Goal: Register for event/course

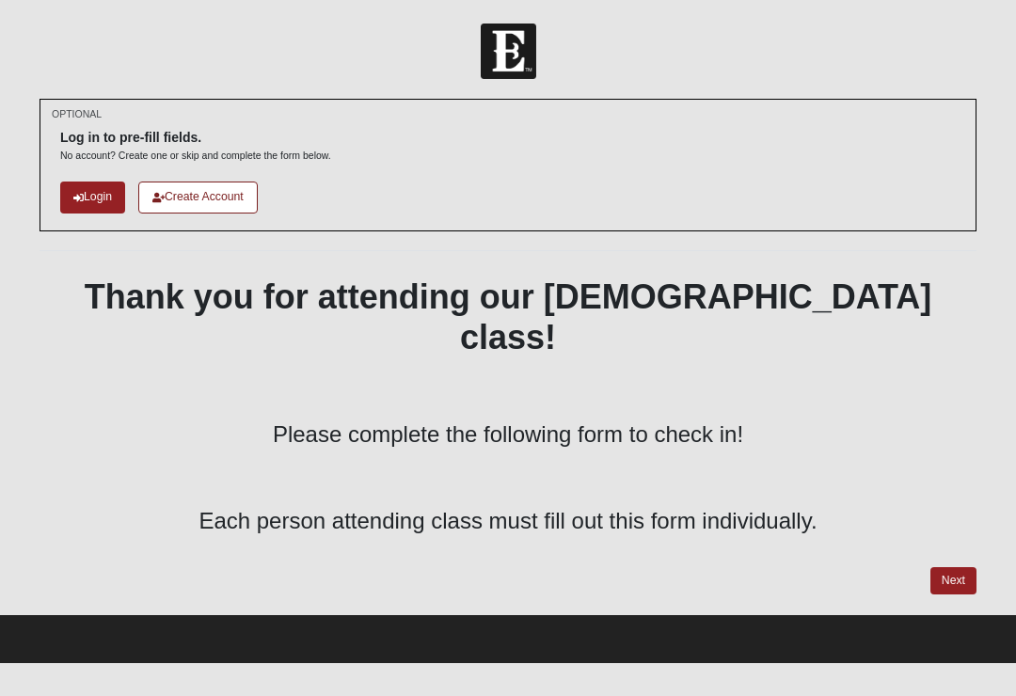
click at [956, 567] on link "Next" at bounding box center [953, 580] width 46 height 27
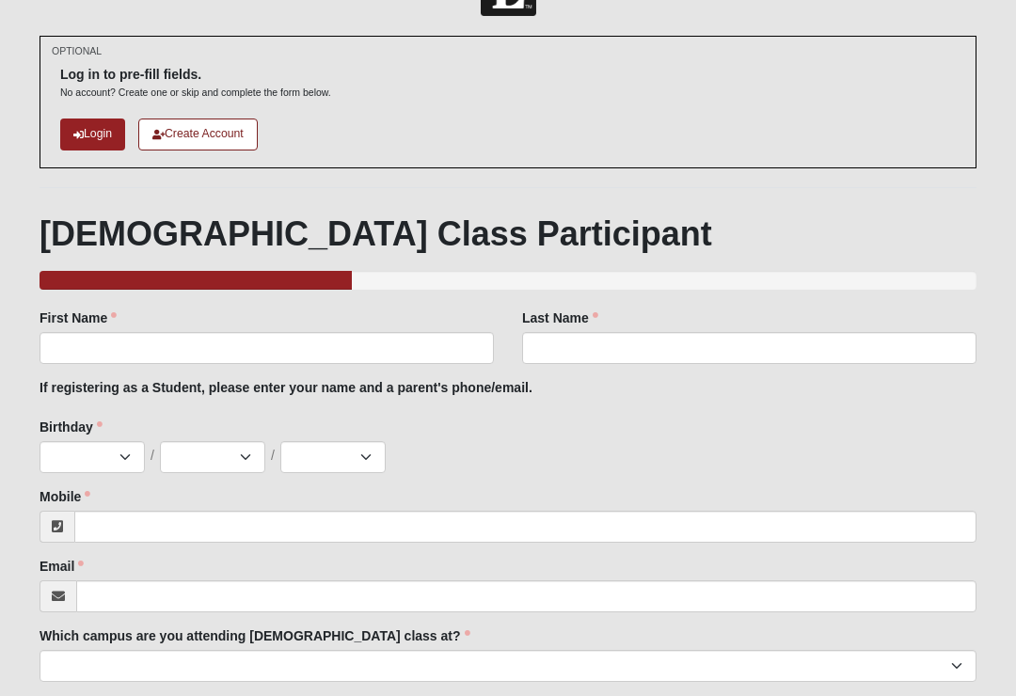
scroll to position [71, 0]
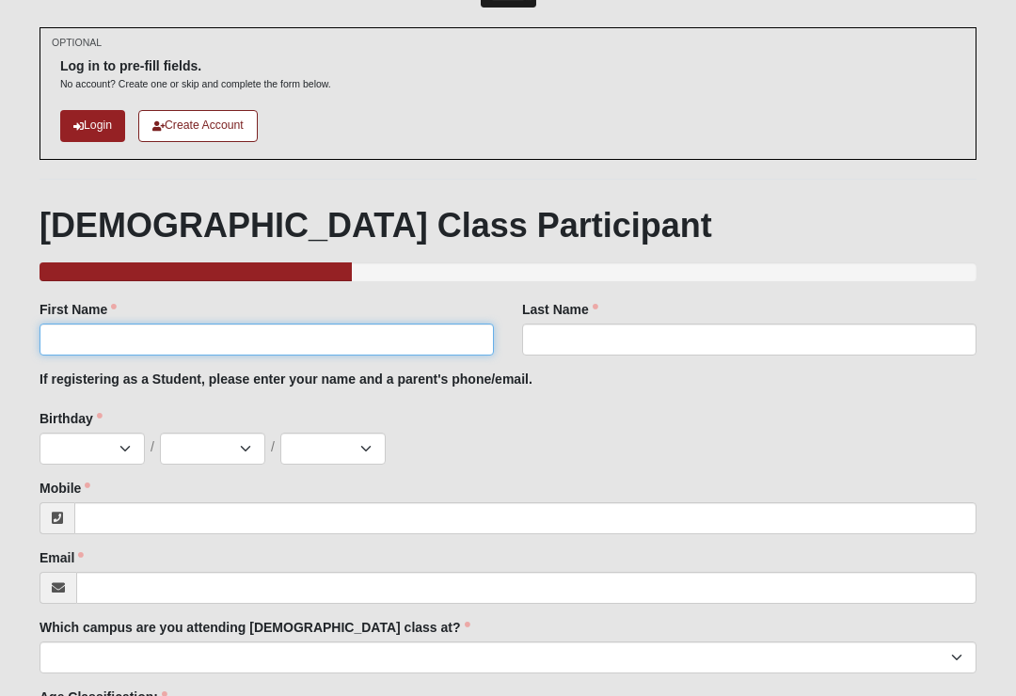
click at [96, 326] on input "First Name" at bounding box center [267, 341] width 454 height 32
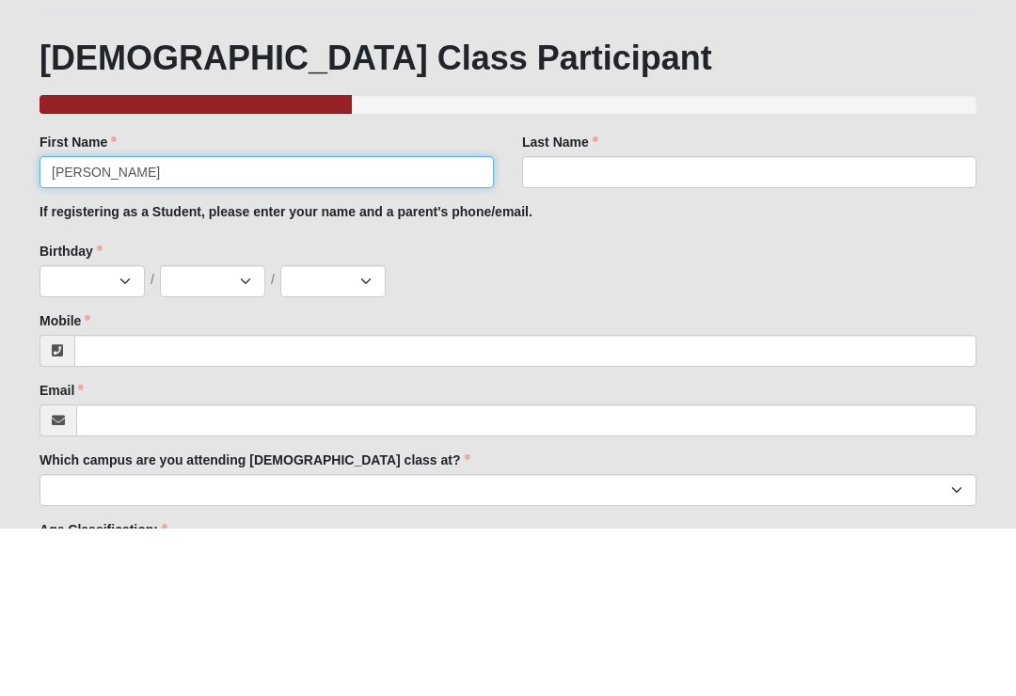
type input "Isaac"
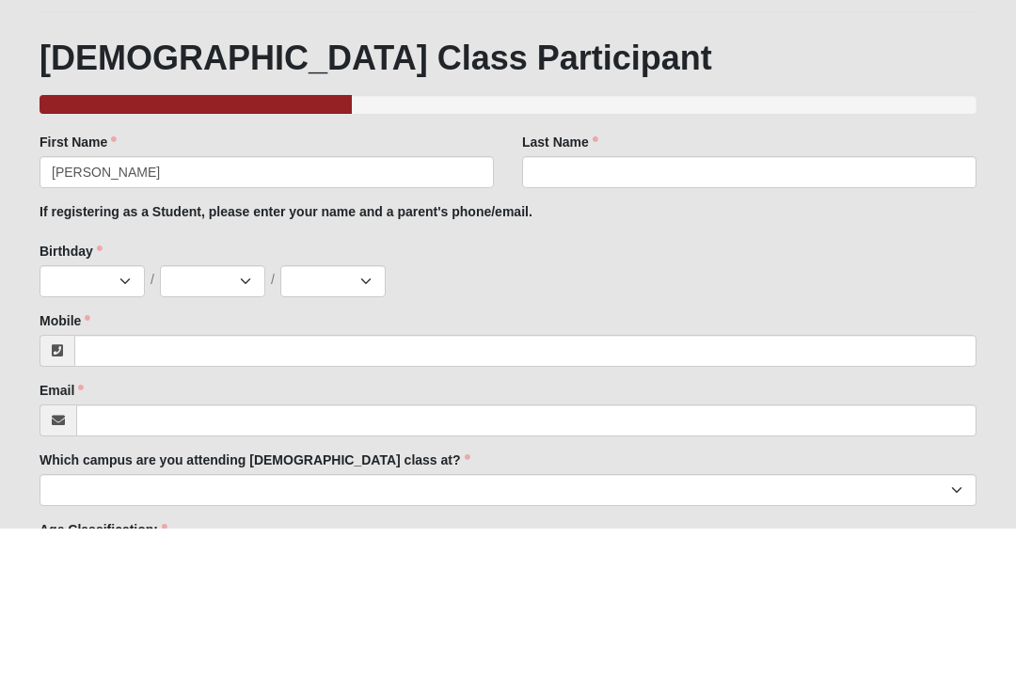
click at [832, 301] on div "Last Name Last Name is required." at bounding box center [749, 329] width 454 height 56
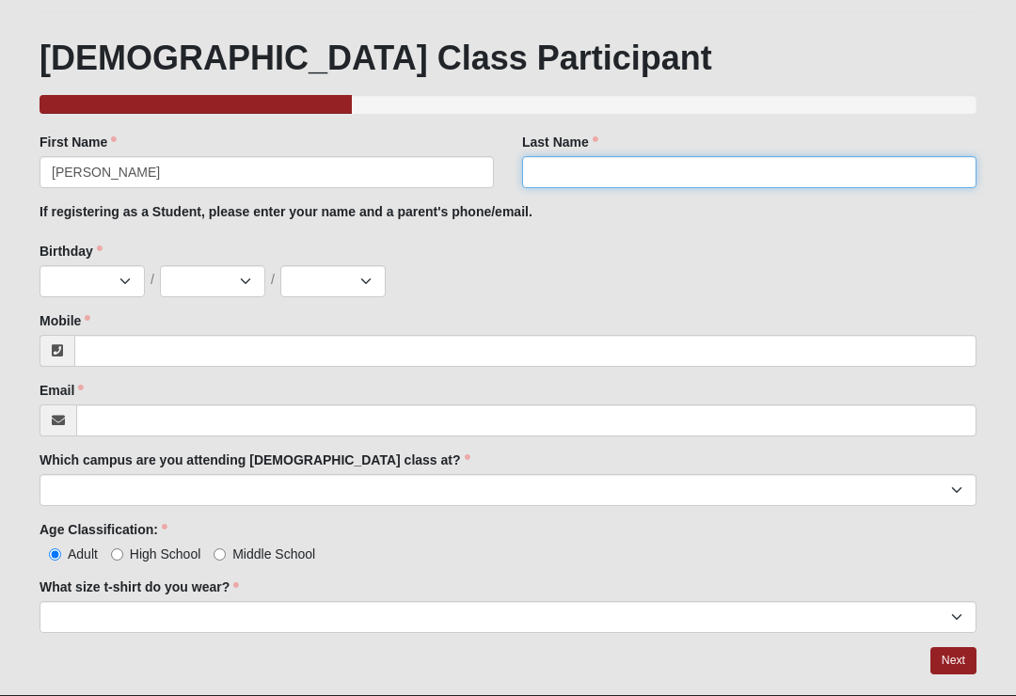
click at [832, 162] on input "Last Name" at bounding box center [749, 172] width 454 height 32
type input "Casola"
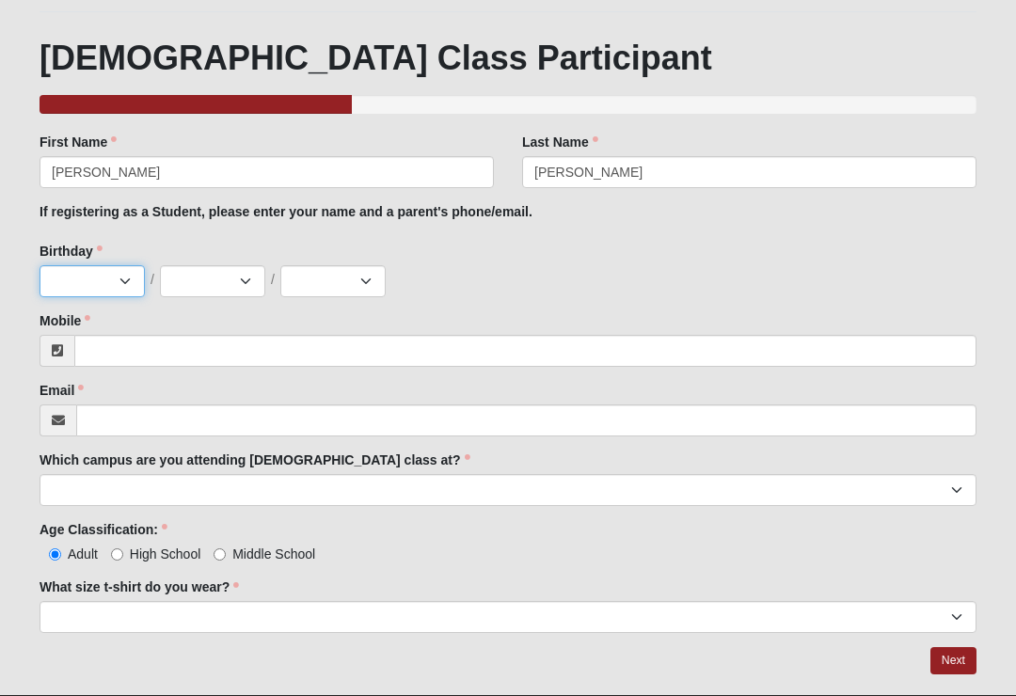
click at [91, 288] on select "Jan Feb Mar Apr May Jun Jul Aug Sep Oct Nov Dec" at bounding box center [92, 281] width 105 height 32
select select "5"
click at [185, 284] on select "1 2 3 4 5 6 7 8 9 10 11 12 13 14 15 16 17 18 19 20 21 22 23 24 25 26 27 28 29 3…" at bounding box center [212, 281] width 105 height 32
select select "21"
click at [340, 276] on select "2025 2024 2023 2022 2021 2020 2019 2018 2017 2016 2015 2014 2013 2012 2011 2010…" at bounding box center [332, 281] width 105 height 32
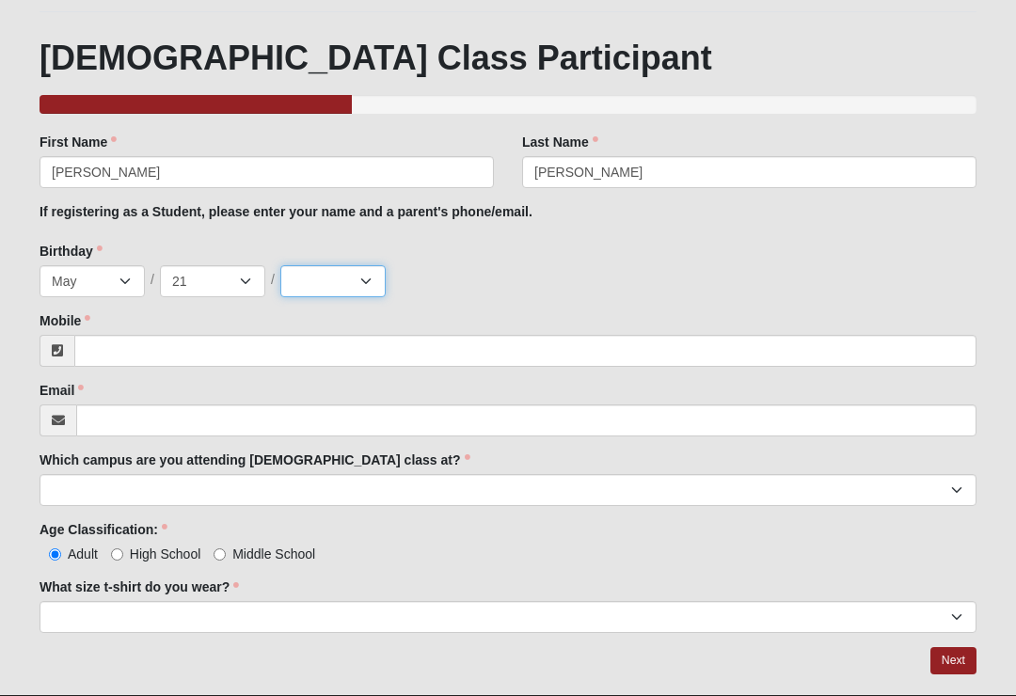
select select "2003"
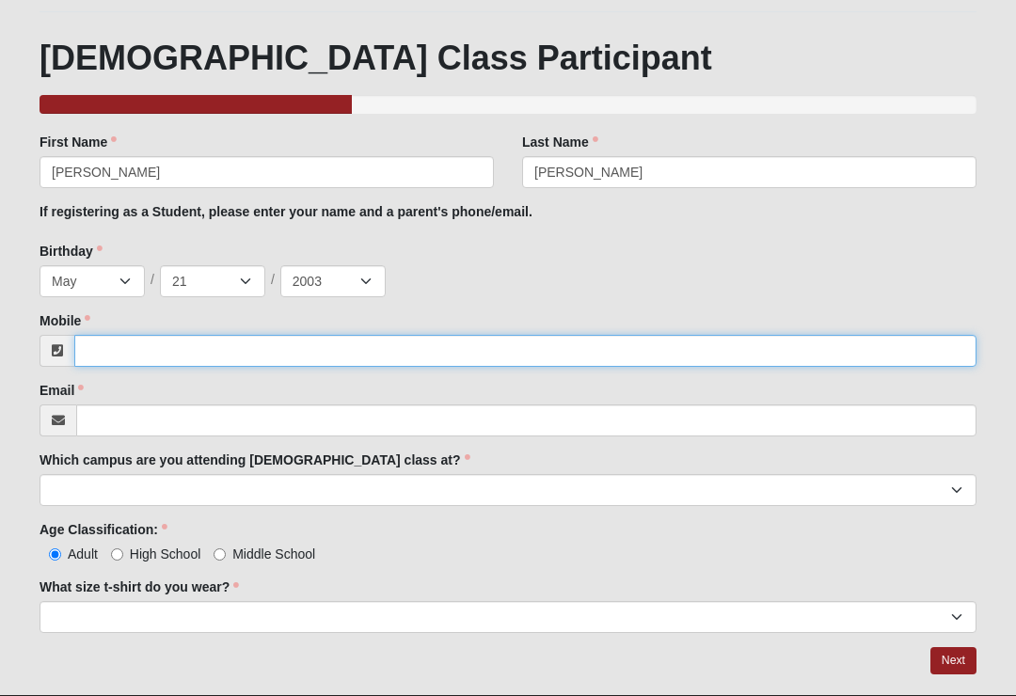
click at [794, 344] on input "Mobile" at bounding box center [525, 351] width 902 height 32
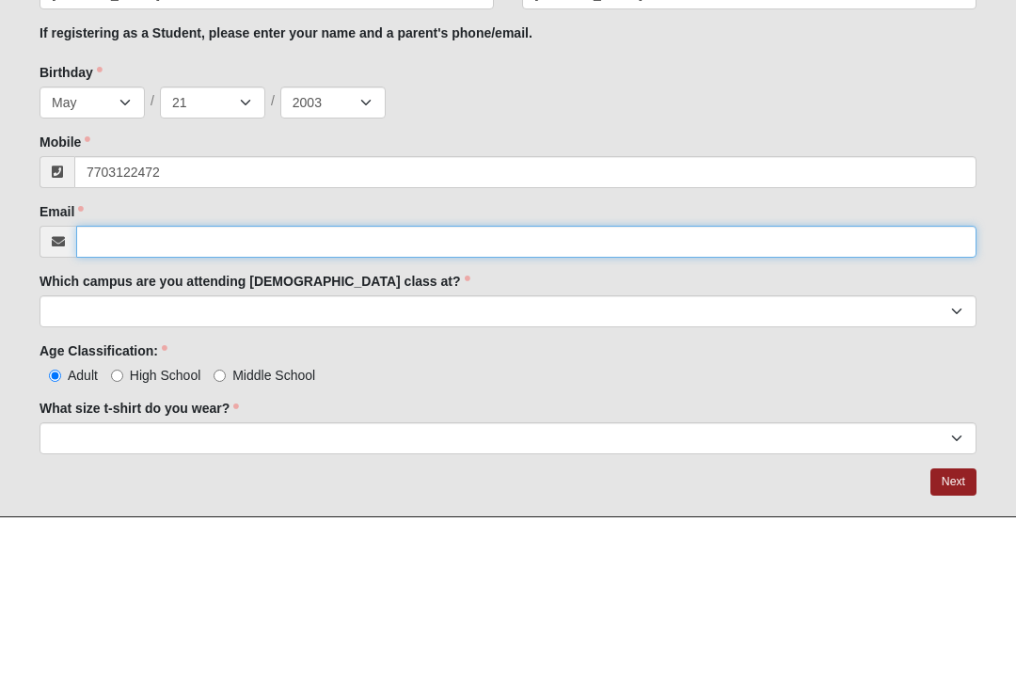
click at [722, 405] on input "Email" at bounding box center [526, 421] width 900 height 32
type input "(770) 312-2472"
type input "isaaccasola14@gmail.com"
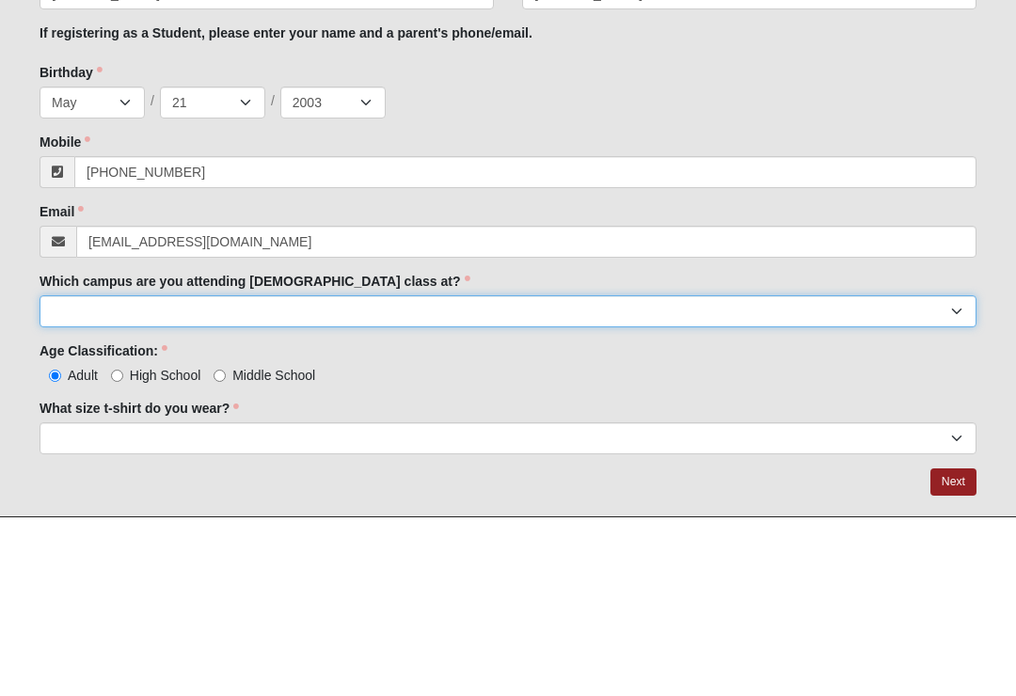
click at [721, 474] on select "Arlington Baymeadows Eleven22 Online Fleming Island Jesup Mandarin North Jax Or…" at bounding box center [508, 490] width 937 height 32
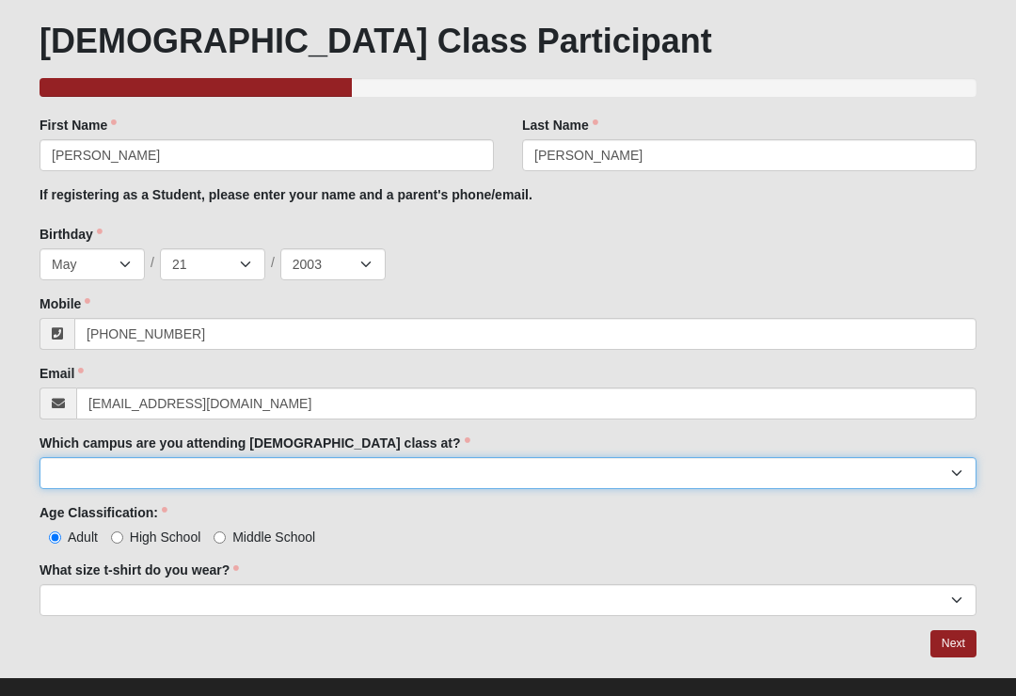
select select "15"
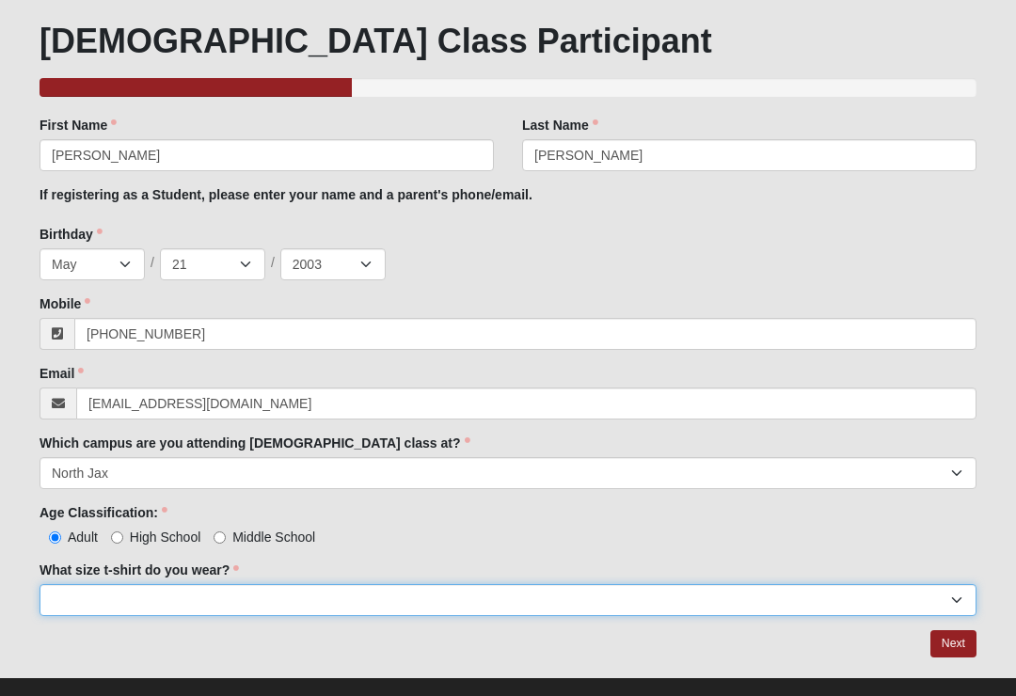
click at [87, 602] on select "Small Medium Large XL 2XL 3XL" at bounding box center [508, 600] width 937 height 32
select select "XL"
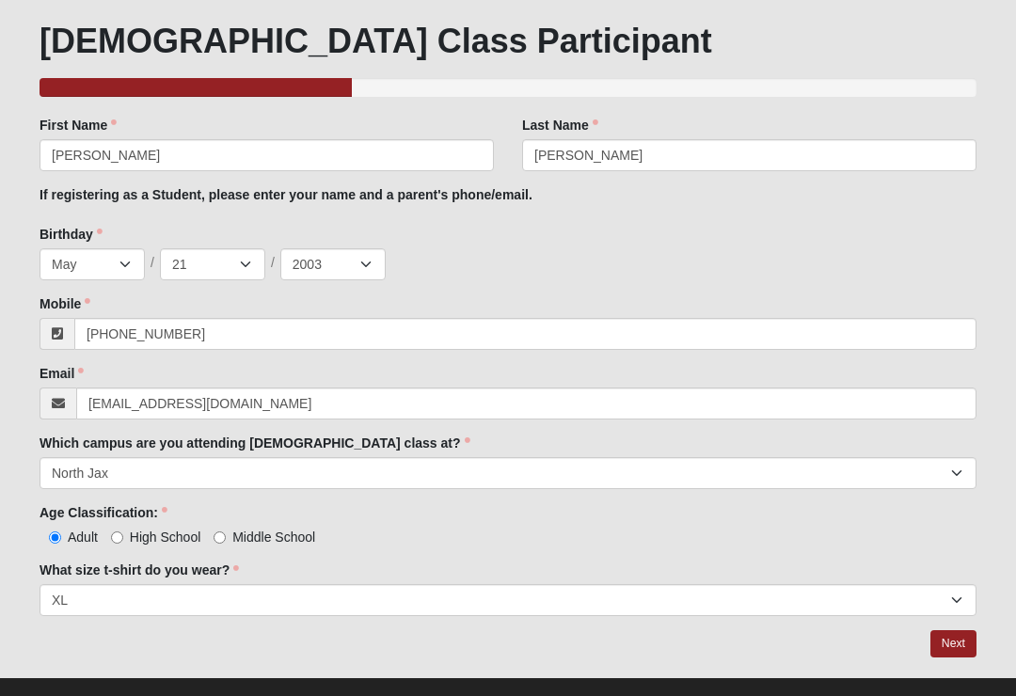
click at [952, 647] on link "Next" at bounding box center [953, 643] width 46 height 27
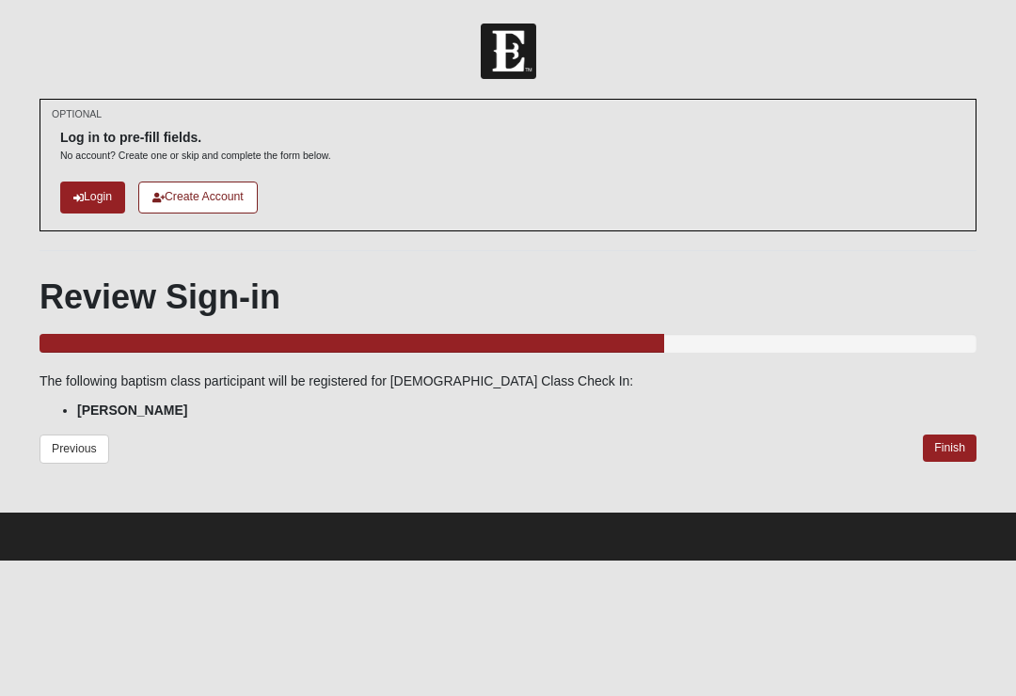
click at [937, 452] on link "Finish" at bounding box center [950, 448] width 54 height 27
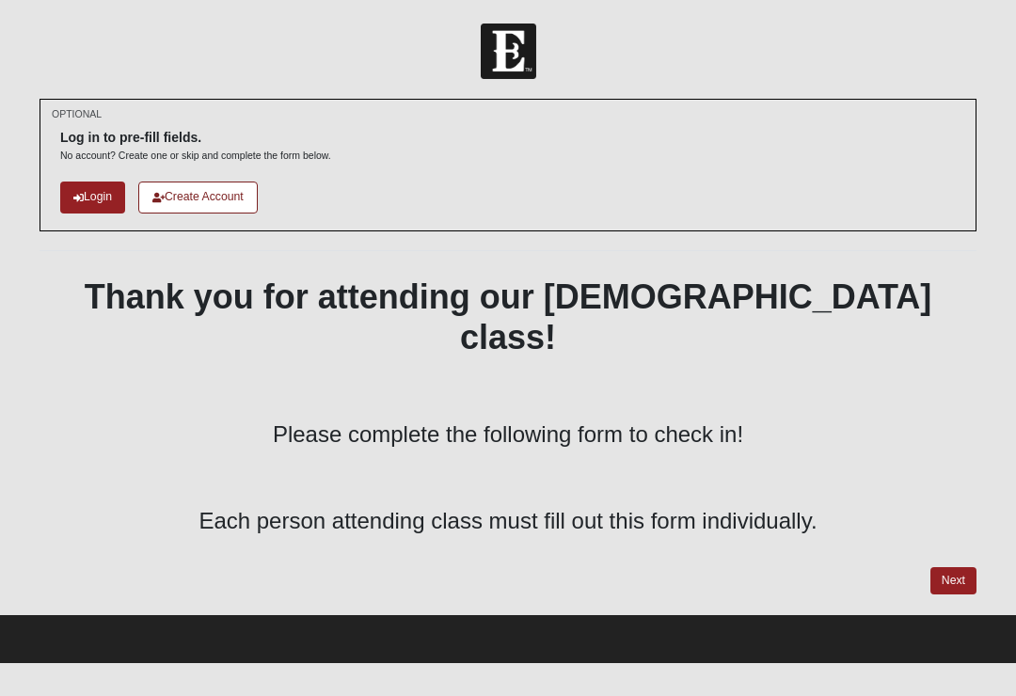
click at [960, 567] on link "Next" at bounding box center [953, 580] width 46 height 27
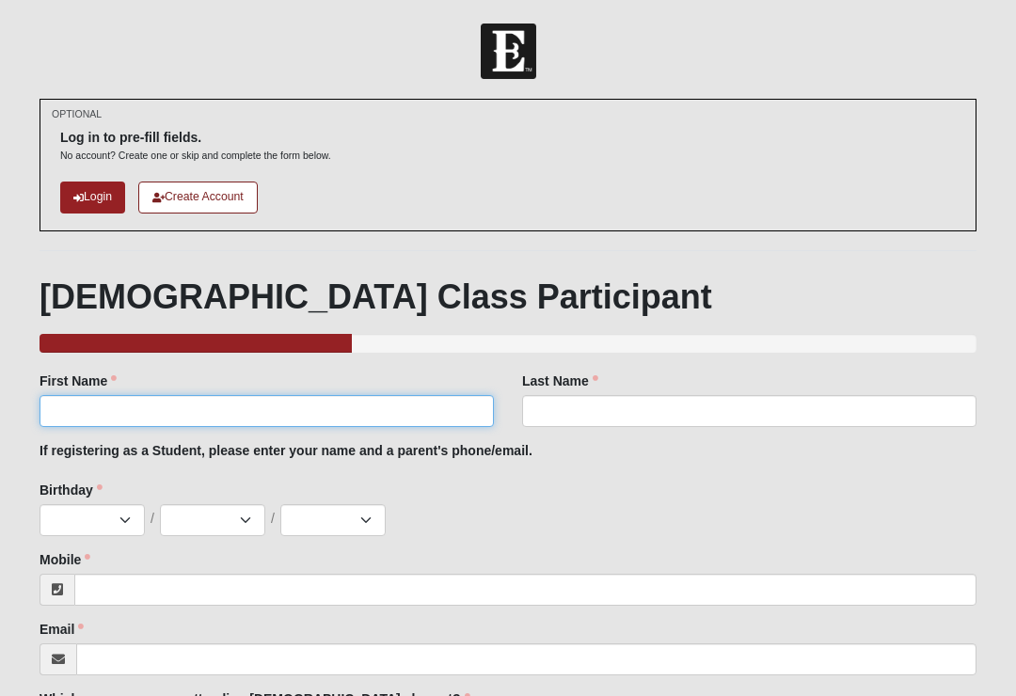
click at [99, 410] on input "First Name" at bounding box center [267, 411] width 454 height 32
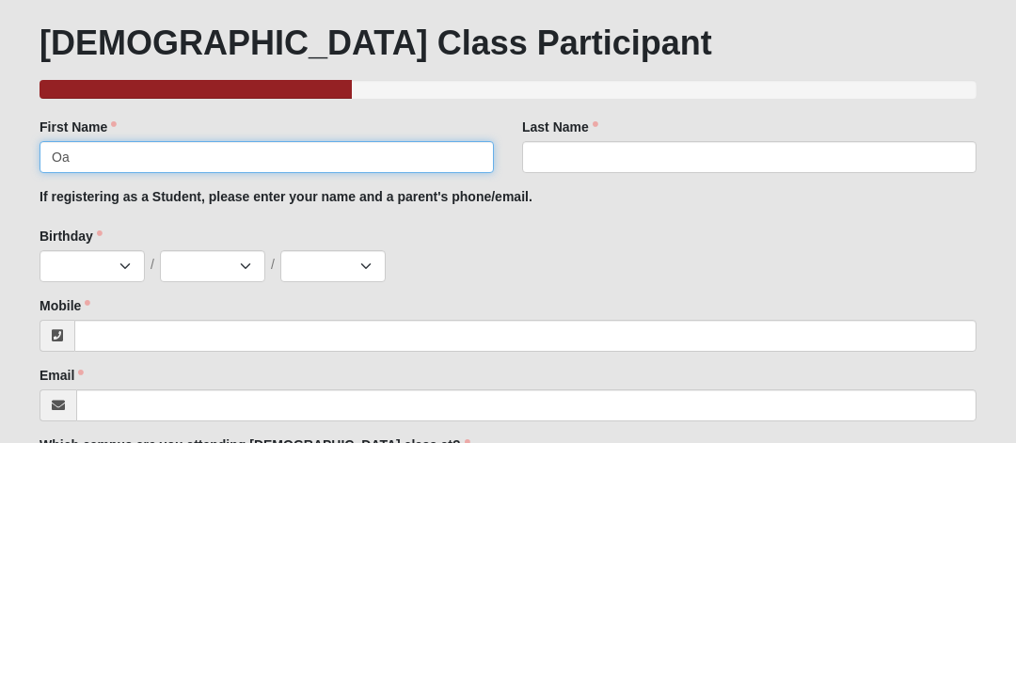
type input "O"
type input "Noah"
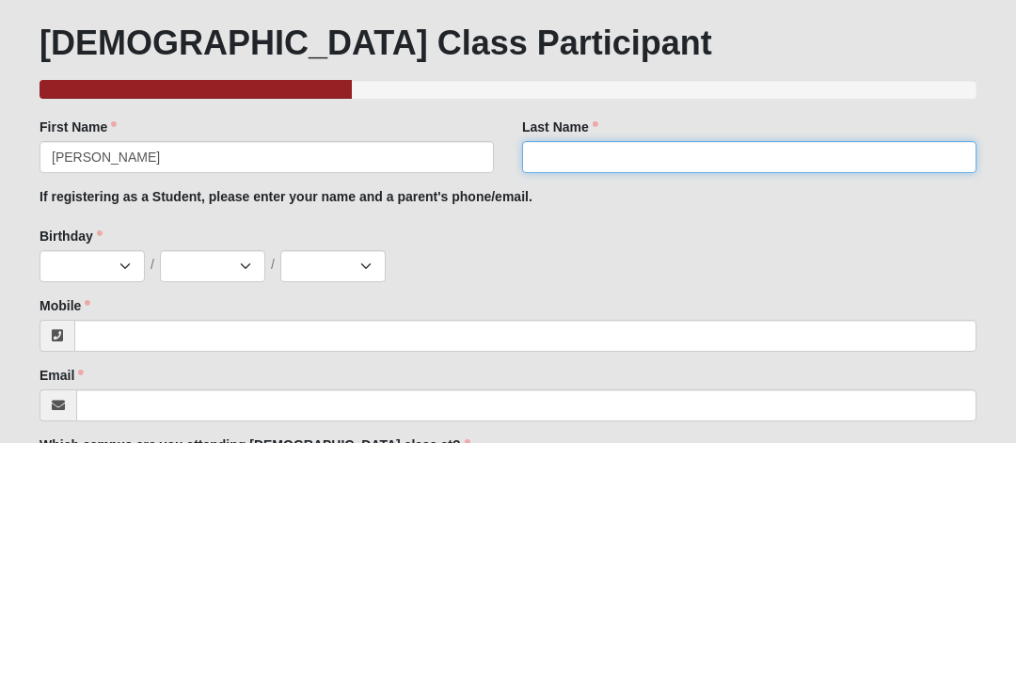
click at [763, 395] on input "Last Name" at bounding box center [749, 411] width 454 height 32
type input "Reid"
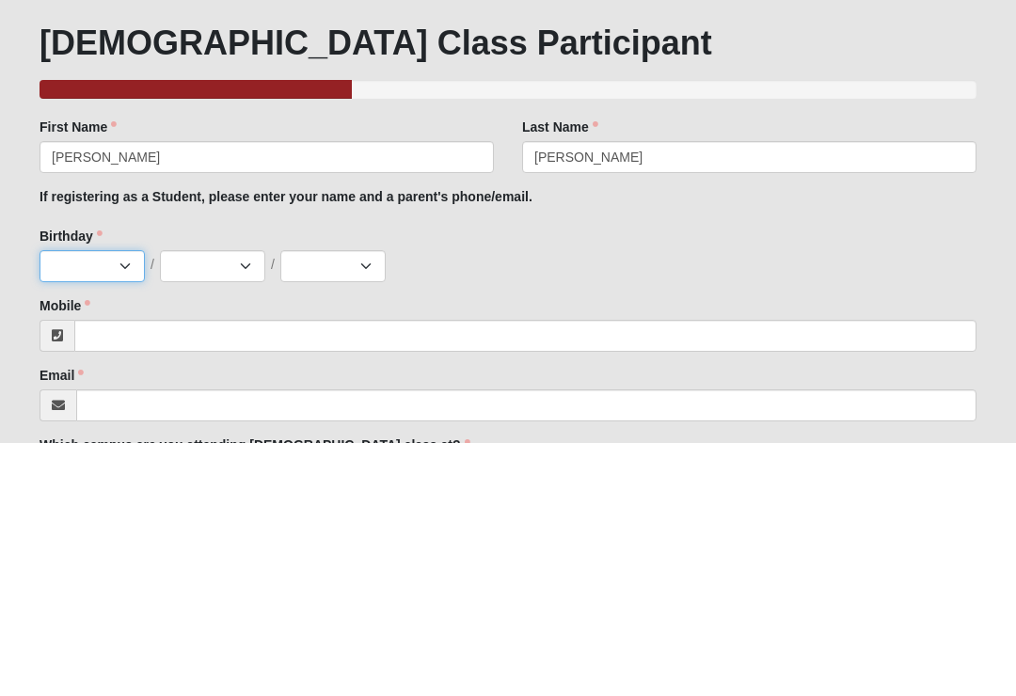
click at [75, 504] on select "Jan Feb Mar Apr May Jun Jul Aug Sep Oct Nov Dec" at bounding box center [92, 520] width 105 height 32
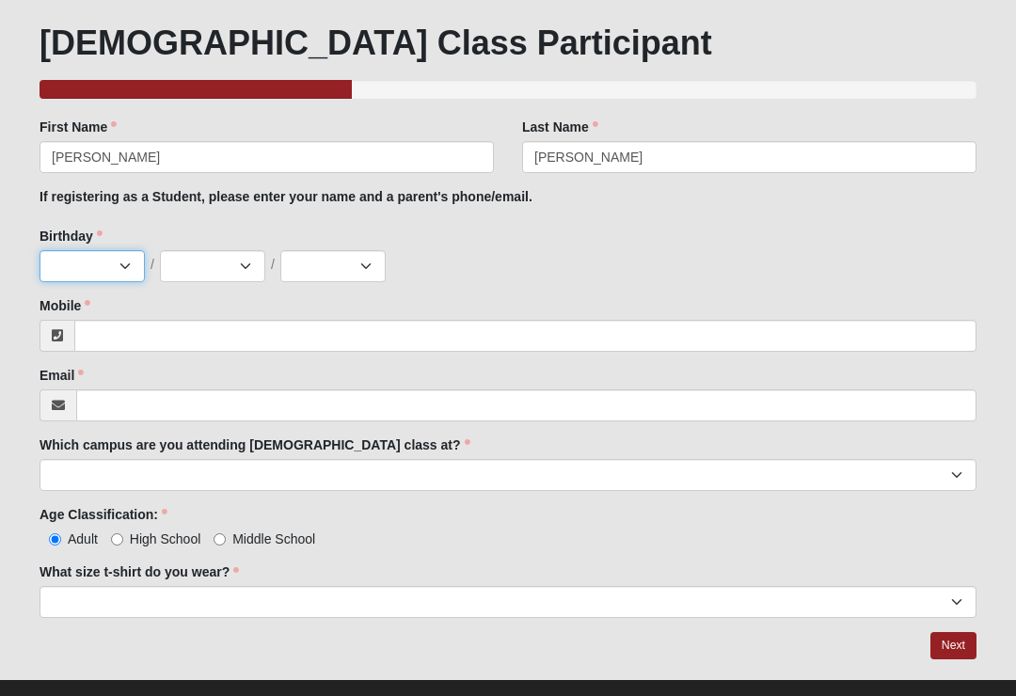
select select "8"
click at [191, 257] on select "1 2 3 4 5 6 7 8 9 10 11 12 13 14 15 16 17 18 19 20 21 22 23 24 25 26 27 28 29 3…" at bounding box center [212, 266] width 105 height 32
select select "29"
click at [340, 265] on select "2025 2024 2023 2022 2021 2020 2019 2018 2017 2016 2015 2014 2013 2012 2011 2010…" at bounding box center [332, 266] width 105 height 32
click at [373, 266] on select "2025 2024 2023 2022 2021 2020 2019 2018 2017 2016 2015 2014 2013 2012 2011 2010…" at bounding box center [332, 266] width 105 height 32
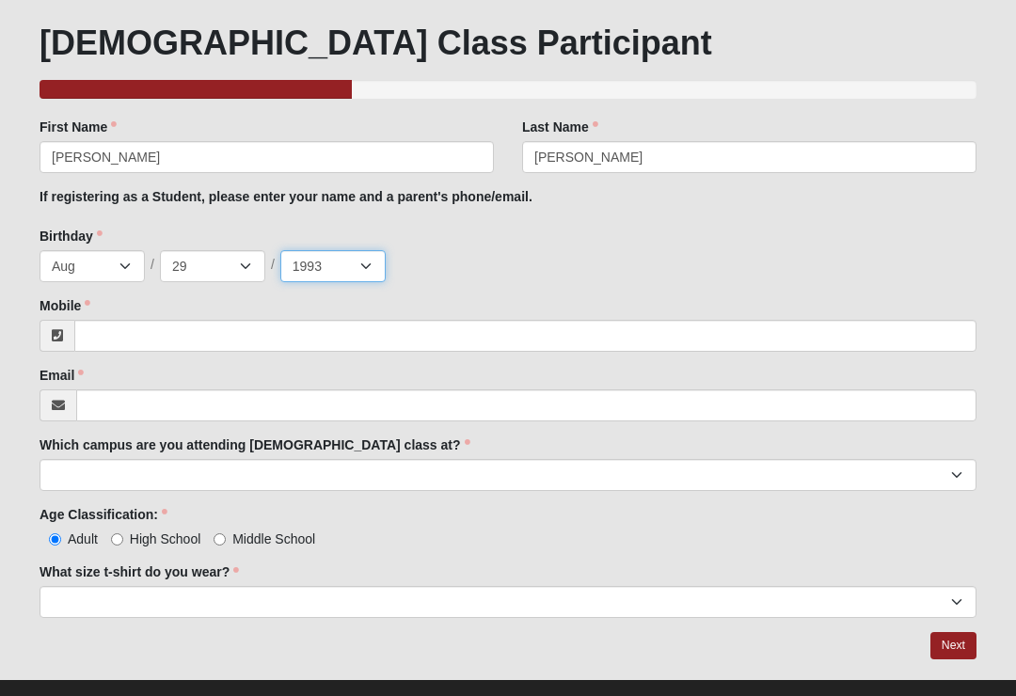
select select "1998"
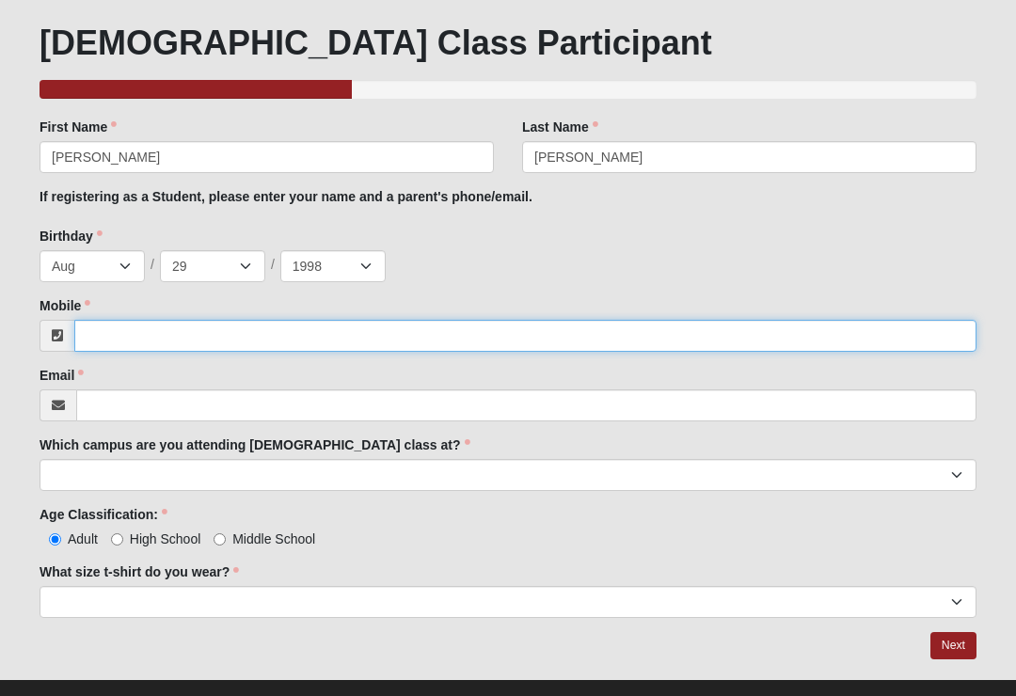
click at [213, 329] on input "Mobile" at bounding box center [525, 336] width 902 height 32
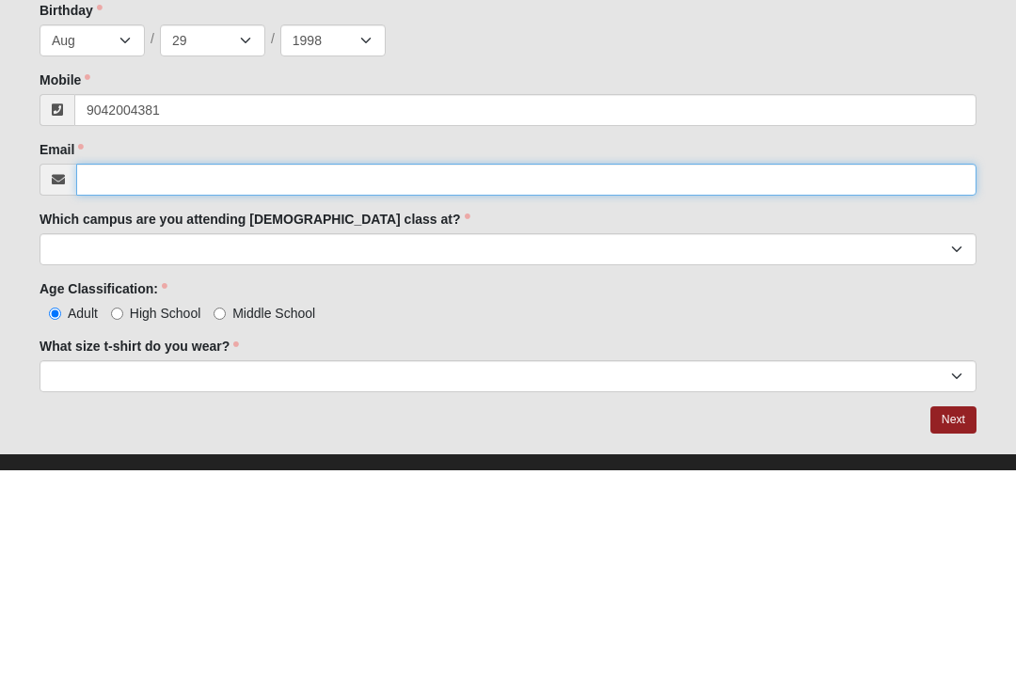
click at [518, 390] on input "Email" at bounding box center [526, 406] width 900 height 32
type input "(904) 200-4381"
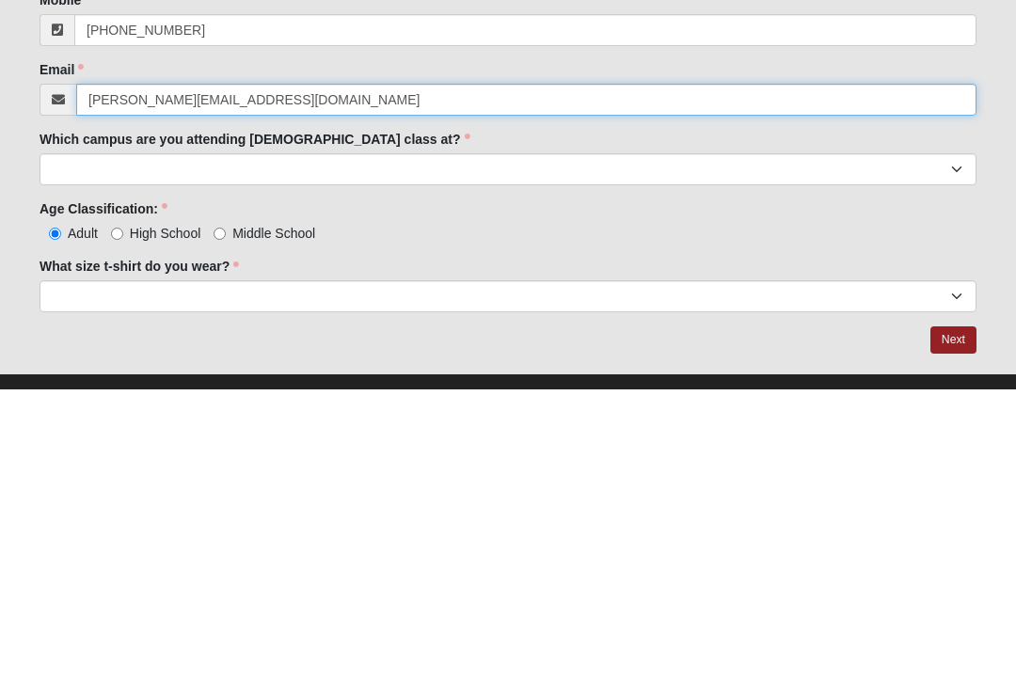
type input "reid.noah15@gmail.com"
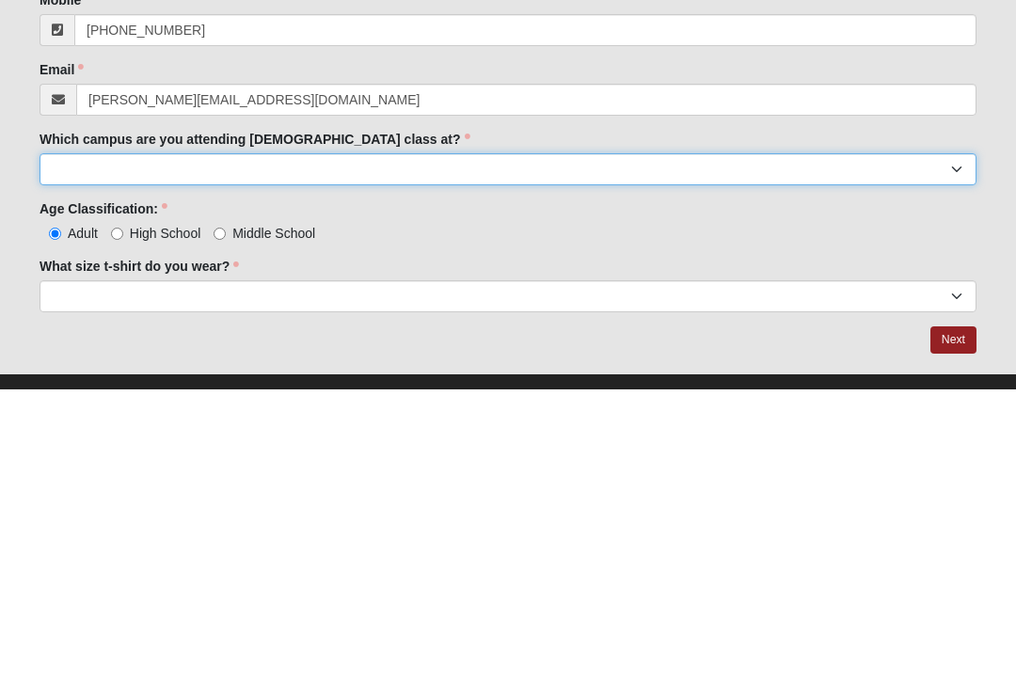
click at [521, 460] on select "Arlington Baymeadows Eleven22 Online Fleming Island Jesup Mandarin North Jax Or…" at bounding box center [508, 476] width 937 height 32
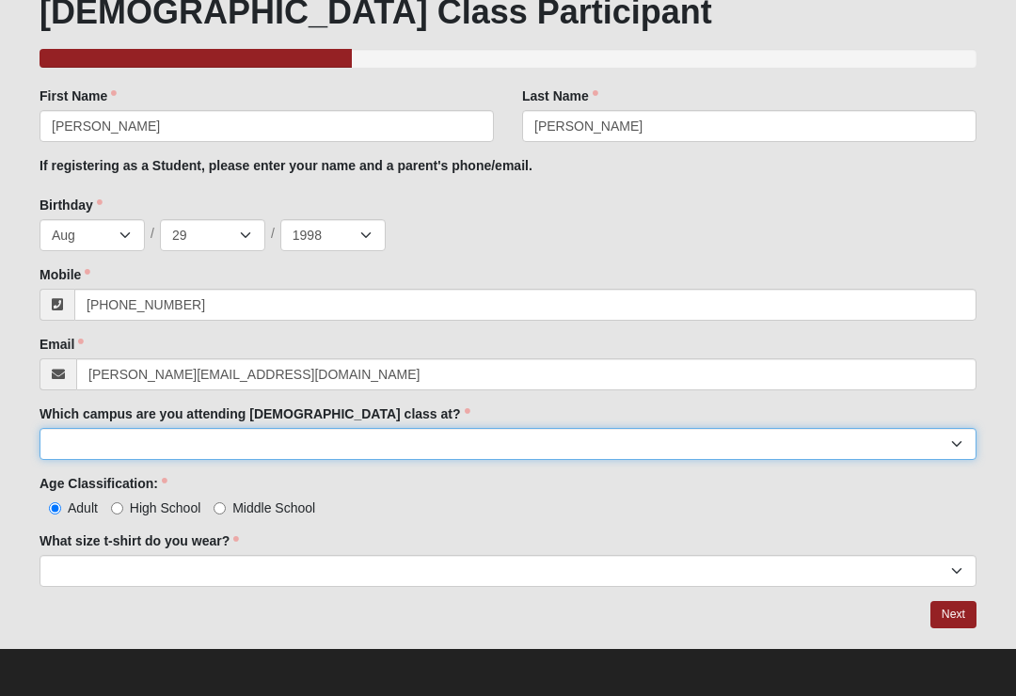
select select "15"
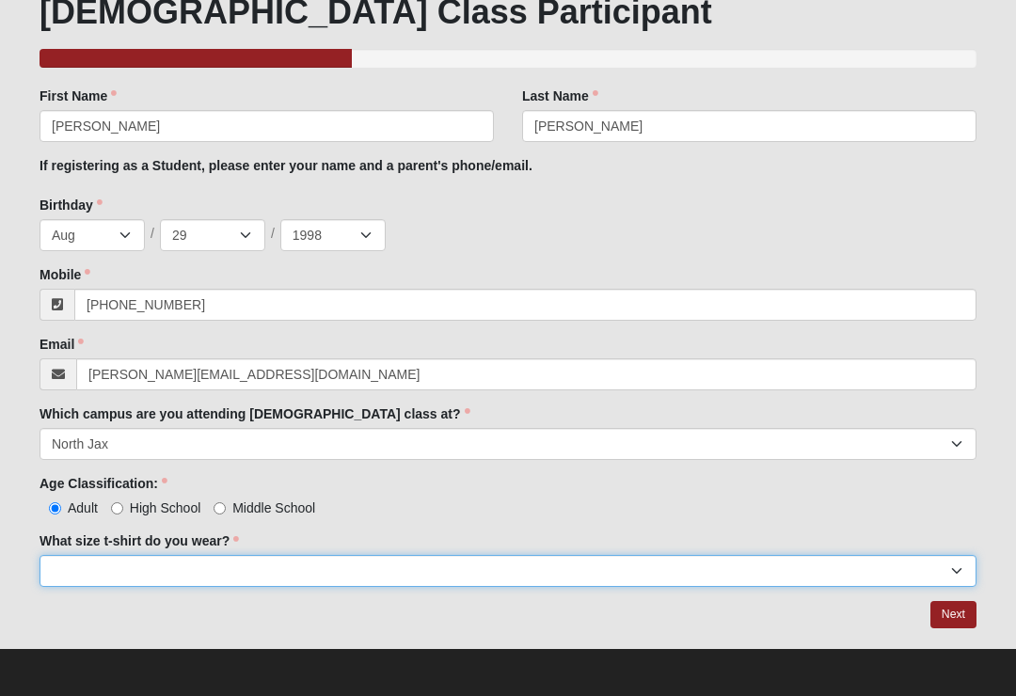
click at [361, 570] on select "Small Medium Large XL 2XL 3XL" at bounding box center [508, 571] width 937 height 32
click at [363, 555] on select "Small Medium Large XL 2XL 3XL" at bounding box center [508, 571] width 937 height 32
click at [596, 563] on select "Small Medium Large XL 2XL 3XL" at bounding box center [508, 571] width 937 height 32
select select "Medium"
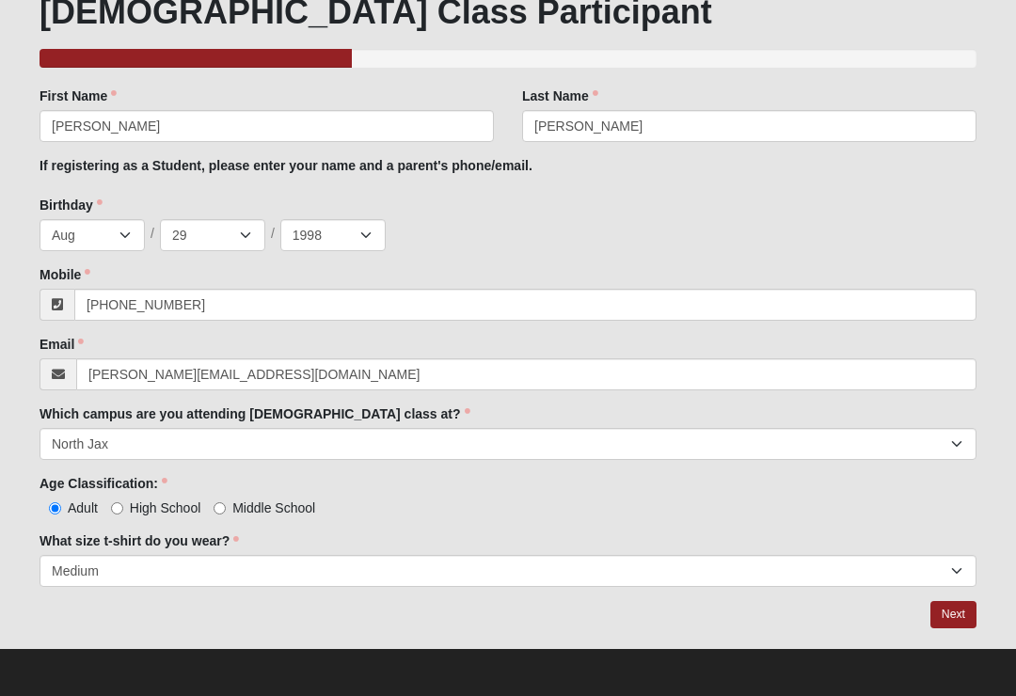
click at [945, 603] on link "Next" at bounding box center [953, 614] width 46 height 27
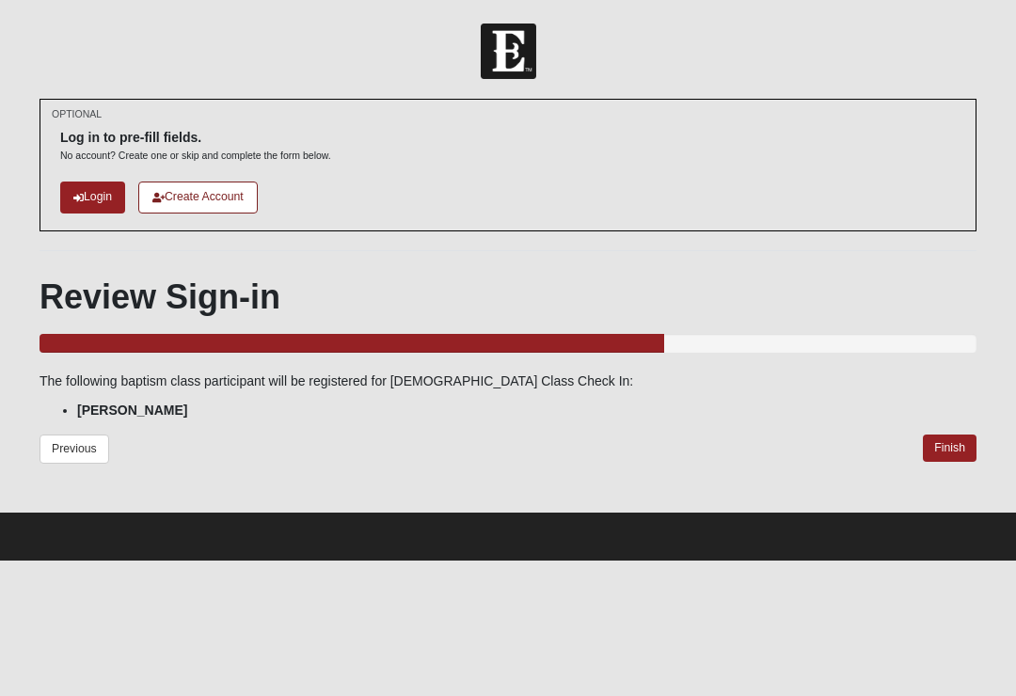
click at [88, 447] on link "Previous" at bounding box center [75, 449] width 70 height 29
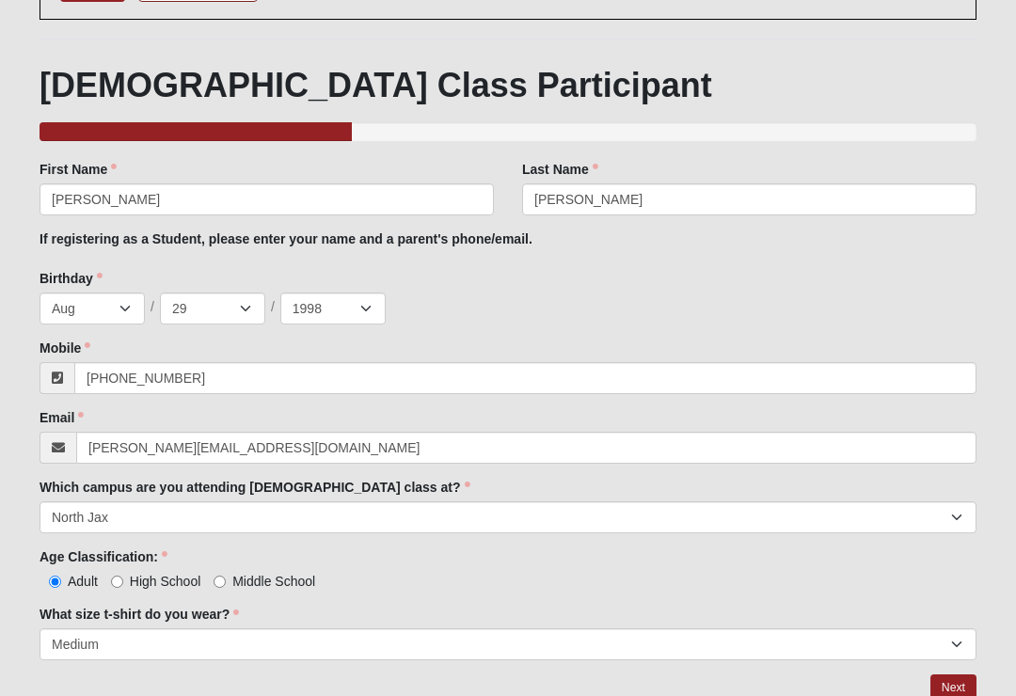
scroll to position [256, 0]
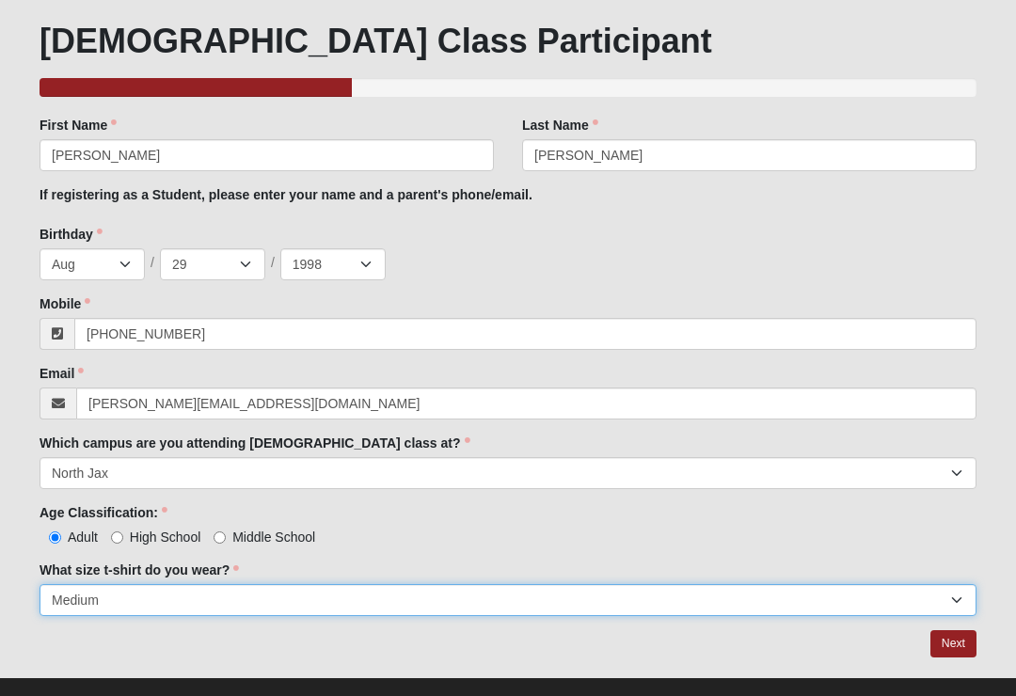
click at [926, 606] on select "Small Medium Large XL 2XL 3XL" at bounding box center [508, 600] width 937 height 32
select select "Large"
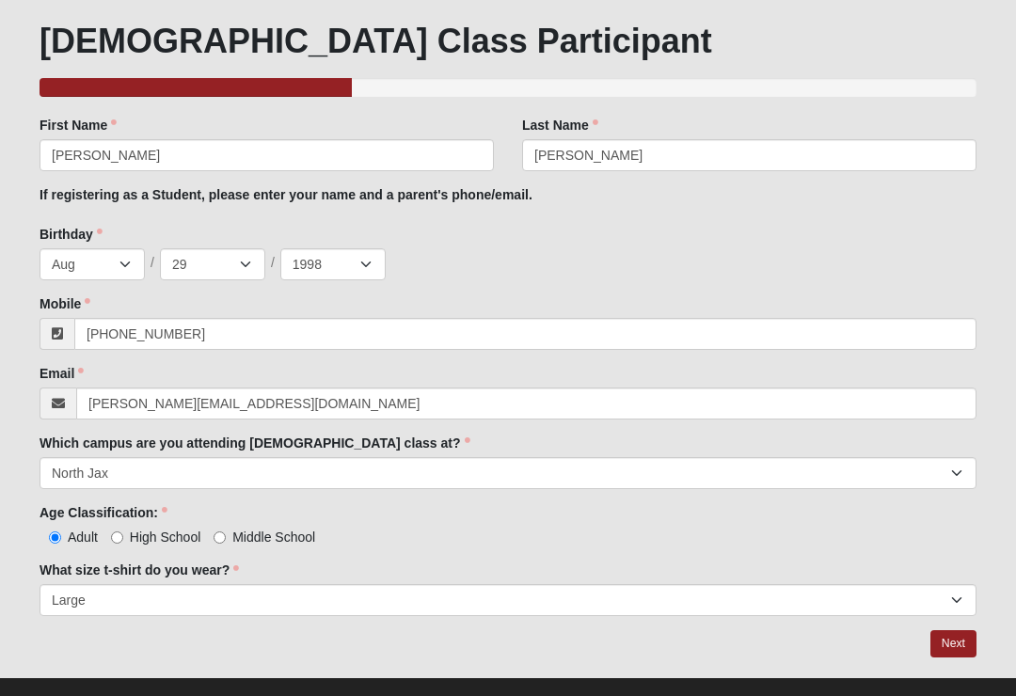
click at [953, 638] on link "Next" at bounding box center [953, 643] width 46 height 27
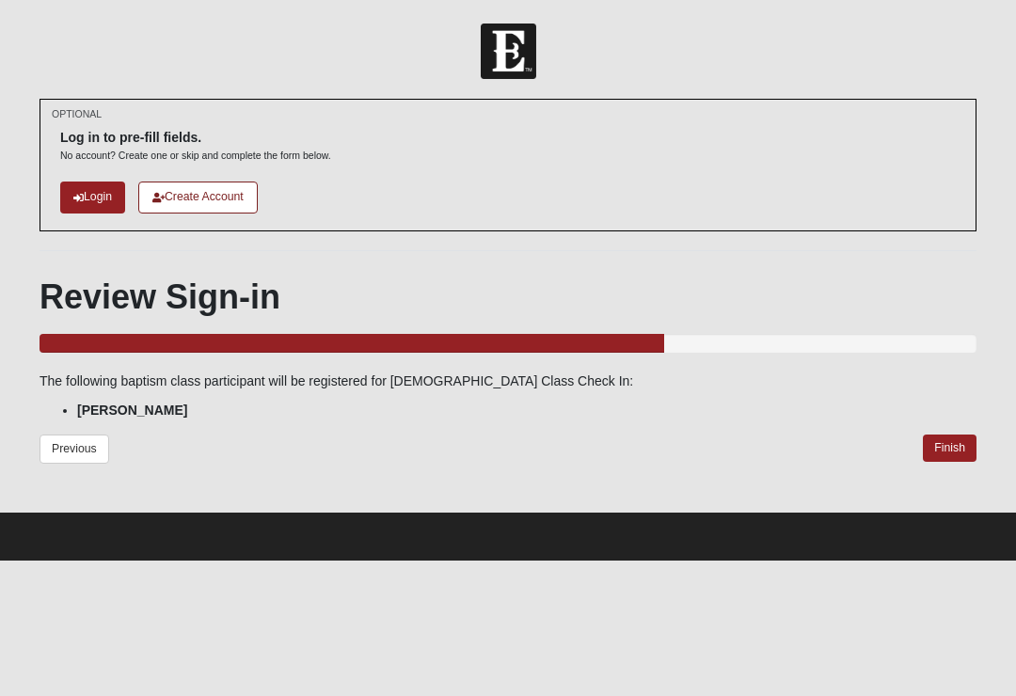
click at [955, 447] on link "Finish" at bounding box center [950, 448] width 54 height 27
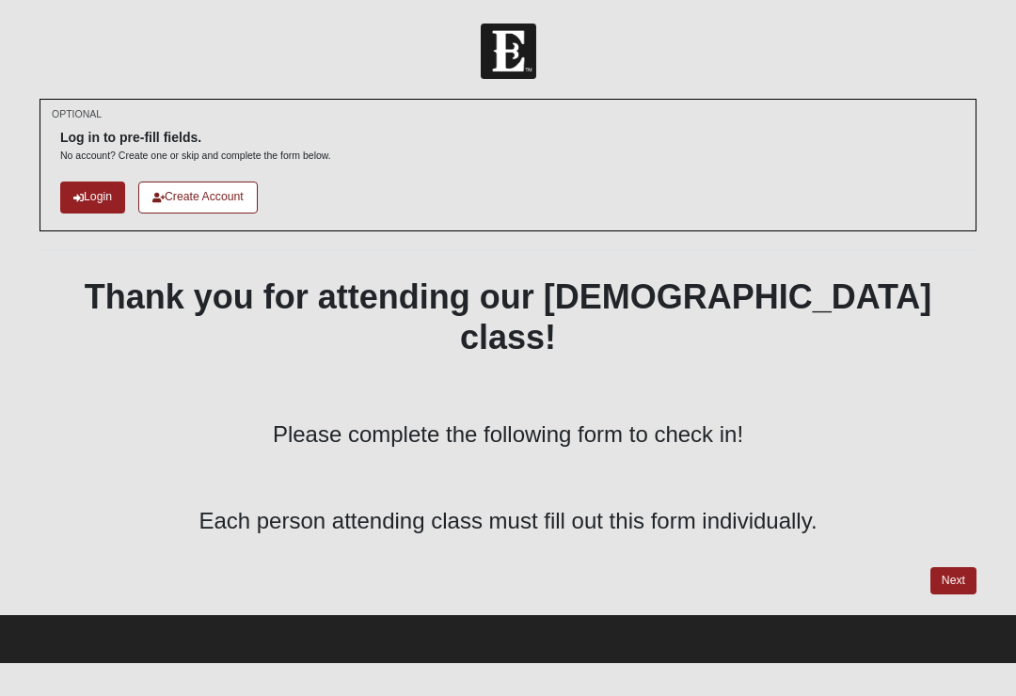
scroll to position [15, 0]
click at [93, 198] on link "Login" at bounding box center [92, 197] width 65 height 31
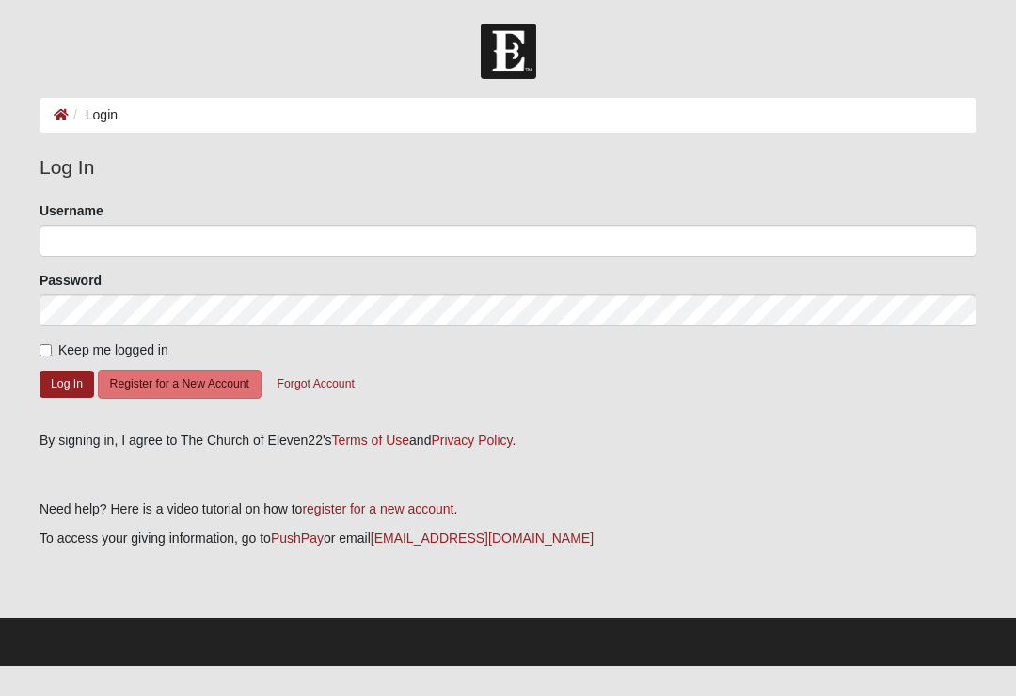
click at [218, 381] on button "Register for a New Account" at bounding box center [180, 384] width 164 height 29
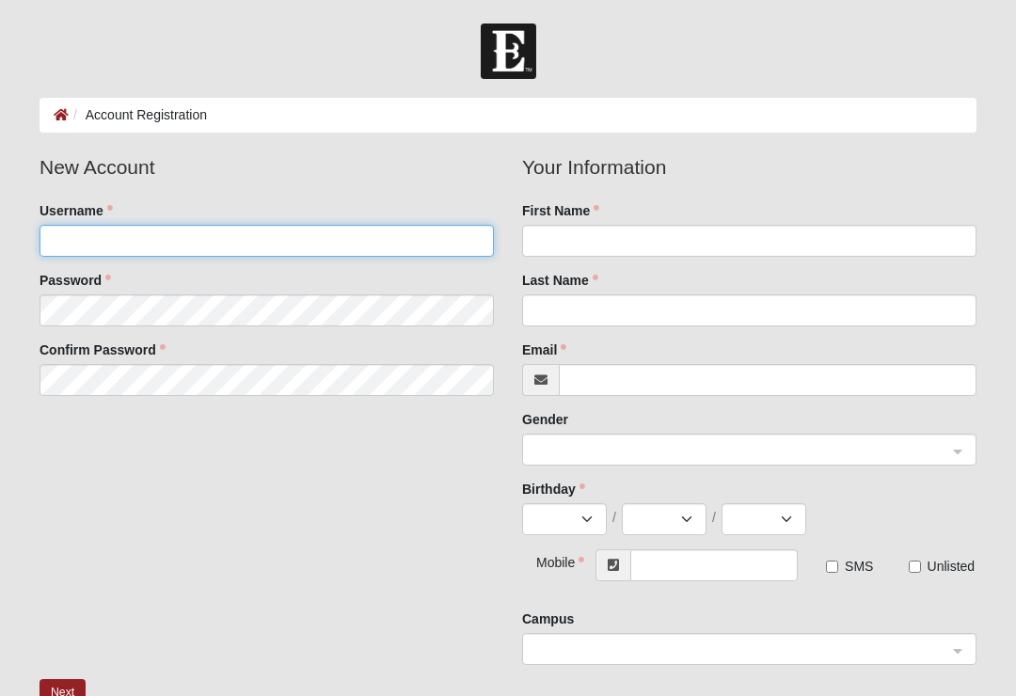
click at [367, 242] on input "Username" at bounding box center [267, 241] width 454 height 32
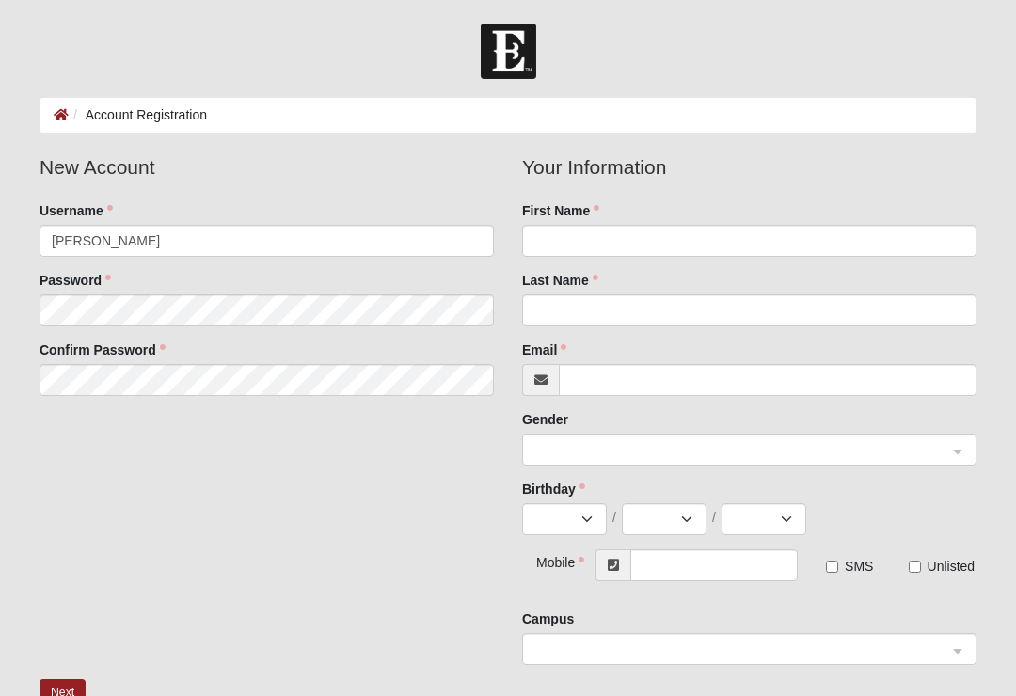
click at [734, 203] on div "First Name" at bounding box center [749, 229] width 454 height 56
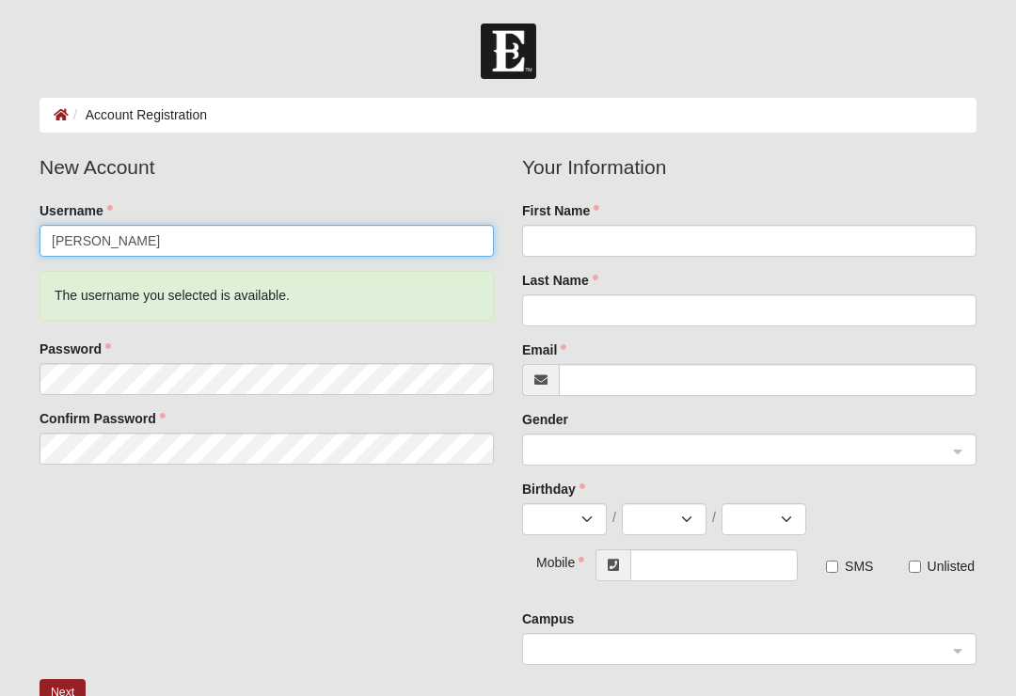
click at [163, 238] on input "Sam" at bounding box center [267, 241] width 454 height 32
type input "Samlawson"
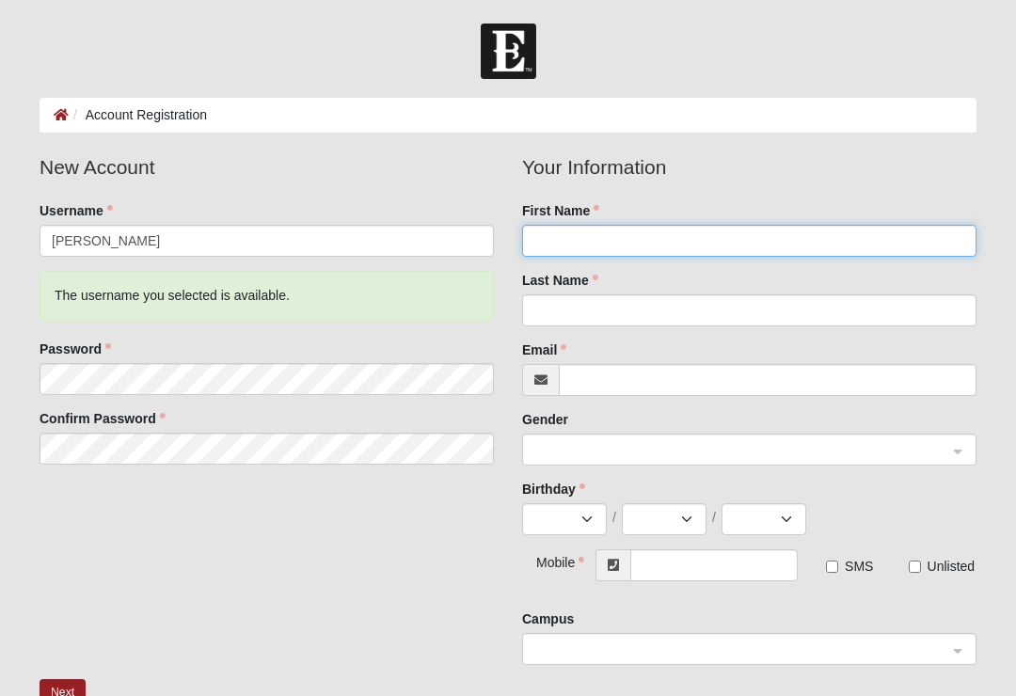
click at [647, 250] on input "First Name" at bounding box center [749, 241] width 454 height 32
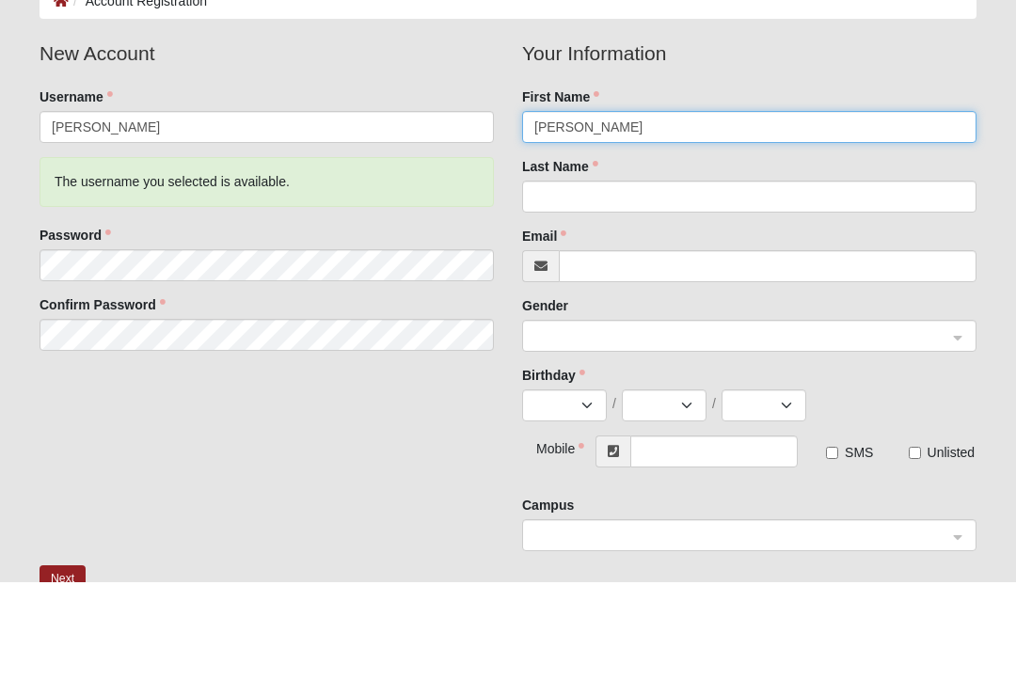
type input "Samuel"
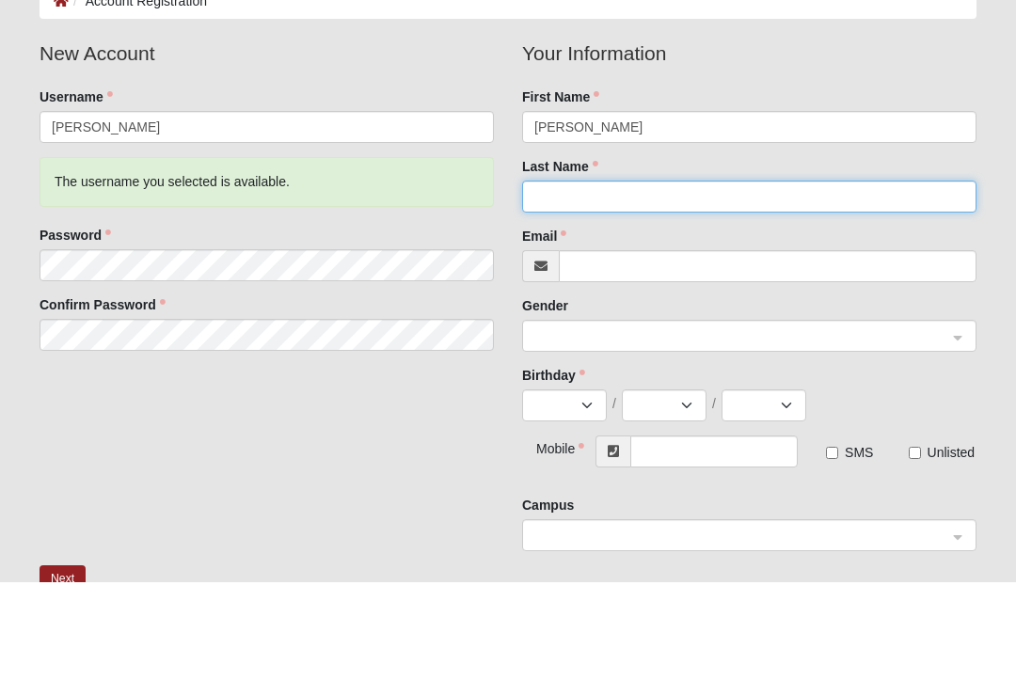
click at [627, 294] on input "Last Name" at bounding box center [749, 310] width 454 height 32
type input "Lawson"
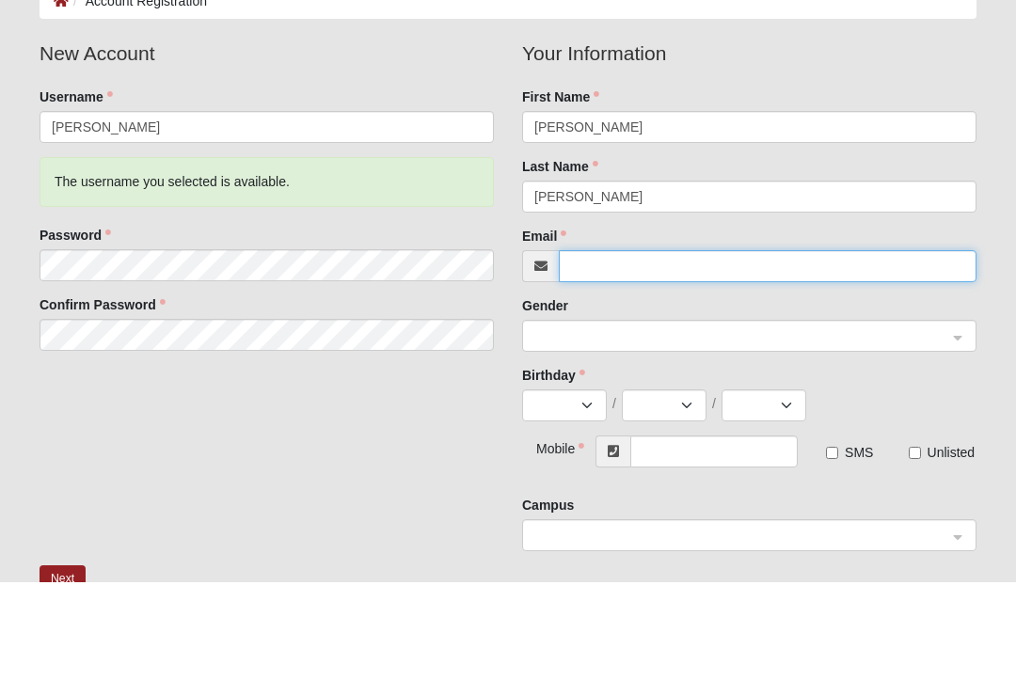
click at [652, 364] on input "Email" at bounding box center [768, 380] width 418 height 32
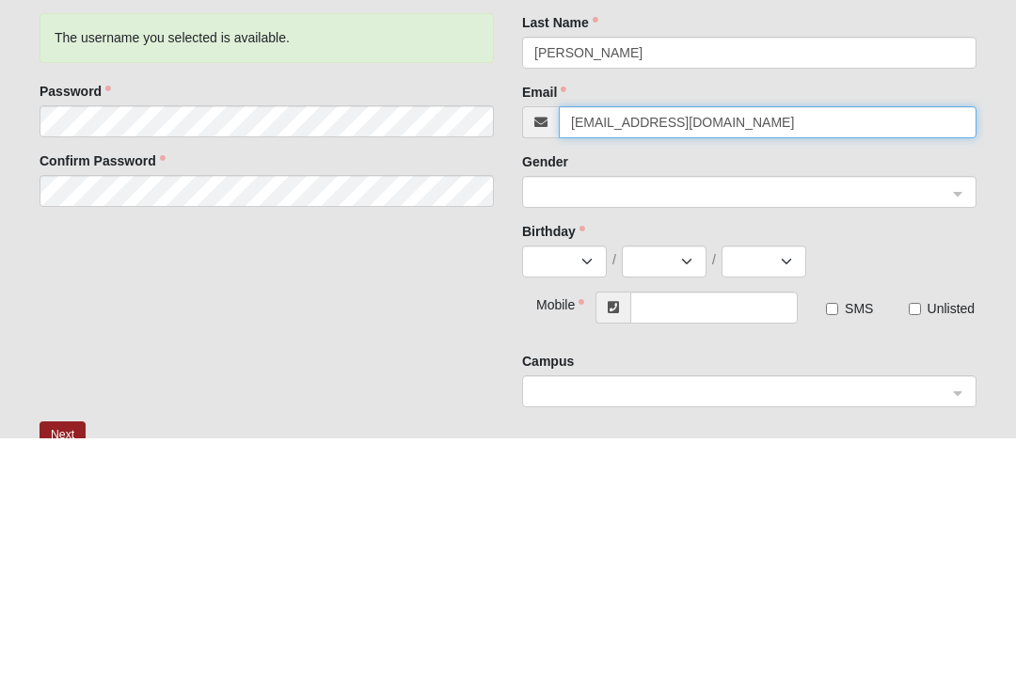
type input "laurenkalmond@yahoo.com"
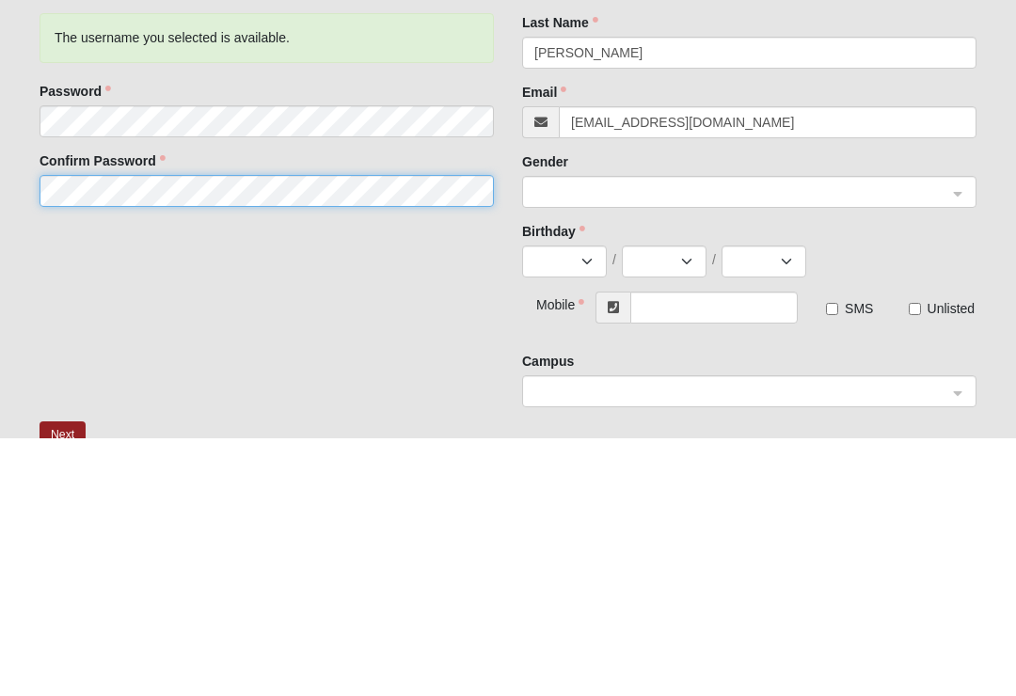
click at [643, 440] on span at bounding box center [740, 450] width 413 height 21
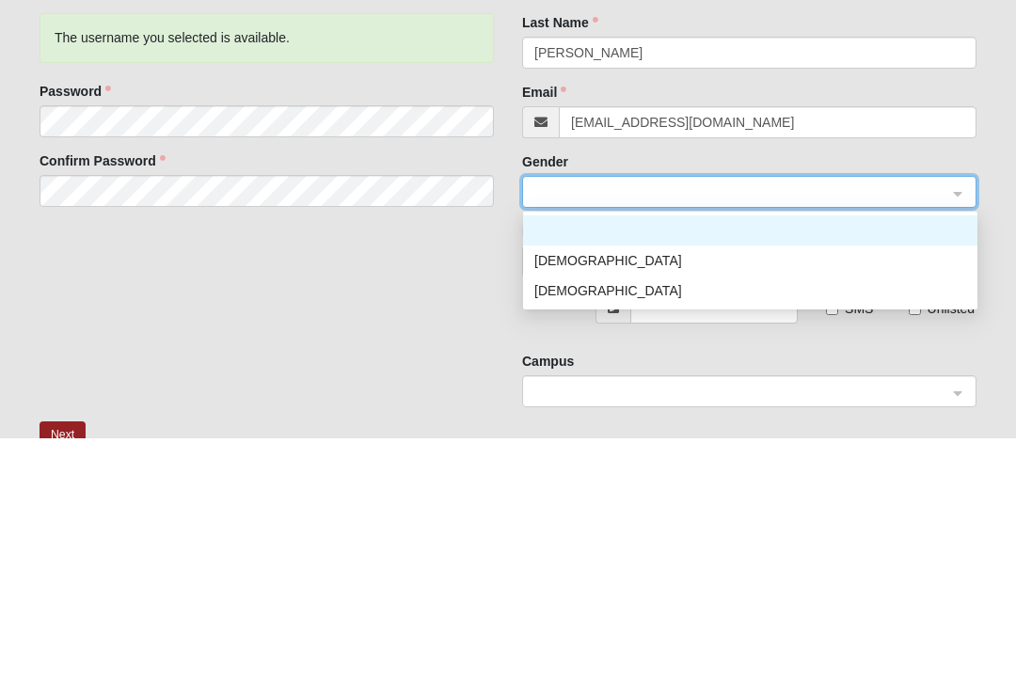
scroll to position [257, 0]
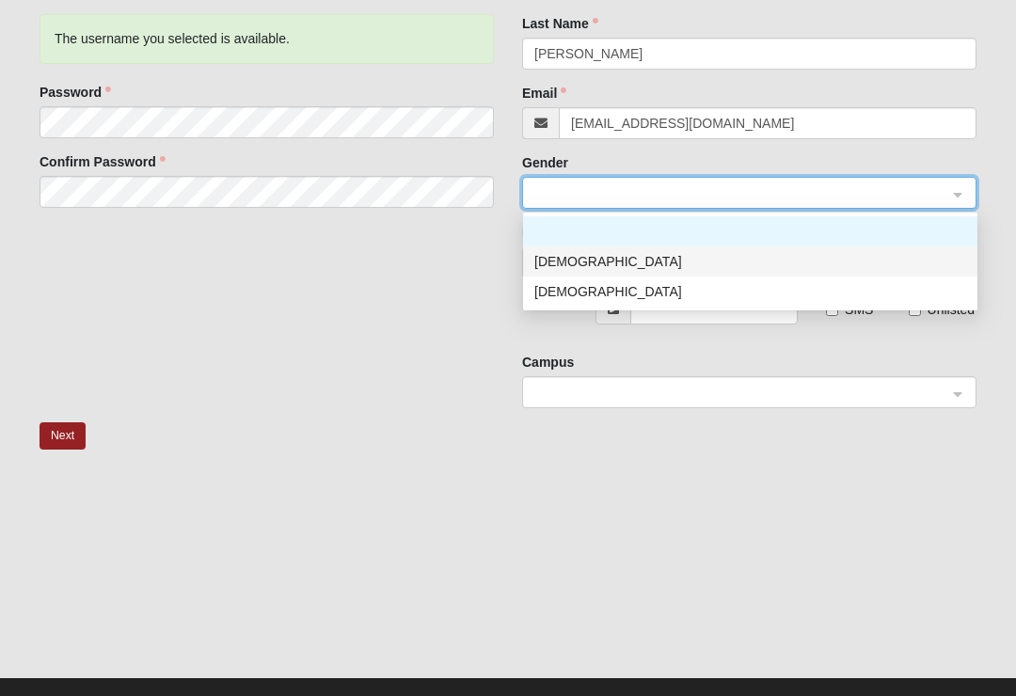
click at [643, 265] on div "Male" at bounding box center [750, 261] width 432 height 21
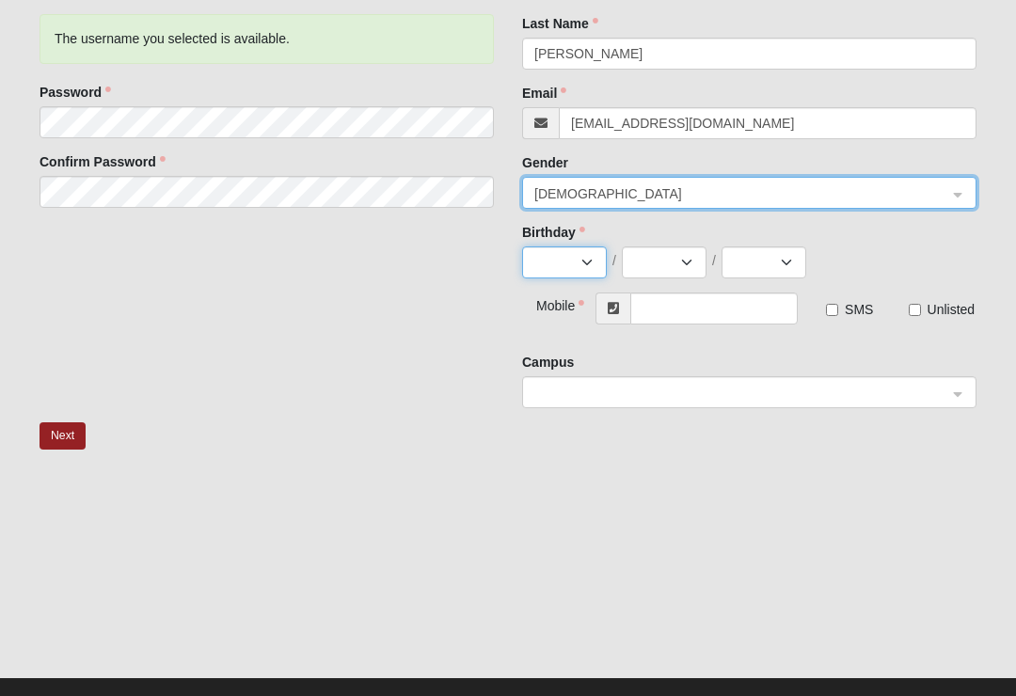
click at [591, 265] on select "Jan Feb Mar Apr May Jun Jul Aug Sep Oct Nov Dec" at bounding box center [564, 262] width 85 height 32
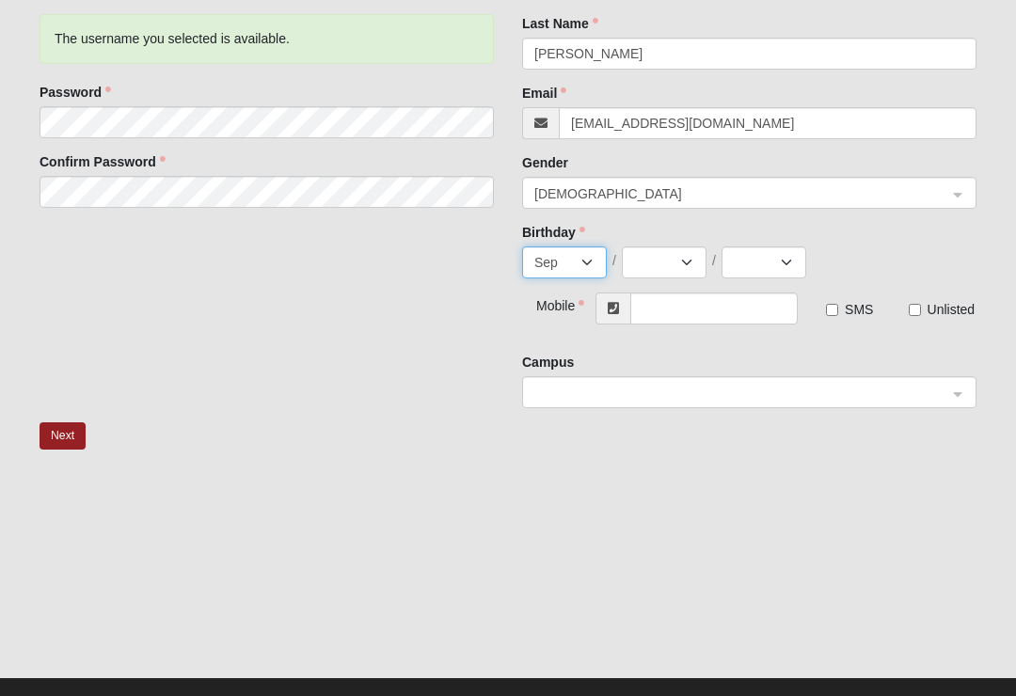
click at [593, 268] on select "Jan Feb Mar Apr May Jun Jul Aug Sep Oct Nov Dec" at bounding box center [564, 262] width 85 height 32
select select "12"
click at [692, 268] on select "1 2 3 4 5 6 7 8 9 10 11 12 13 14 15 16 17 18 19 20 21 22 23 24 25 26 27 28 29 3…" at bounding box center [664, 262] width 85 height 32
select select "23"
click at [797, 261] on select "2025 2024 2023 2022 2021 2020 2019 2018 2017 2016 2015 2014 2013 2012 2011 2010…" at bounding box center [764, 262] width 85 height 32
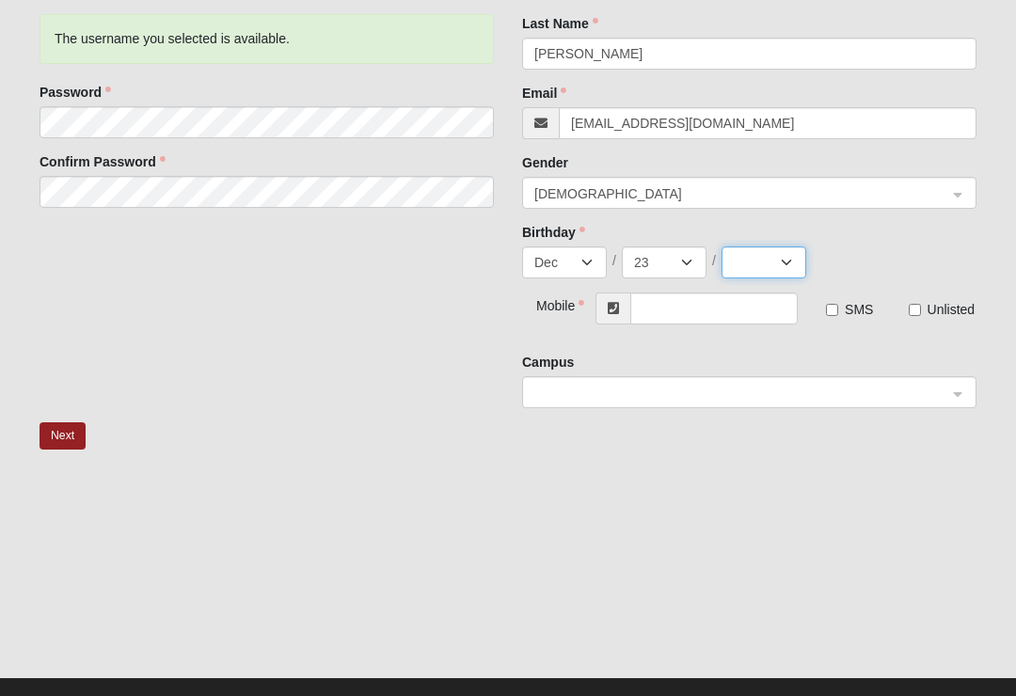
select select "2012"
click at [703, 309] on input "text" at bounding box center [713, 309] width 167 height 32
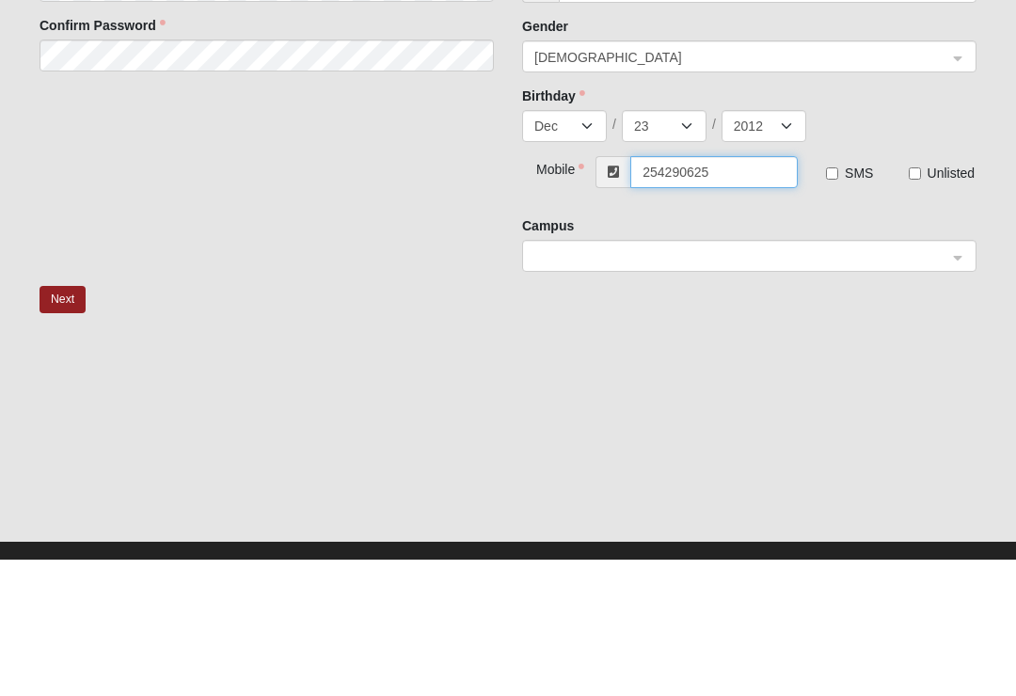
type input "(254) 290-6250"
click at [632, 383] on span at bounding box center [740, 393] width 413 height 21
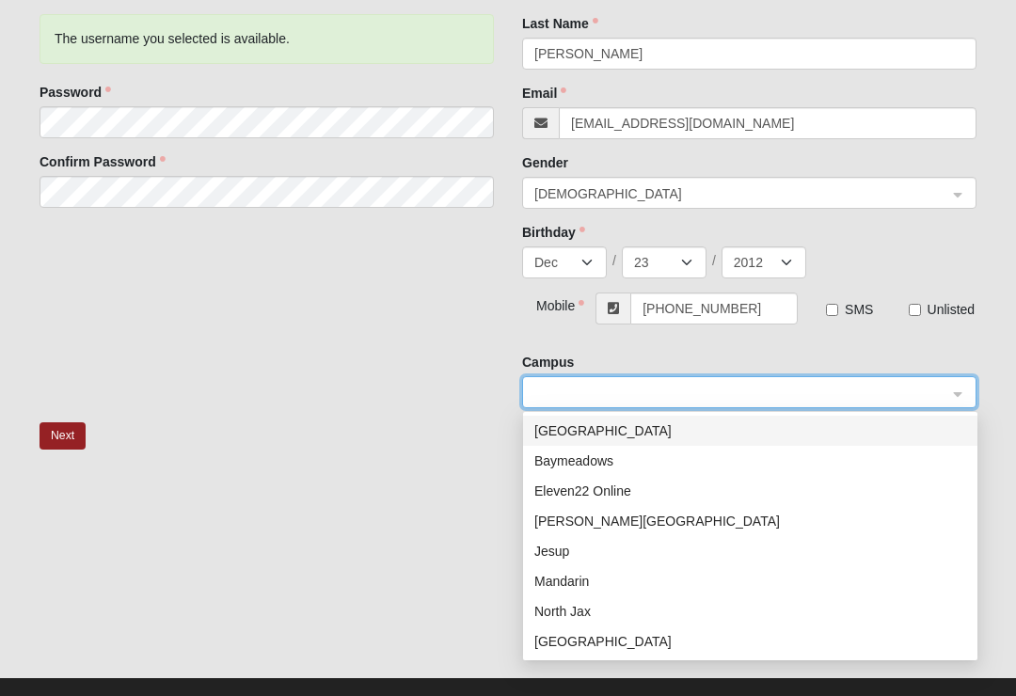
scroll to position [88, 0]
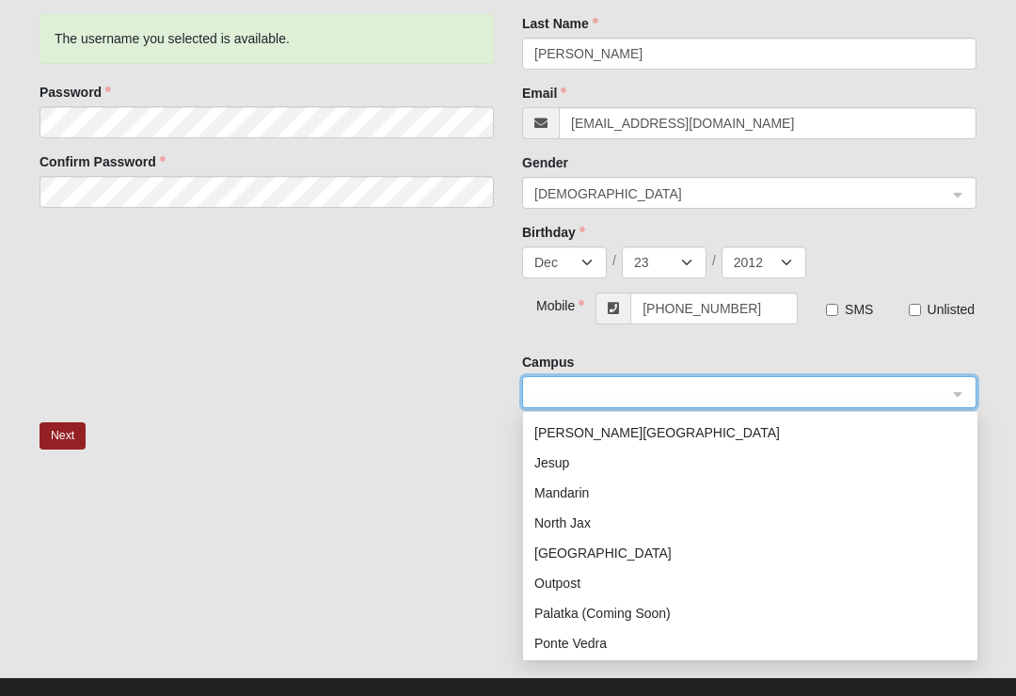
click at [579, 523] on div "North Jax" at bounding box center [750, 523] width 432 height 21
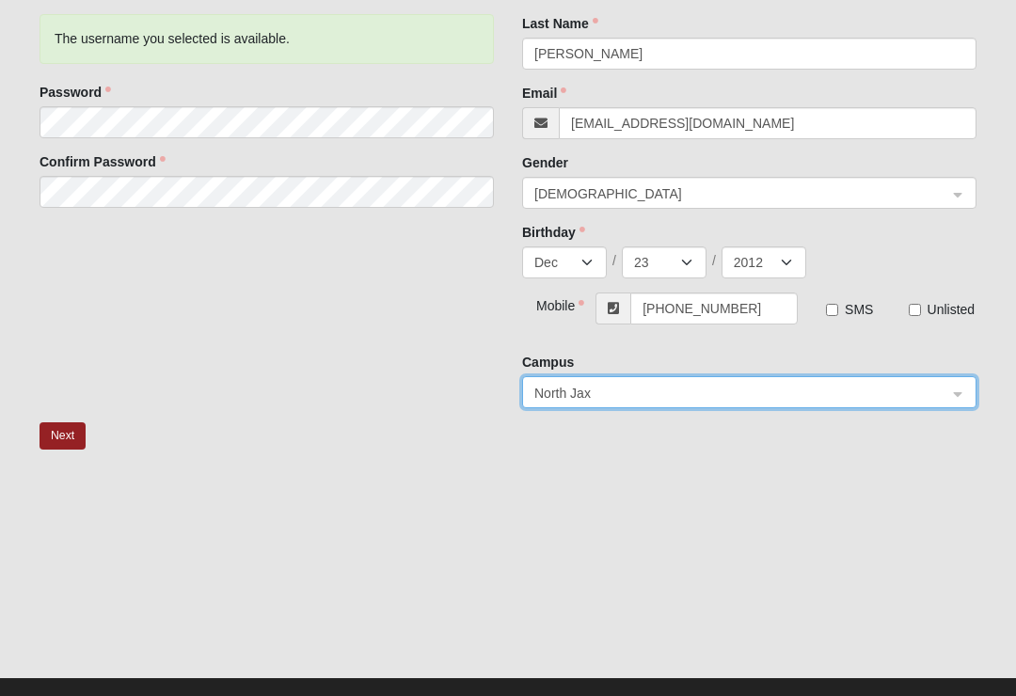
click at [77, 434] on button "Next" at bounding box center [63, 435] width 46 height 27
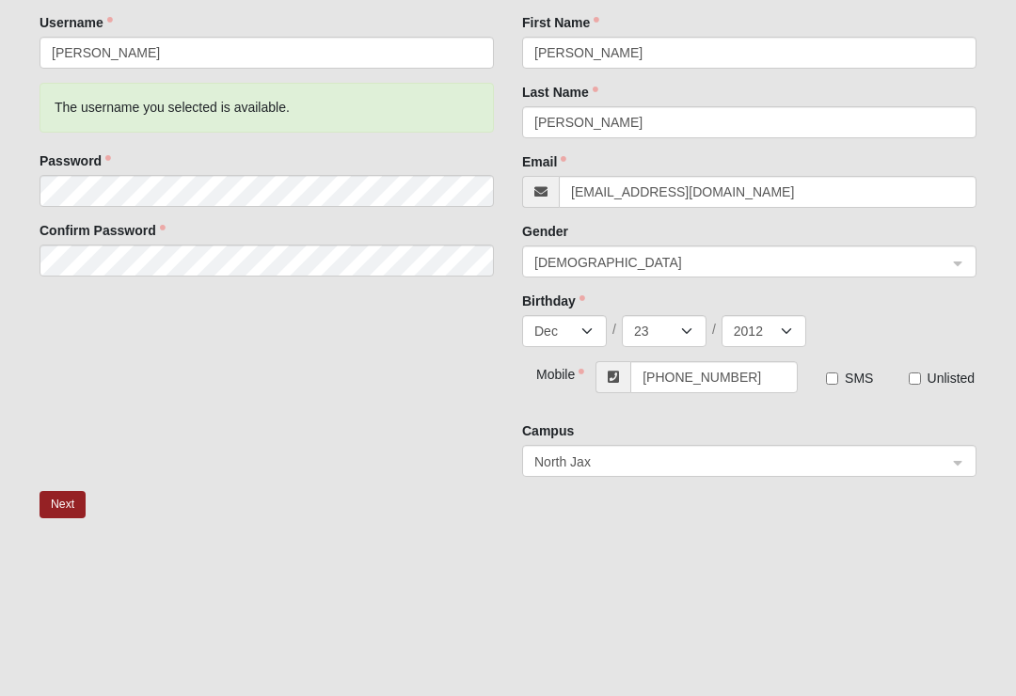
click at [56, 508] on button "Next" at bounding box center [63, 504] width 46 height 27
click at [57, 501] on button "Next" at bounding box center [63, 504] width 46 height 27
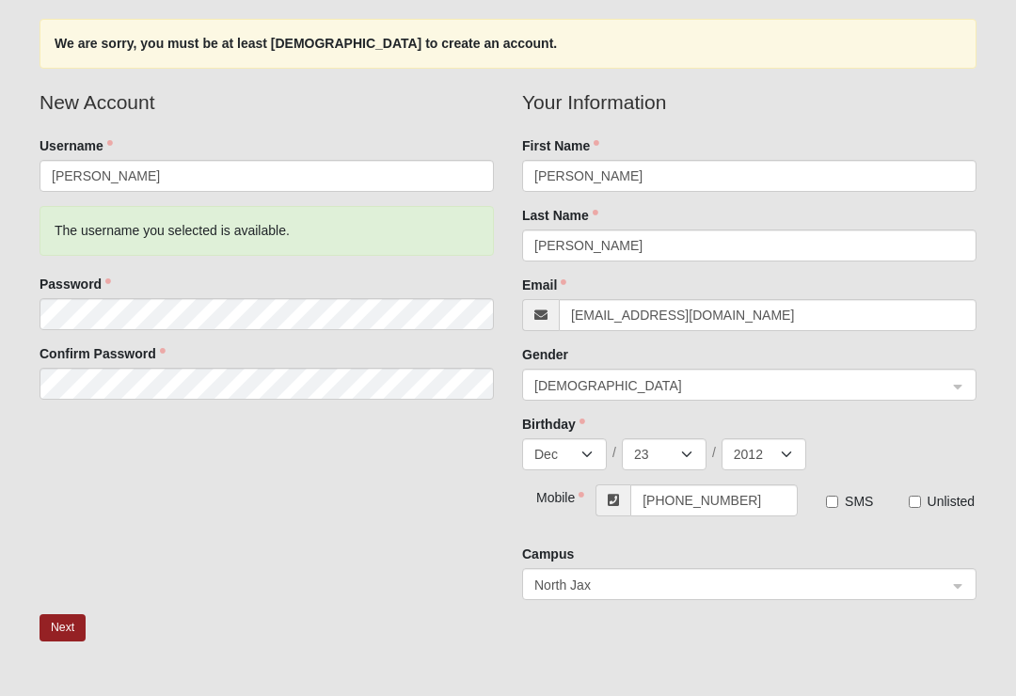
scroll to position [130, 0]
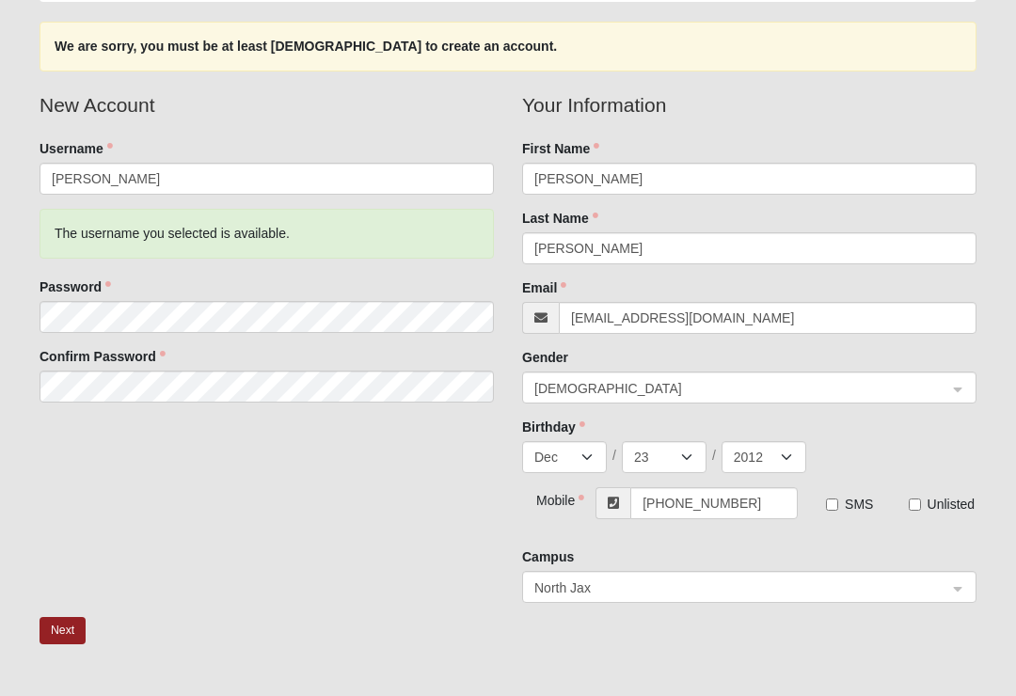
click at [801, 388] on span "Male" at bounding box center [740, 389] width 413 height 21
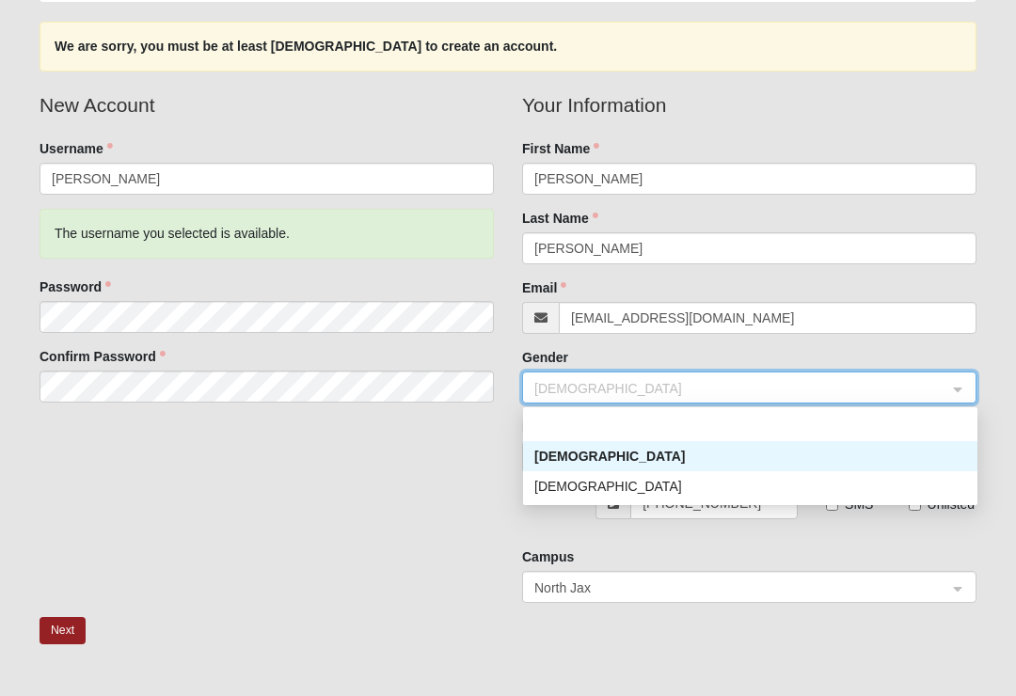
click at [687, 494] on div "Female" at bounding box center [750, 486] width 432 height 21
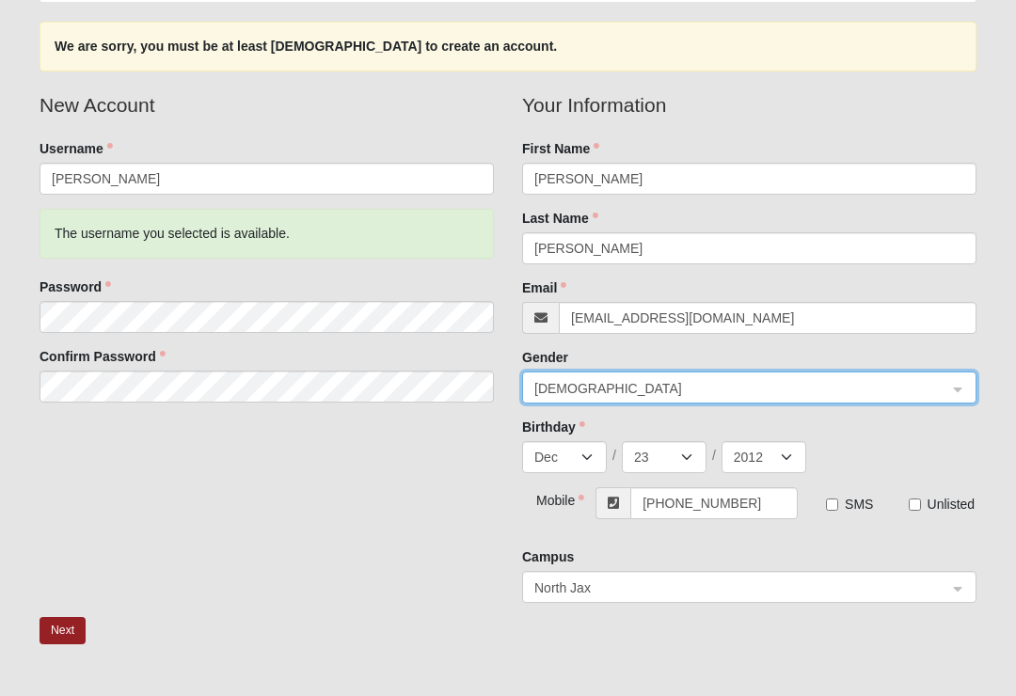
click at [881, 374] on input "search" at bounding box center [742, 387] width 419 height 28
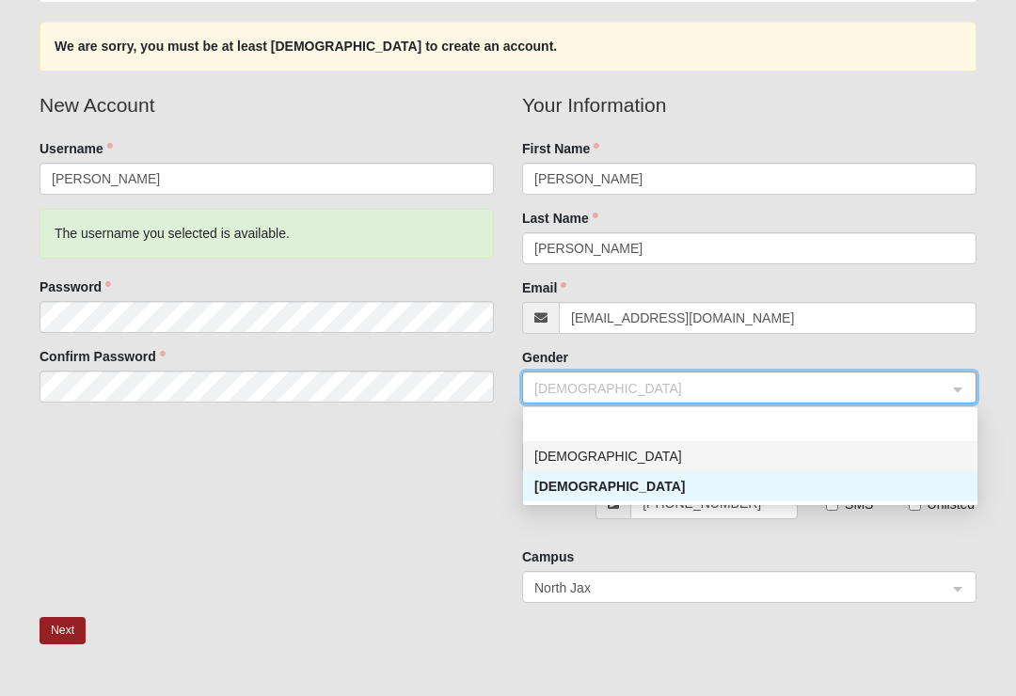
click at [674, 460] on div "Male" at bounding box center [750, 456] width 432 height 21
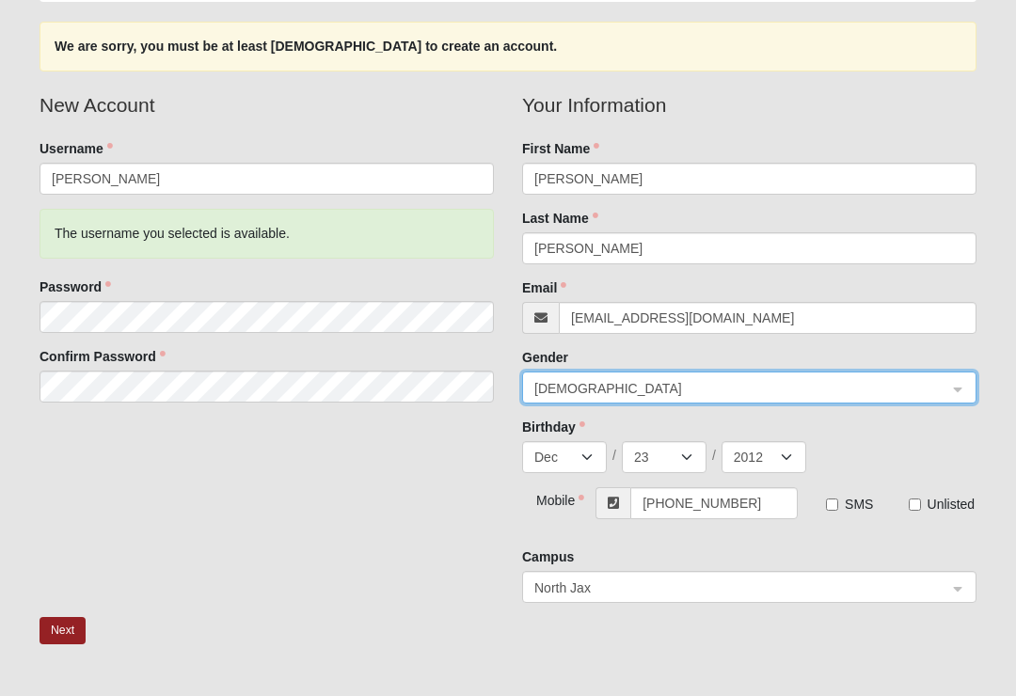
click at [56, 627] on button "Next" at bounding box center [63, 630] width 46 height 27
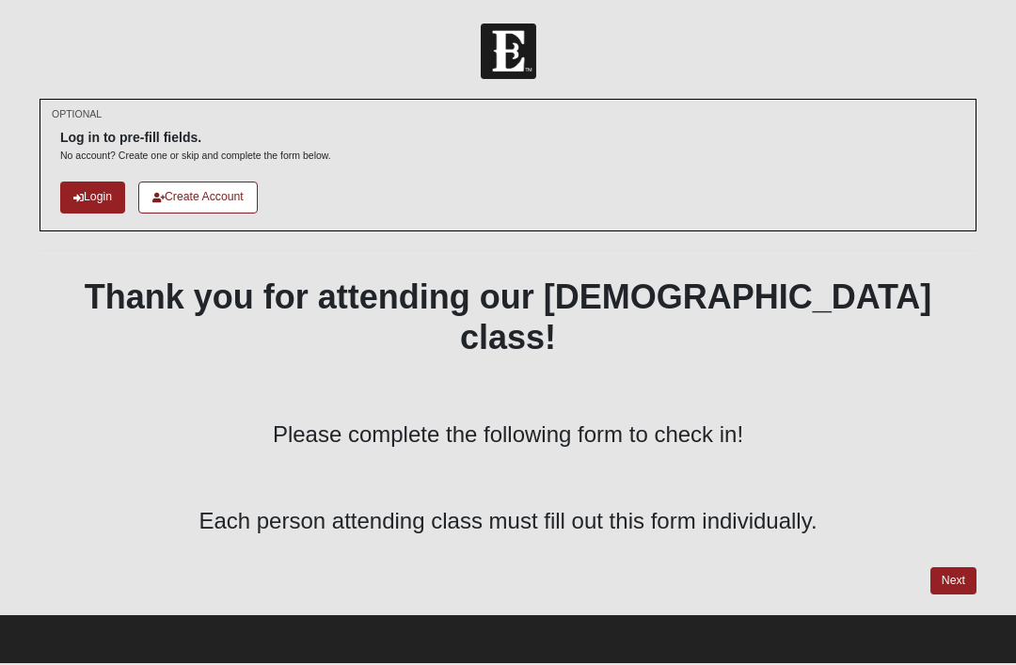
click at [955, 567] on link "Next" at bounding box center [953, 580] width 46 height 27
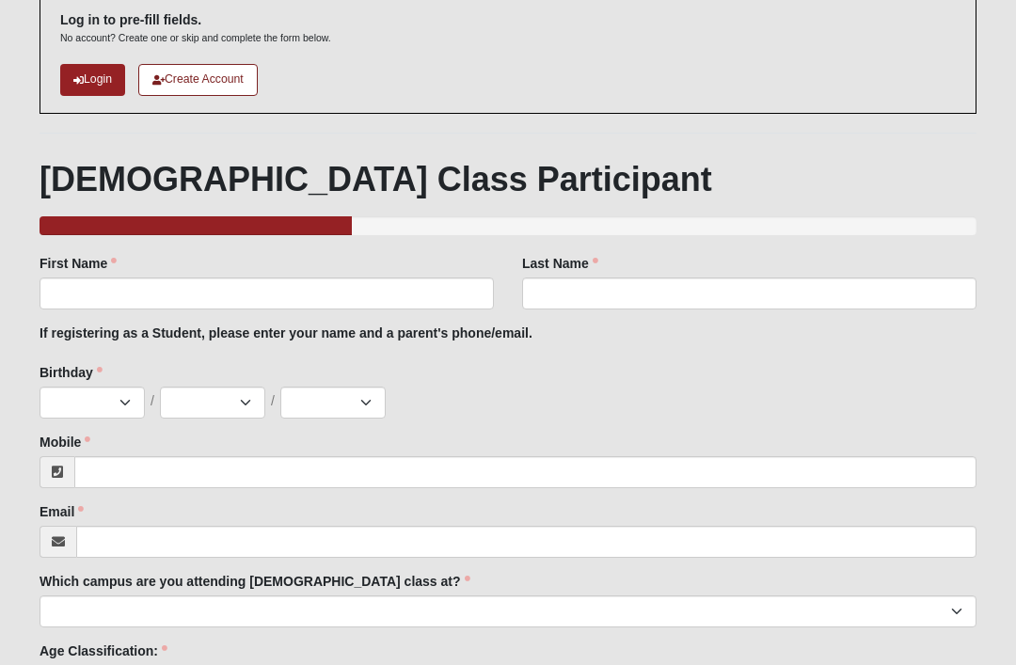
scroll to position [145, 0]
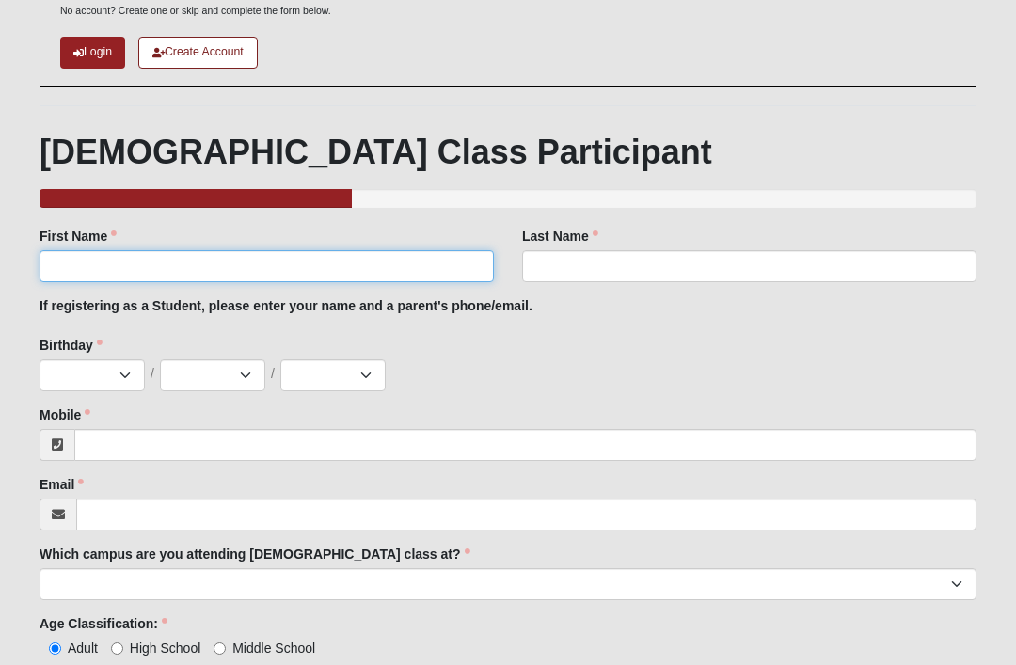
click at [352, 257] on input "First Name" at bounding box center [267, 266] width 454 height 32
type input "Lauren"
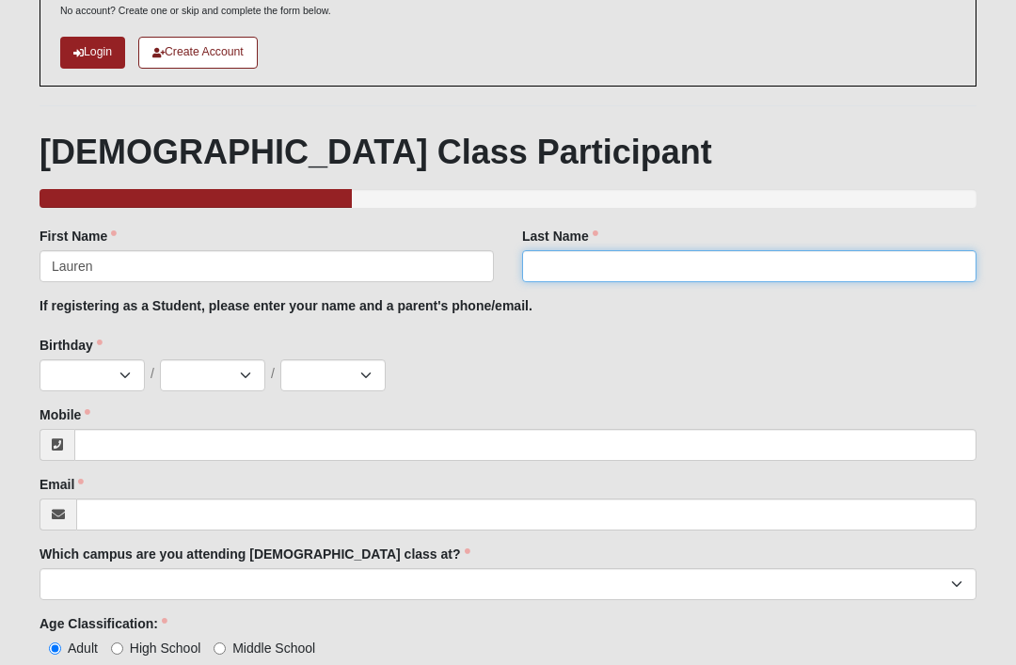
click at [638, 265] on input "Last Name" at bounding box center [749, 266] width 454 height 32
type input "[PERSON_NAME]"
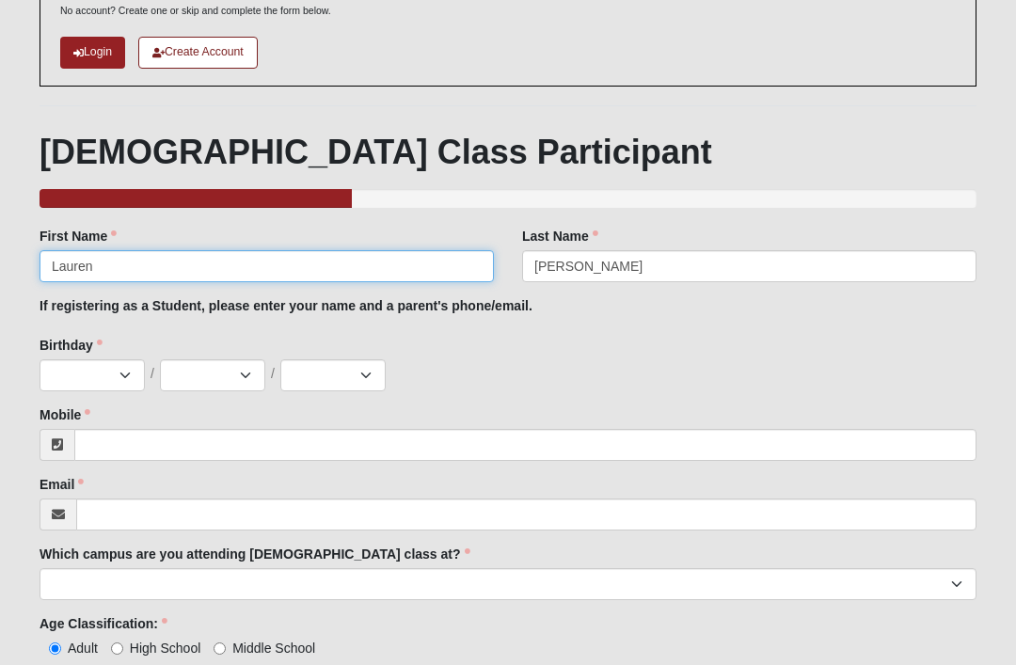
click at [157, 269] on input "Lauren" at bounding box center [267, 266] width 454 height 32
type input "L"
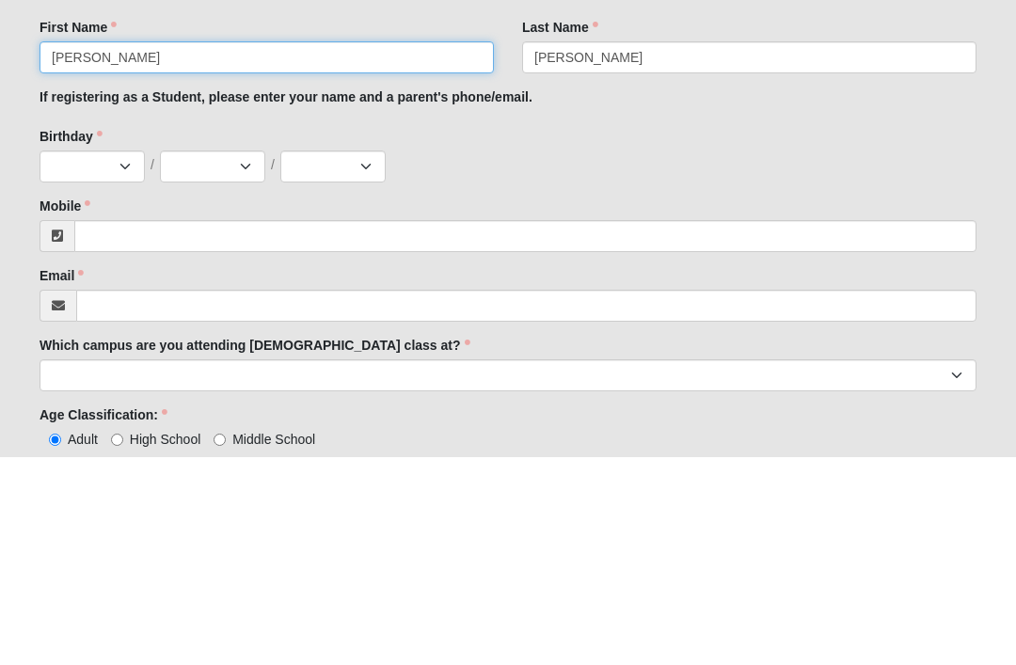
type input "[PERSON_NAME]"
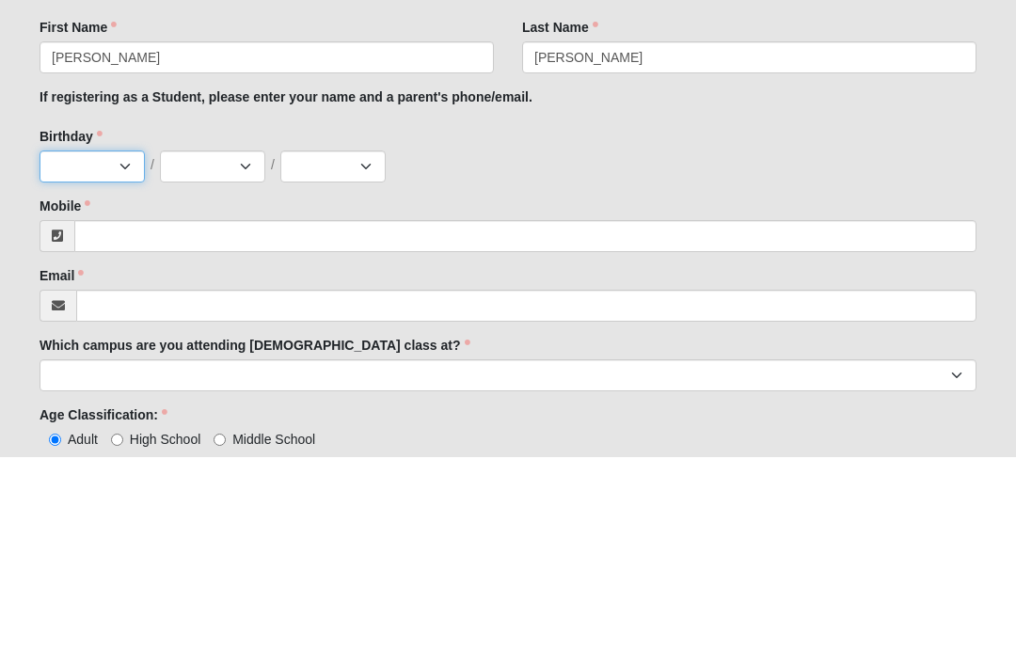
click at [111, 359] on select "Jan Feb Mar Apr May Jun Jul Aug Sep Oct Nov Dec" at bounding box center [92, 375] width 105 height 32
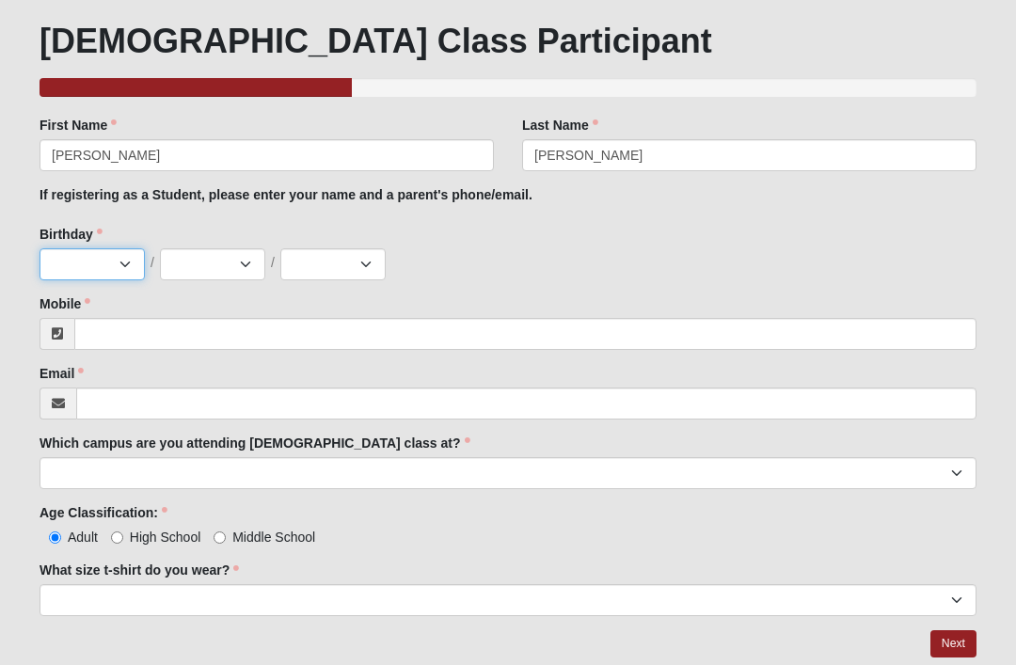
select select "12"
click at [221, 259] on select "1 2 3 4 5 6 7 8 9 10 11 12 13 14 15 16 17 18 19 20 21 22 23 24 25 26 27 28 29 3…" at bounding box center [212, 264] width 105 height 32
select select "23"
click at [355, 265] on select "2025 2024 2023 2022 2021 2020 2019 2018 2017 2016 2015 2014 2013 2012 2011 2010…" at bounding box center [332, 264] width 105 height 32
click at [361, 268] on select "2025 2024 2023 2022 2021 2020 2019 2018 2017 2016 2015 2014 2013 2012 2011 2010…" at bounding box center [332, 264] width 105 height 32
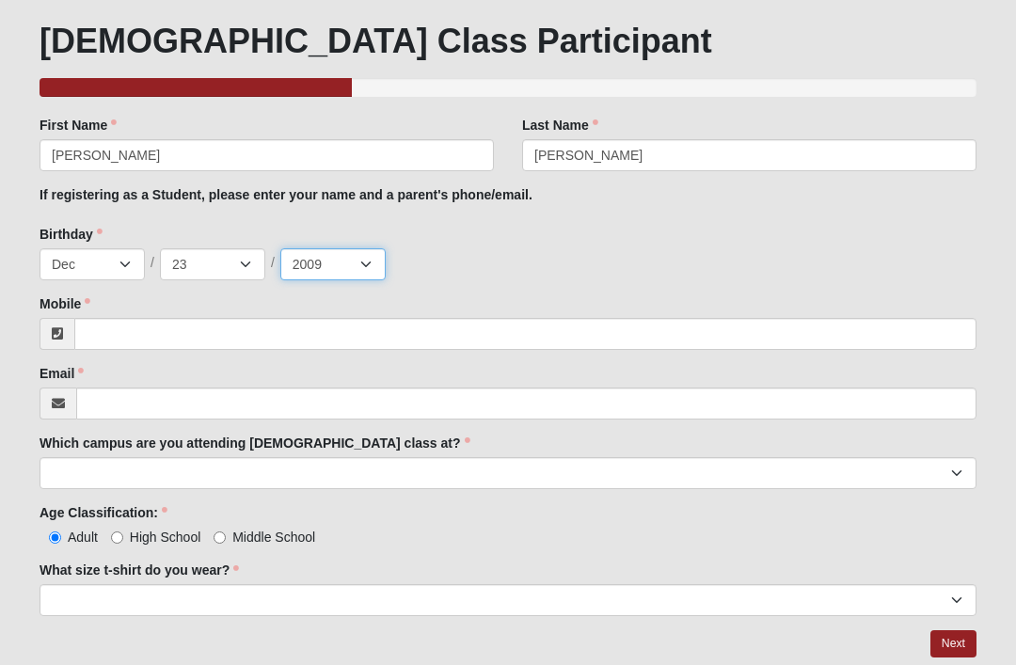
click at [353, 277] on select "2025 2024 2023 2022 2021 2020 2019 2018 2017 2016 2015 2014 2013 2012 2011 2010…" at bounding box center [332, 264] width 105 height 32
select select "2012"
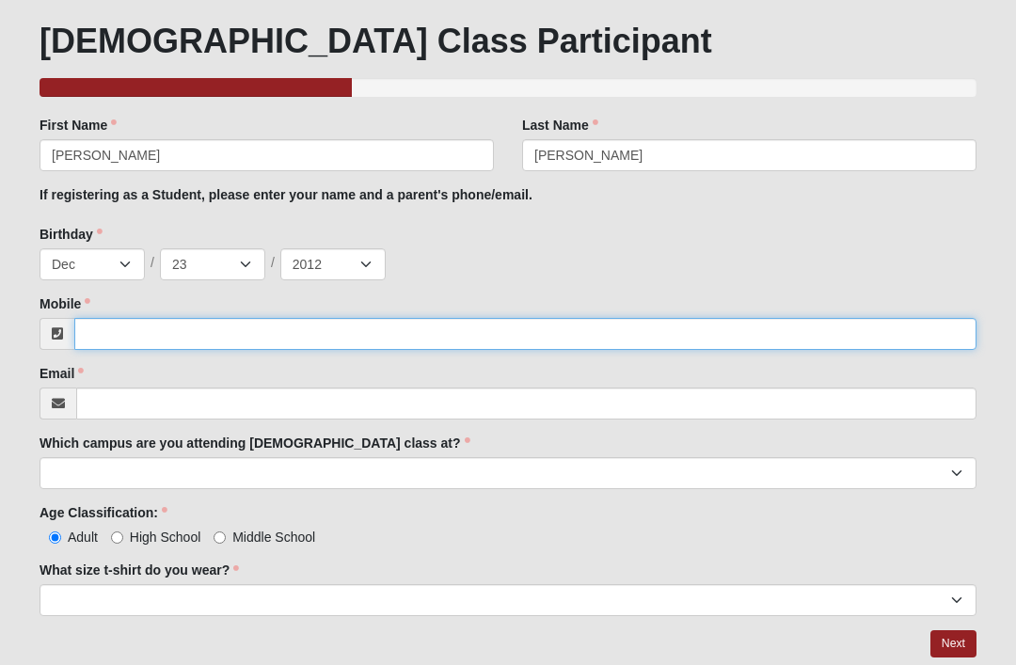
click at [184, 323] on input "Mobile" at bounding box center [525, 334] width 902 height 32
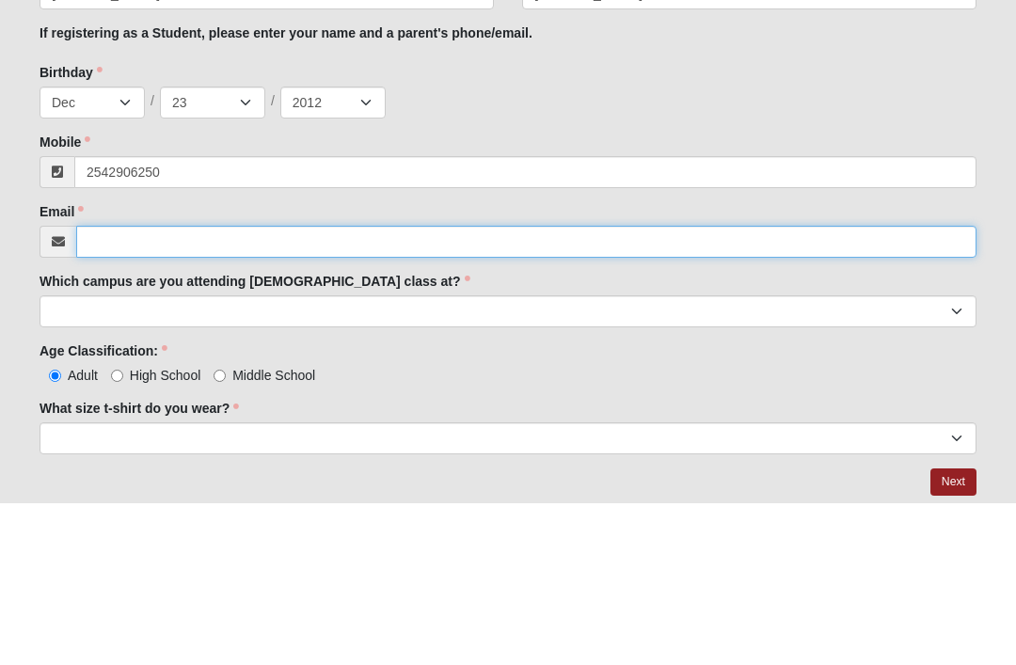
click at [214, 388] on input "Email" at bounding box center [526, 404] width 900 height 32
type input "[PHONE_NUMBER]"
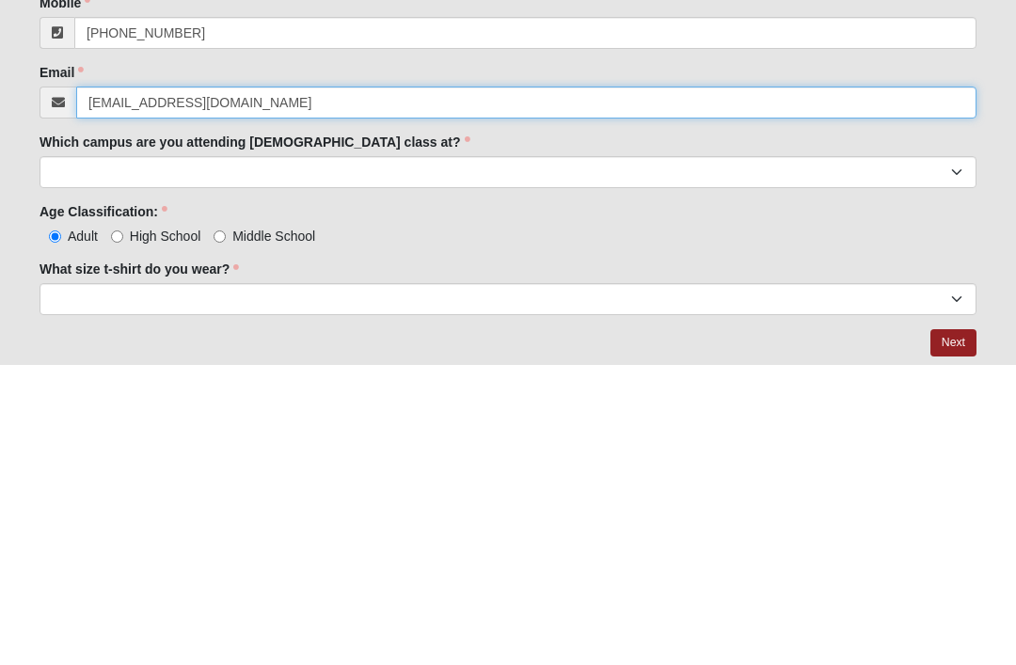
type input "[EMAIL_ADDRESS][DOMAIN_NAME]"
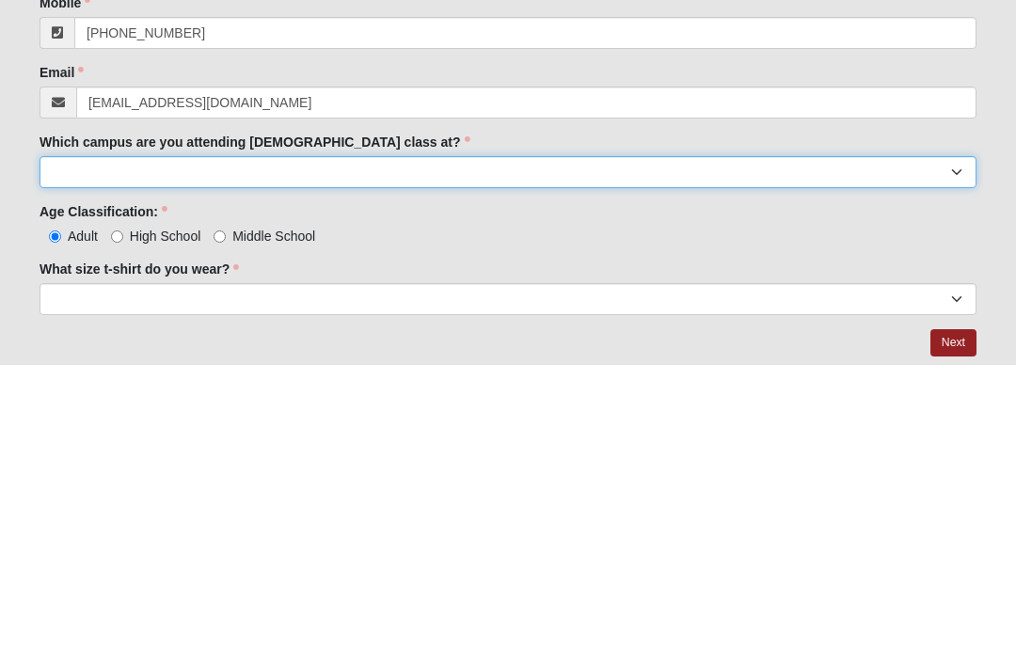
click at [459, 457] on select "Arlington Baymeadows Eleven22 Online Fleming Island Jesup Mandarin North Jax Or…" at bounding box center [508, 473] width 937 height 32
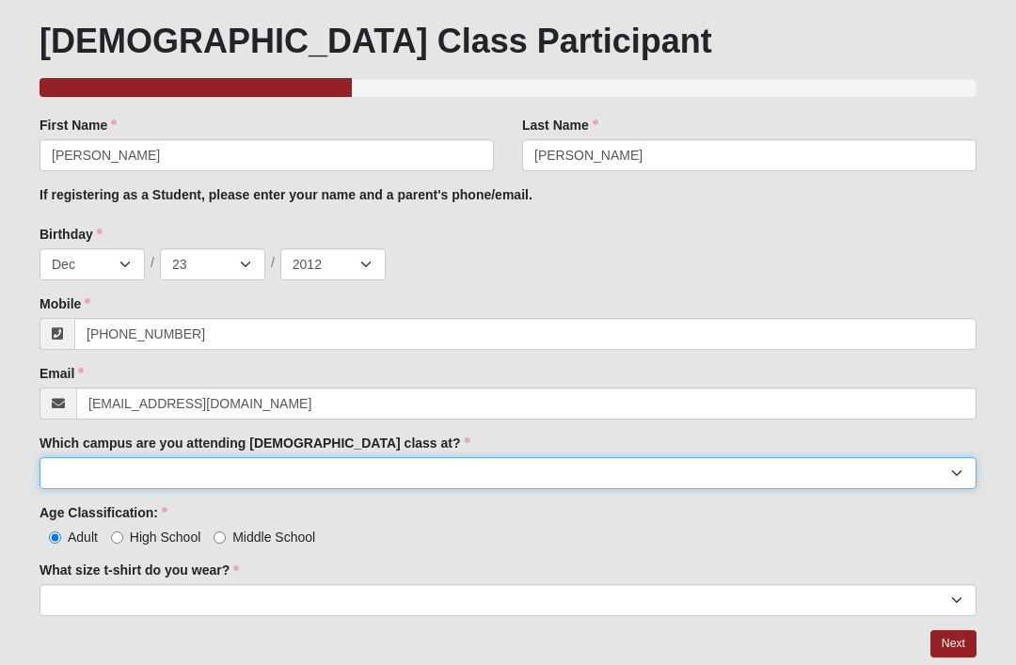
select select "15"
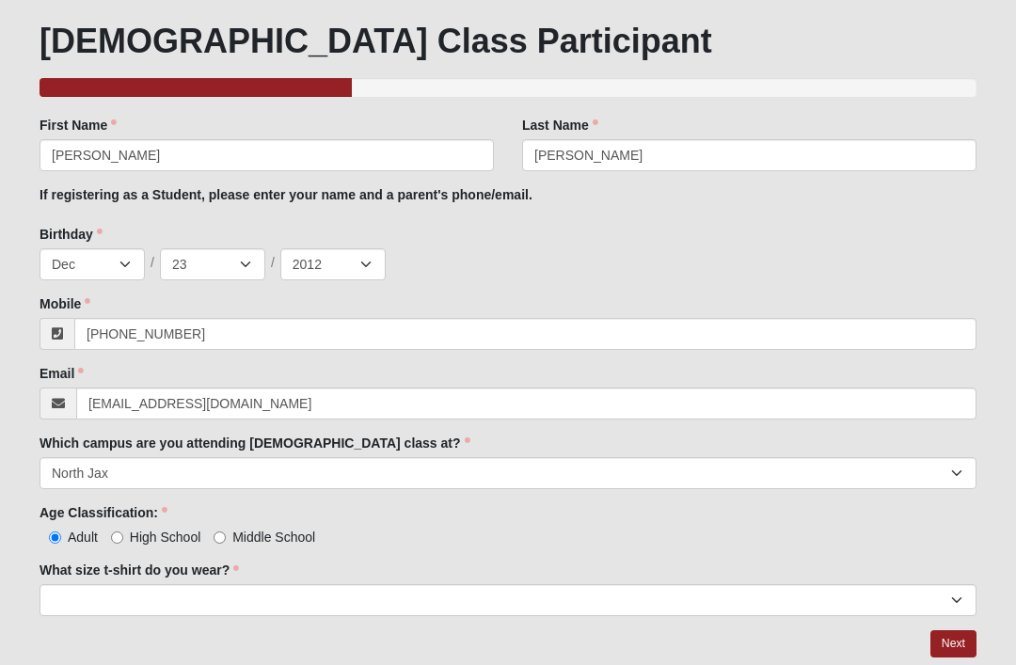
click at [221, 535] on input "Middle School" at bounding box center [220, 538] width 12 height 12
radio input "true"
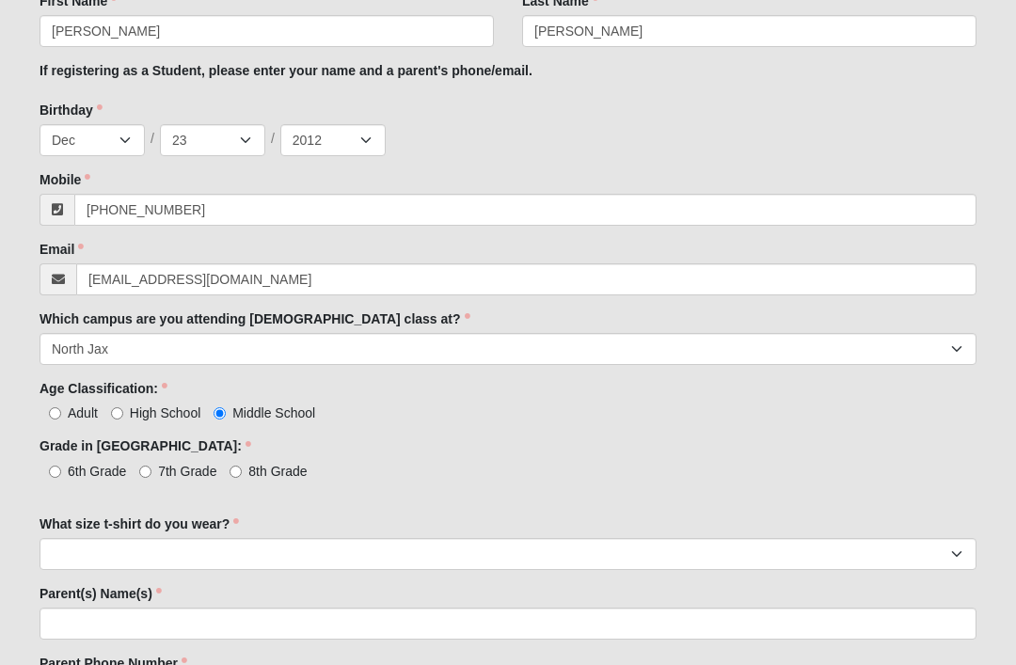
scroll to position [381, 0]
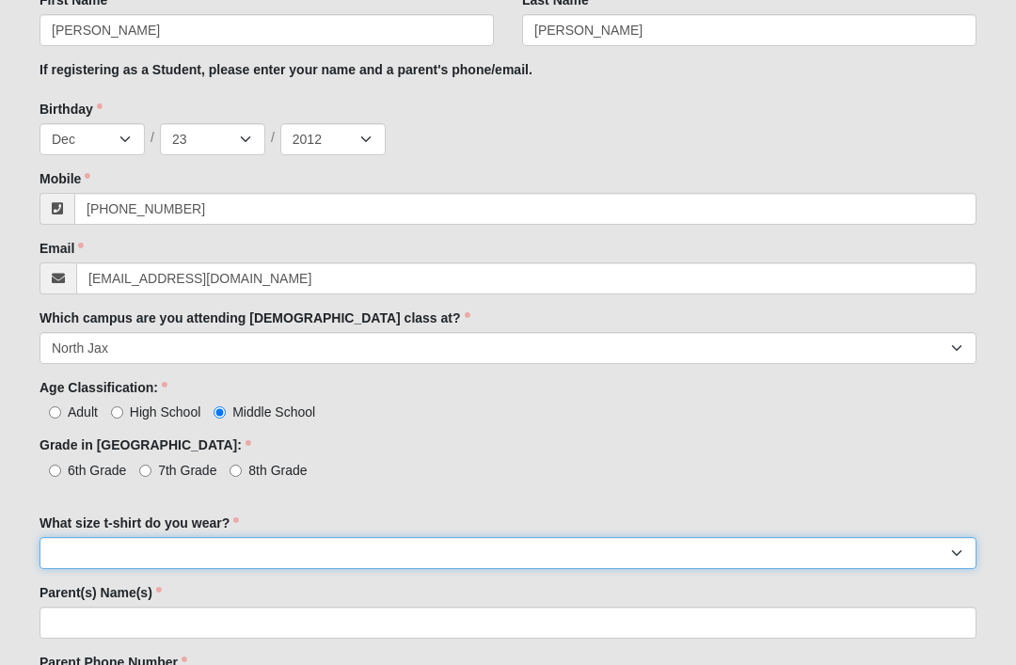
click at [294, 547] on select "Small Medium Large XL 2XL 3XL" at bounding box center [508, 553] width 937 height 32
select select "Medium"
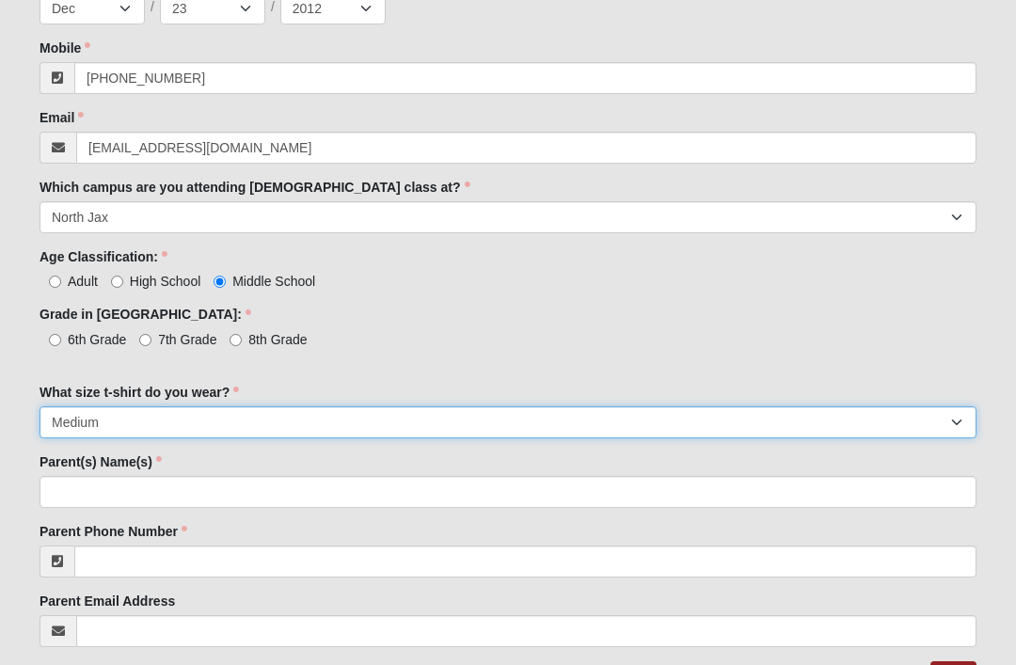
scroll to position [537, 0]
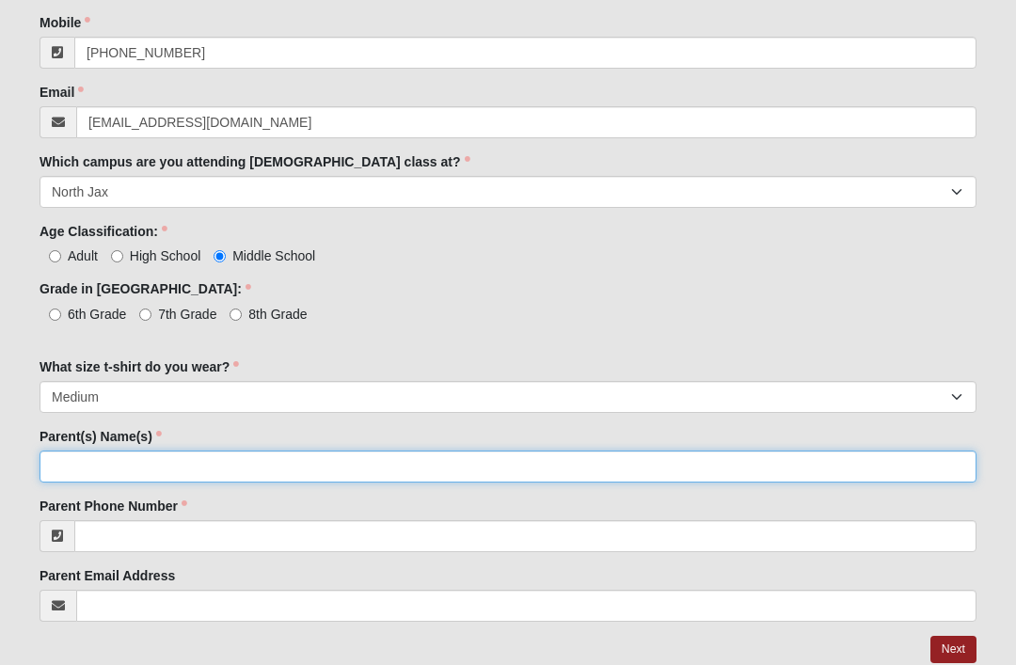
click at [334, 467] on input "Parent(s) Name(s)" at bounding box center [508, 467] width 937 height 32
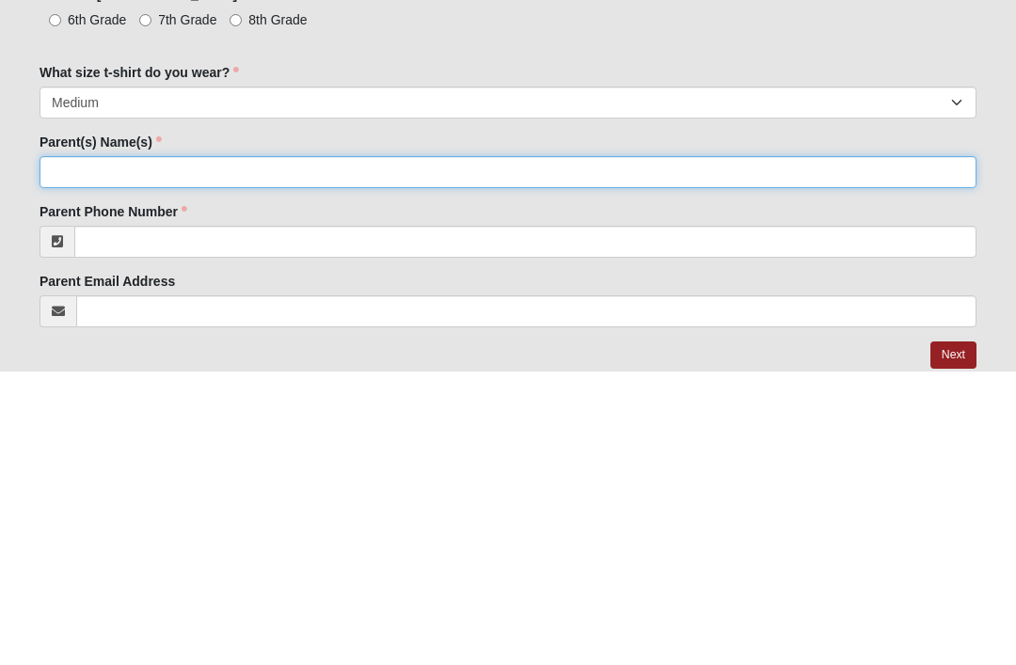
type input "H"
type input "Rich and Lauren Lawson"
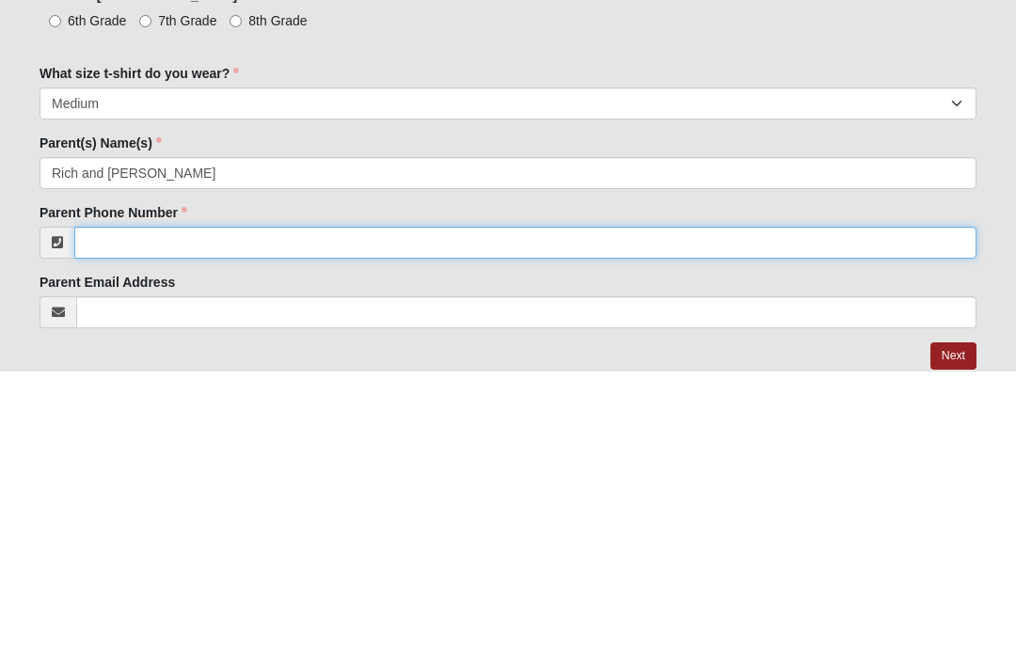
click at [229, 520] on input "Parent Phone Number" at bounding box center [525, 536] width 902 height 32
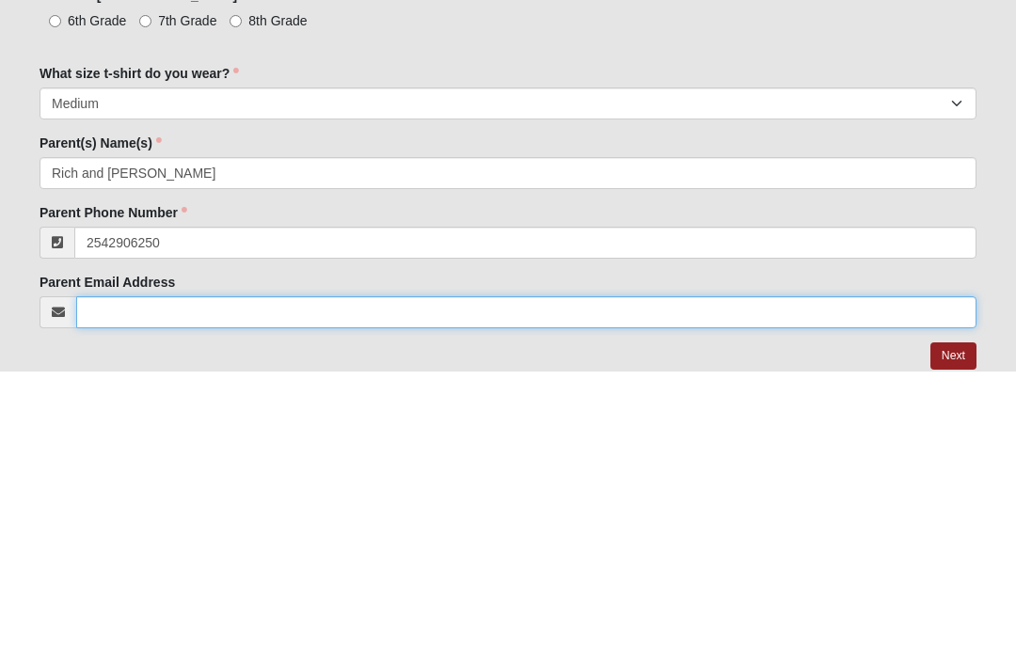
click at [249, 590] on input "Parent Email Address" at bounding box center [526, 606] width 900 height 32
type input "(254) 290-6250"
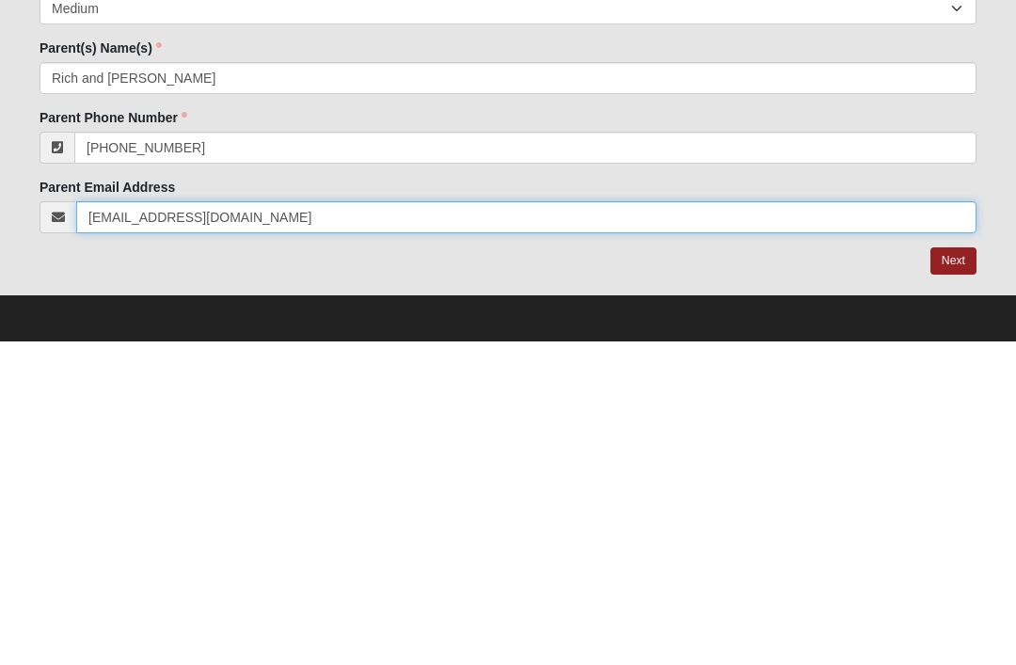
type input "laurenkalmond@yahoo.com"
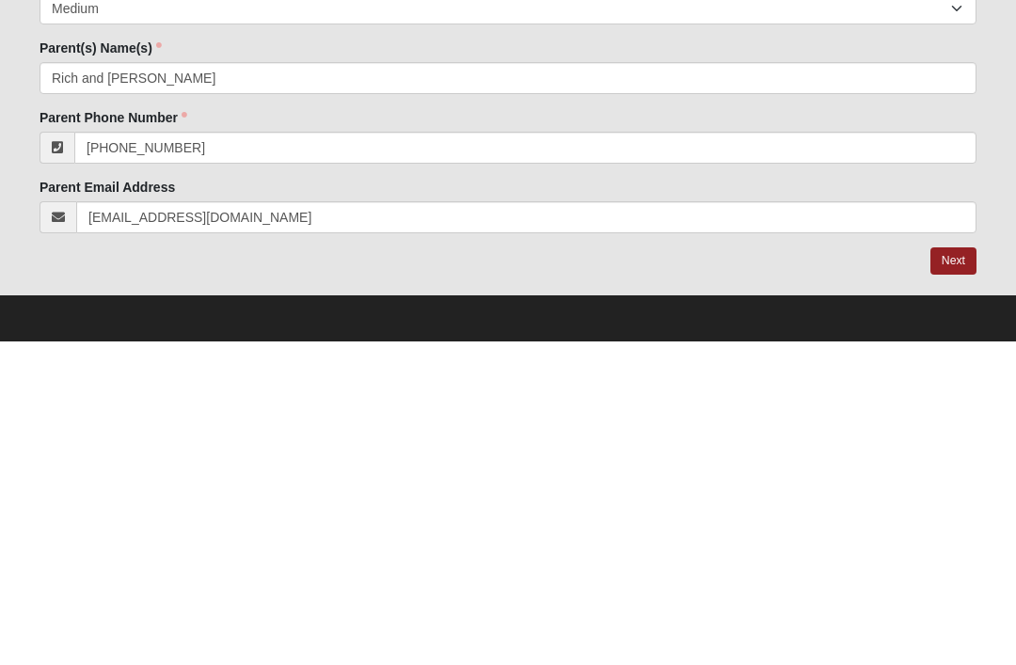
click at [955, 571] on link "Next" at bounding box center [953, 584] width 46 height 27
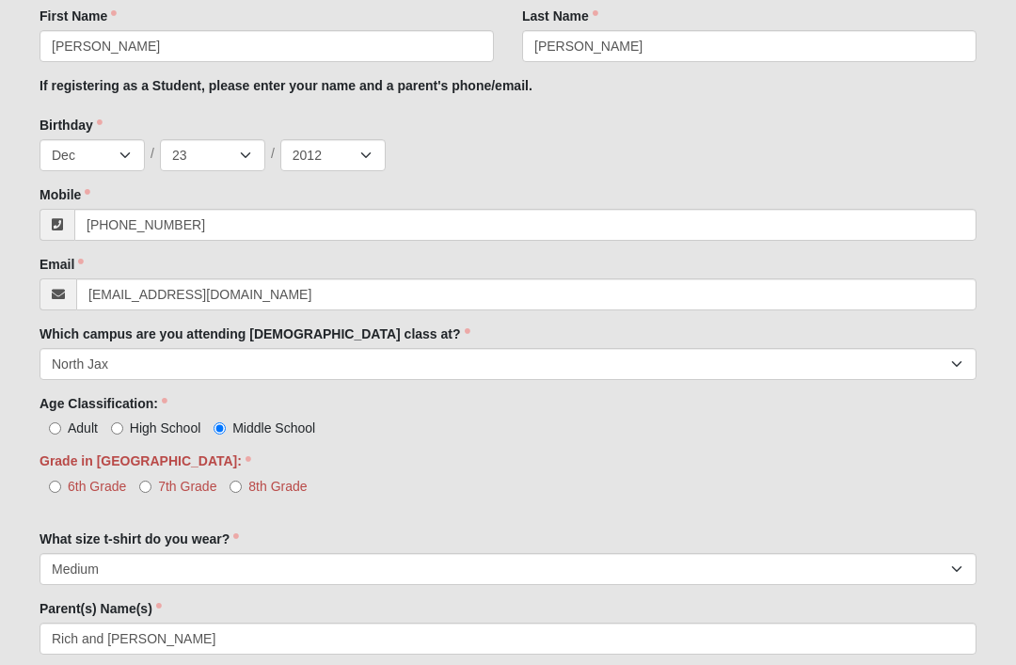
scroll to position [462, 0]
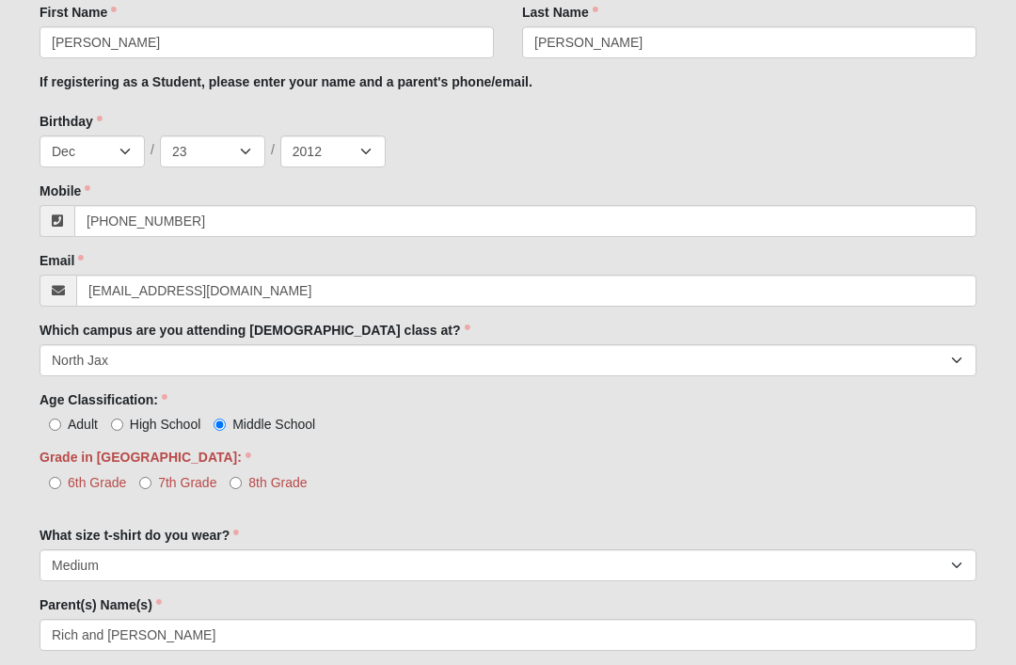
click at [151, 484] on input "7th Grade" at bounding box center [145, 483] width 12 height 12
radio input "true"
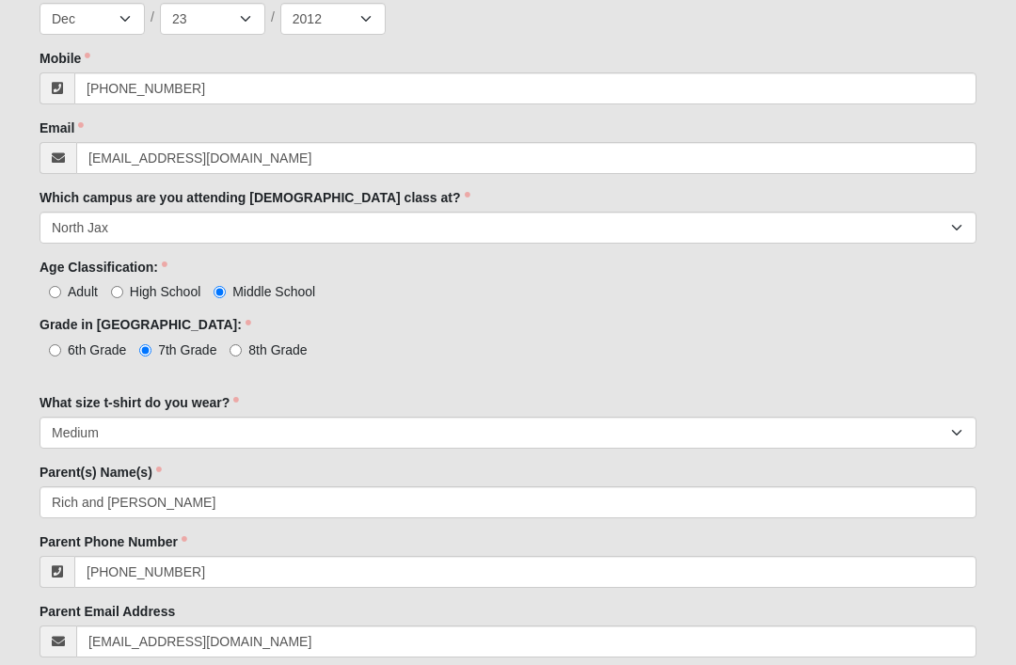
scroll to position [635, 0]
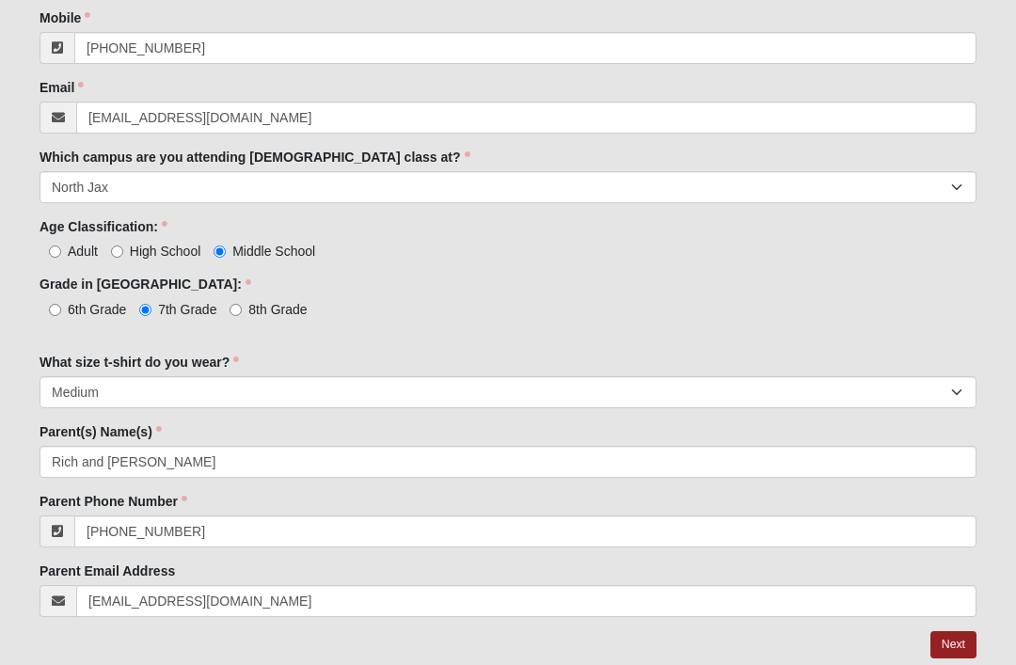
click at [970, 640] on link "Next" at bounding box center [953, 644] width 46 height 27
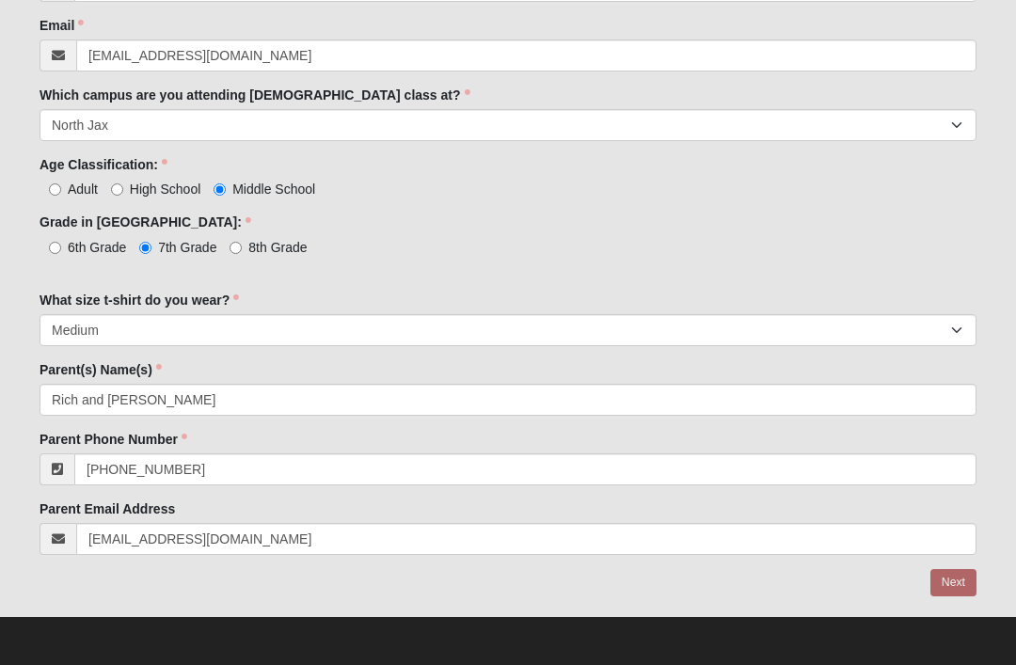
scroll to position [542, 0]
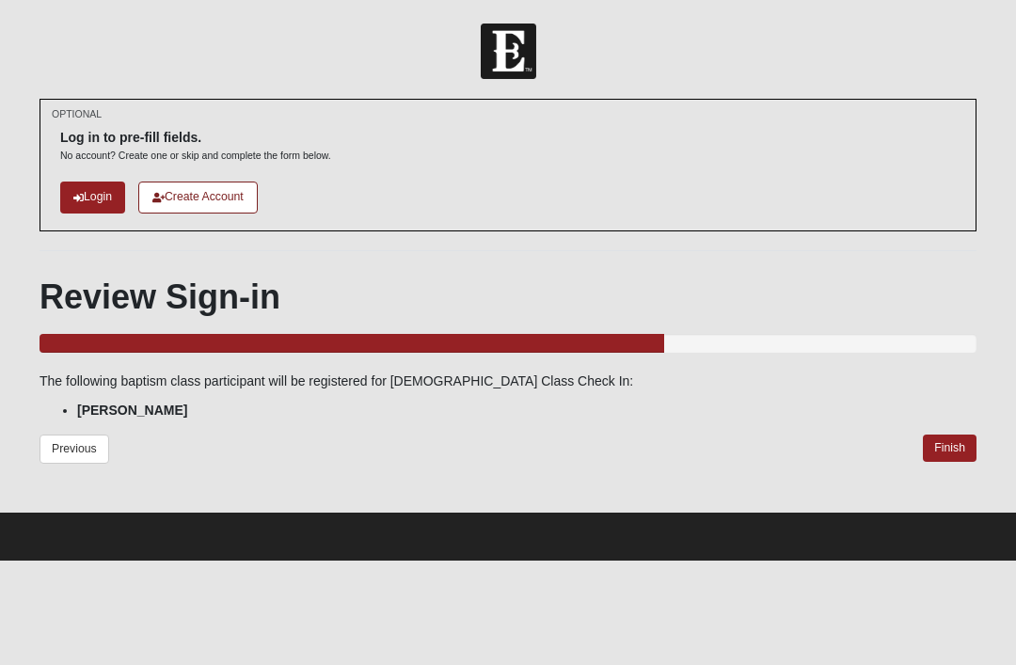
click at [949, 439] on link "Finish" at bounding box center [950, 448] width 54 height 27
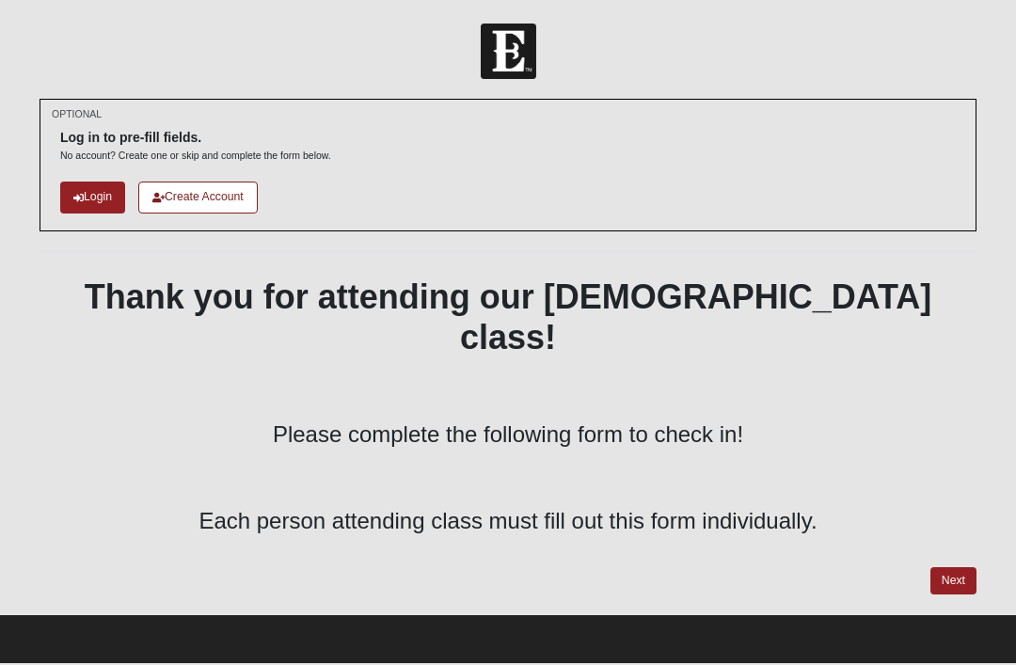
click at [955, 567] on link "Next" at bounding box center [953, 580] width 46 height 27
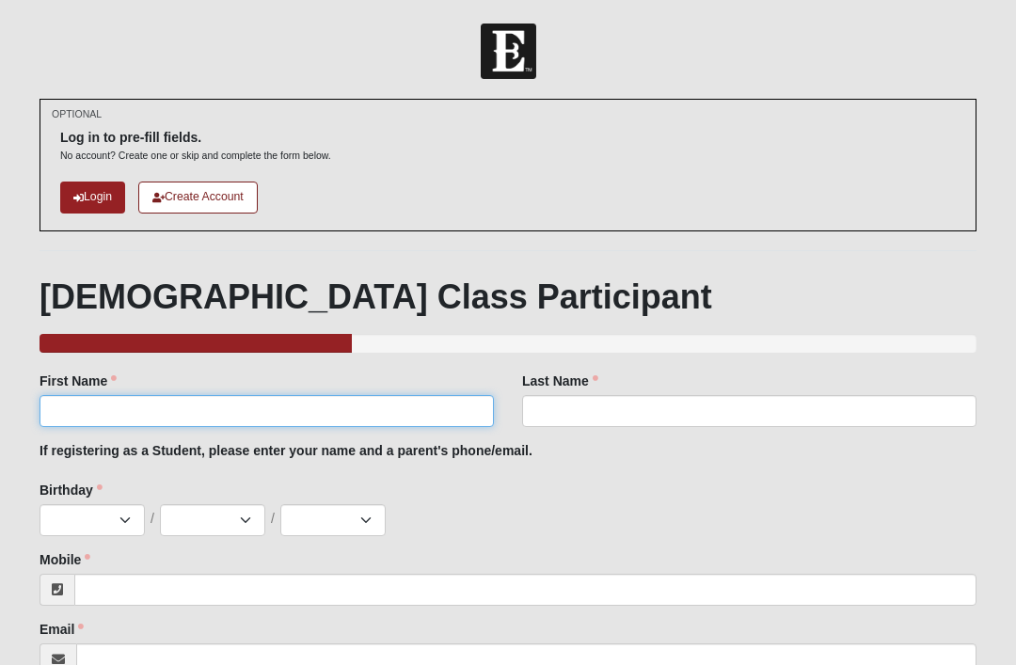
click at [89, 408] on input "First Name" at bounding box center [267, 411] width 454 height 32
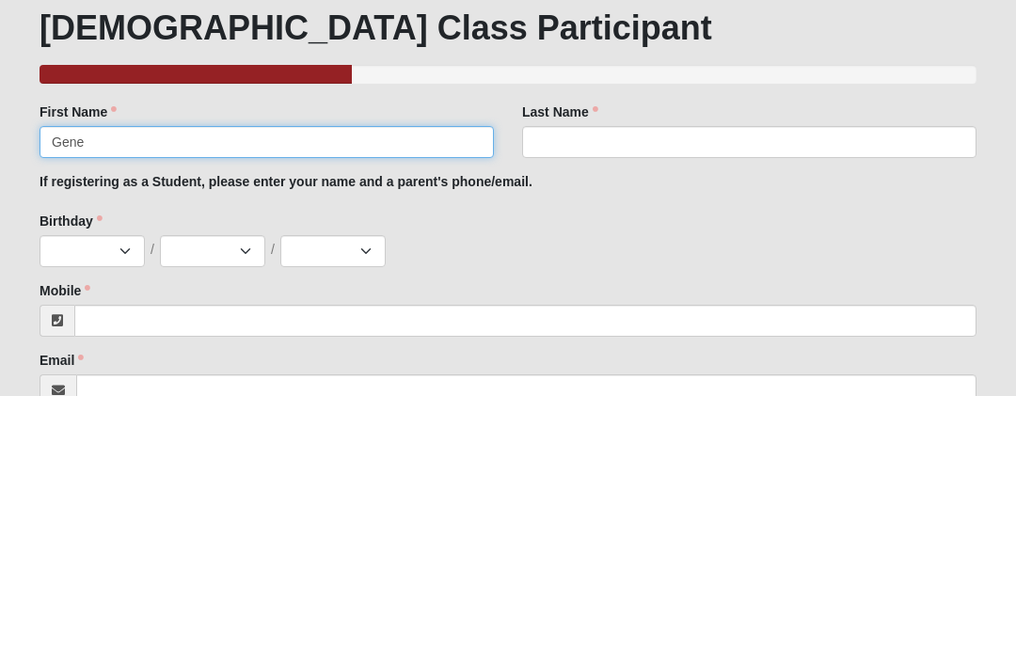
type input "Gene"
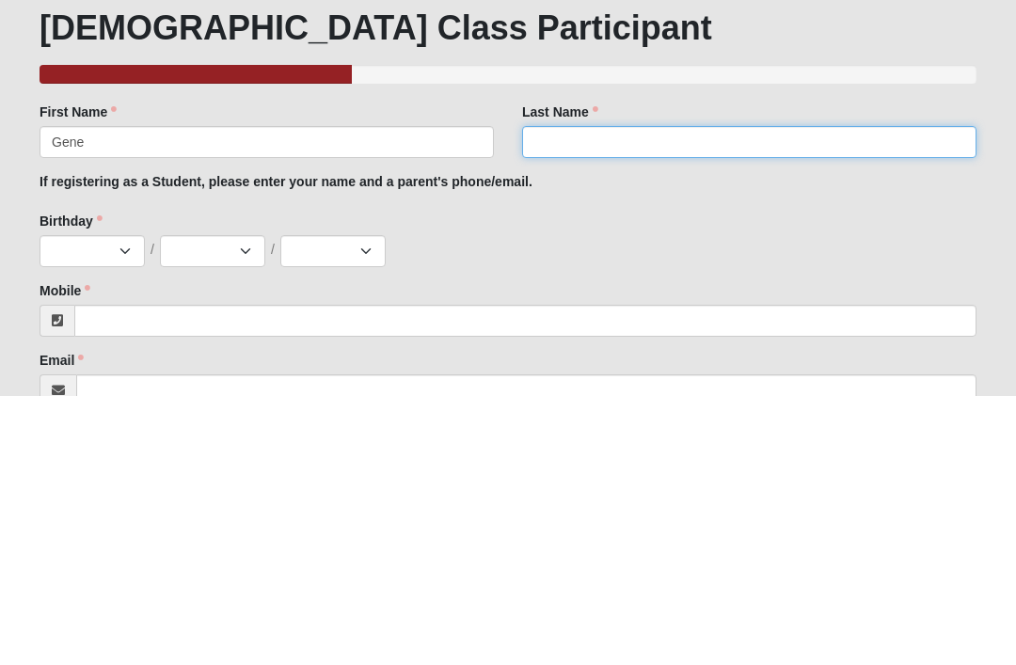
click at [579, 395] on input "Last Name" at bounding box center [749, 411] width 454 height 32
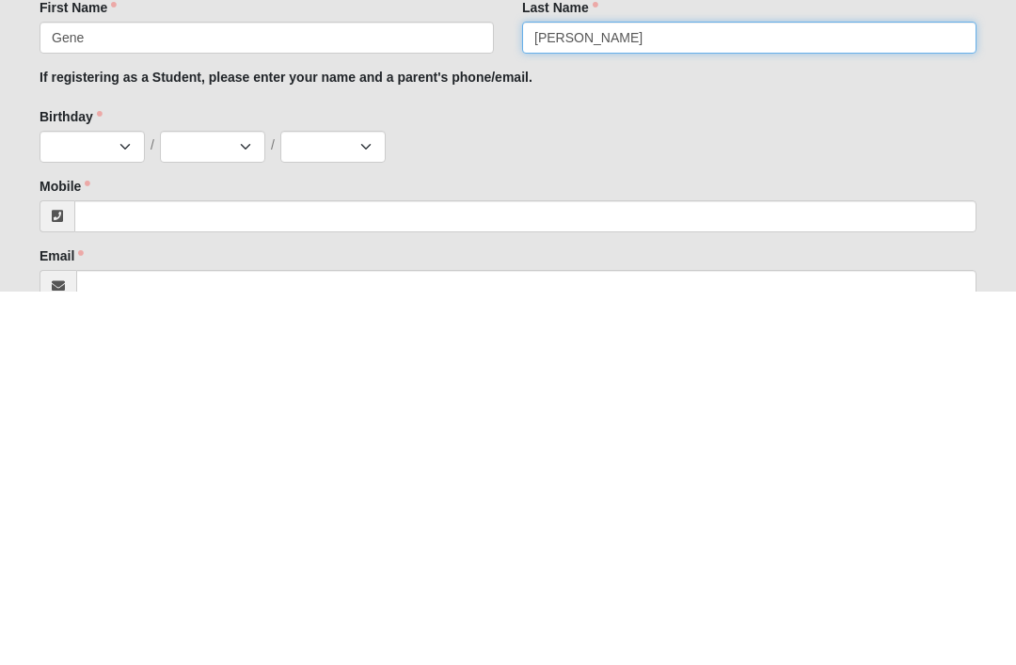
type input "[PERSON_NAME]"
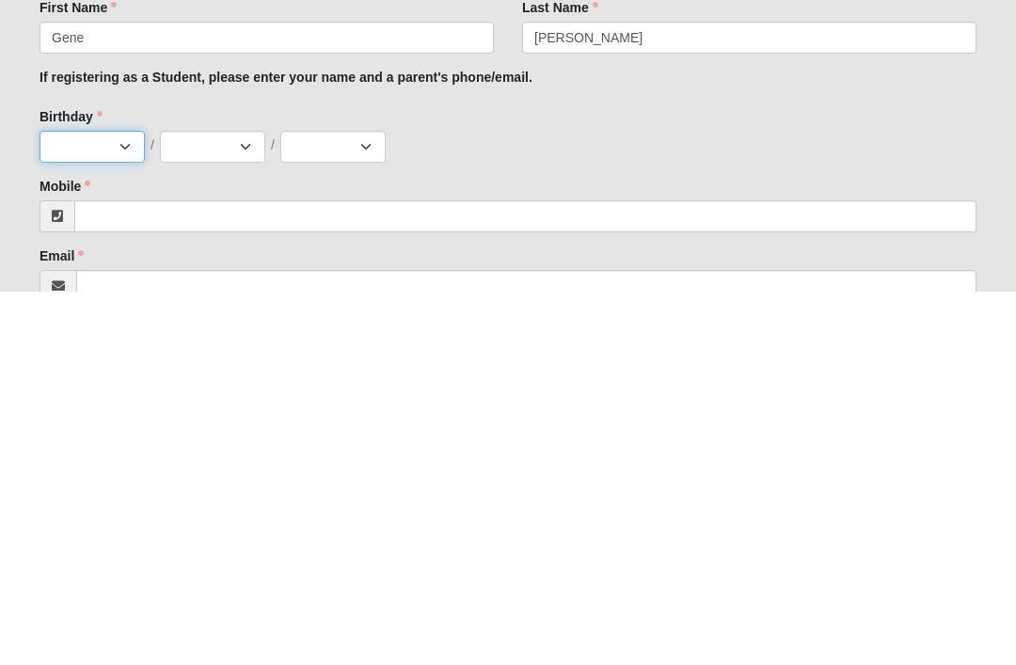
click at [117, 504] on select "Jan Feb Mar Apr May Jun [DATE] Aug Sep Oct Nov Dec" at bounding box center [92, 520] width 105 height 32
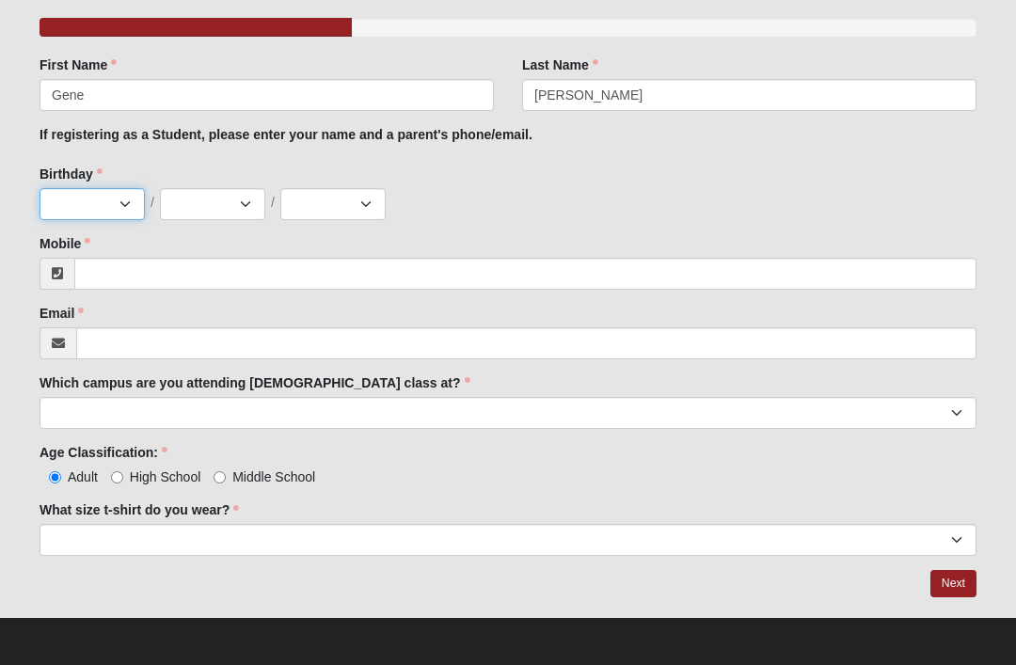
select select "6"
click at [246, 193] on select "1 2 3 4 5 6 7 8 9 10 11 12 13 14 15 16 17 18 19 20 21 22 23 24 25 26 27 28 29 3…" at bounding box center [212, 204] width 105 height 32
select select "11"
click at [371, 194] on select "2025 2024 2023 2022 2021 2020 2019 2018 2017 2016 2015 2014 2013 2012 2011 2010…" at bounding box center [332, 204] width 105 height 32
select select "1970"
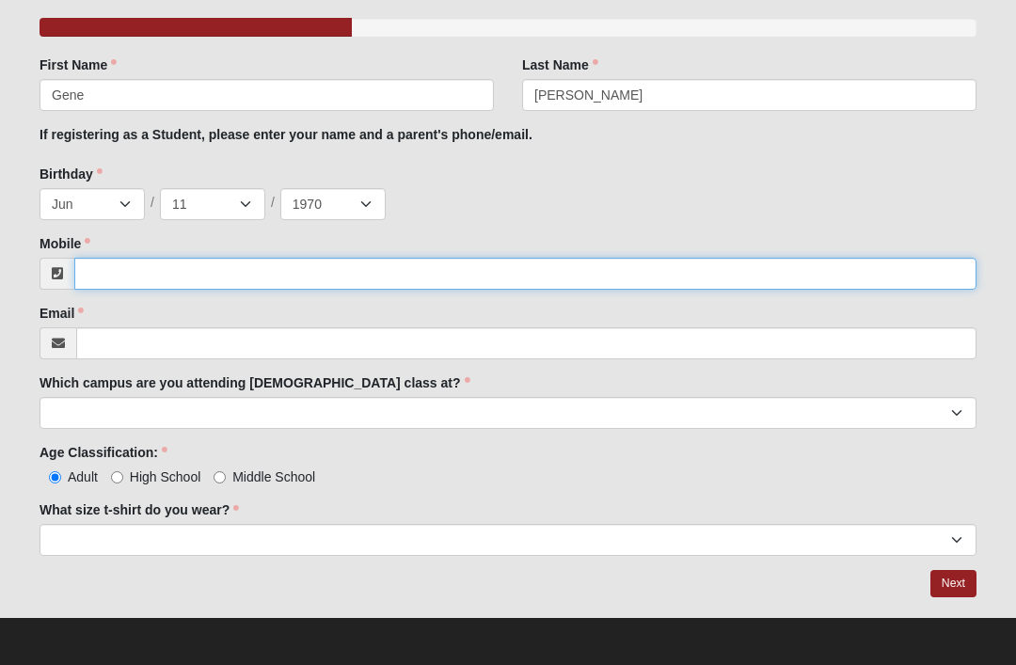
click at [119, 269] on input "Mobile" at bounding box center [525, 274] width 902 height 32
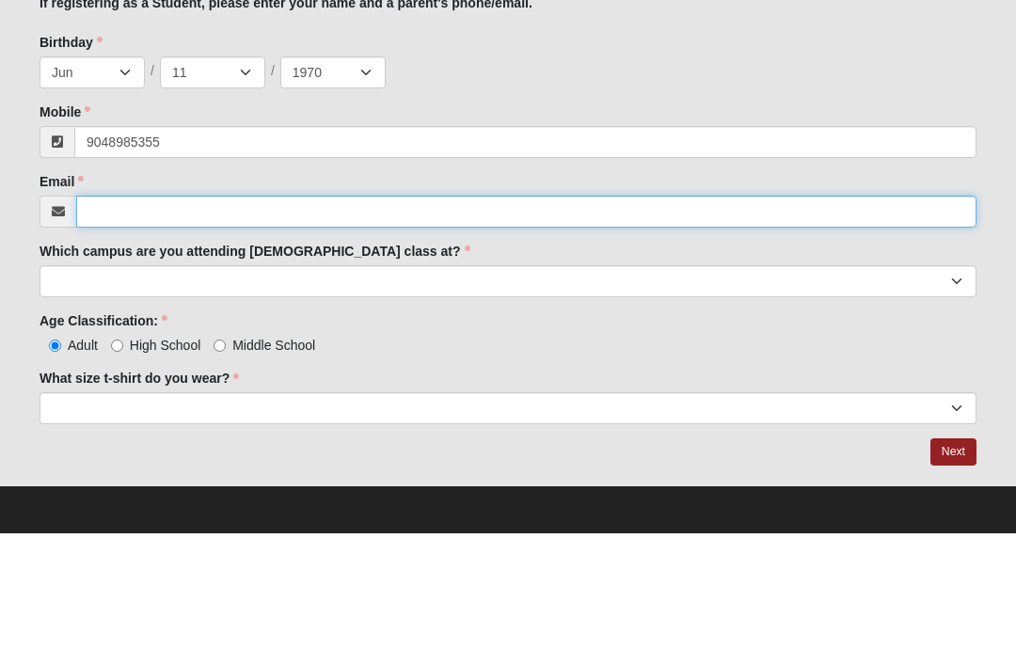
click at [101, 327] on input "Email" at bounding box center [526, 343] width 900 height 32
type input "(904) 898-5355"
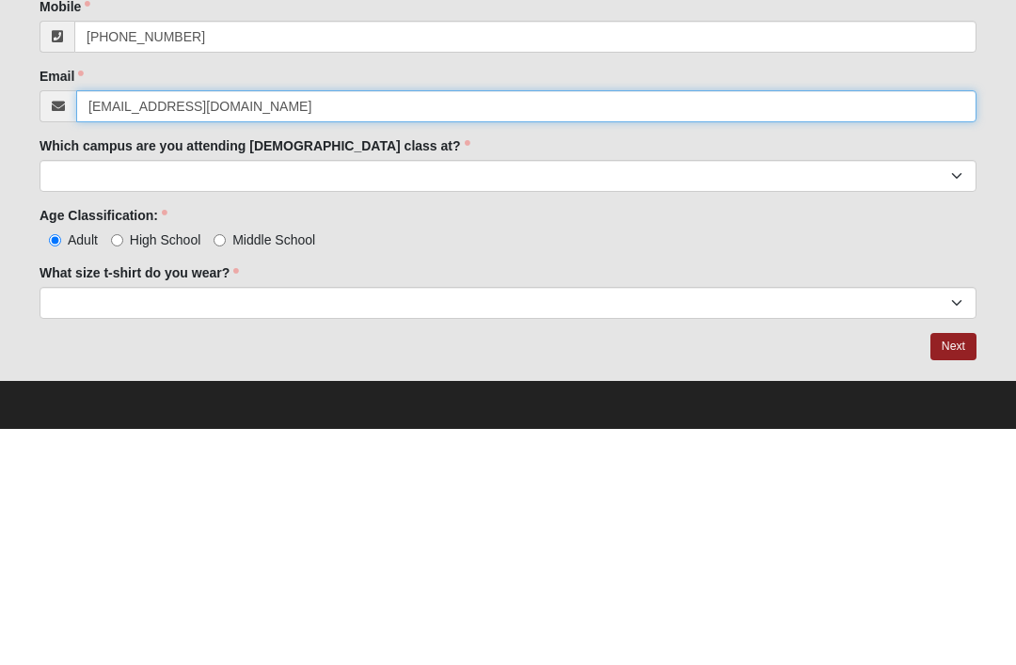
type input "geneogletiger1@gmail.com"
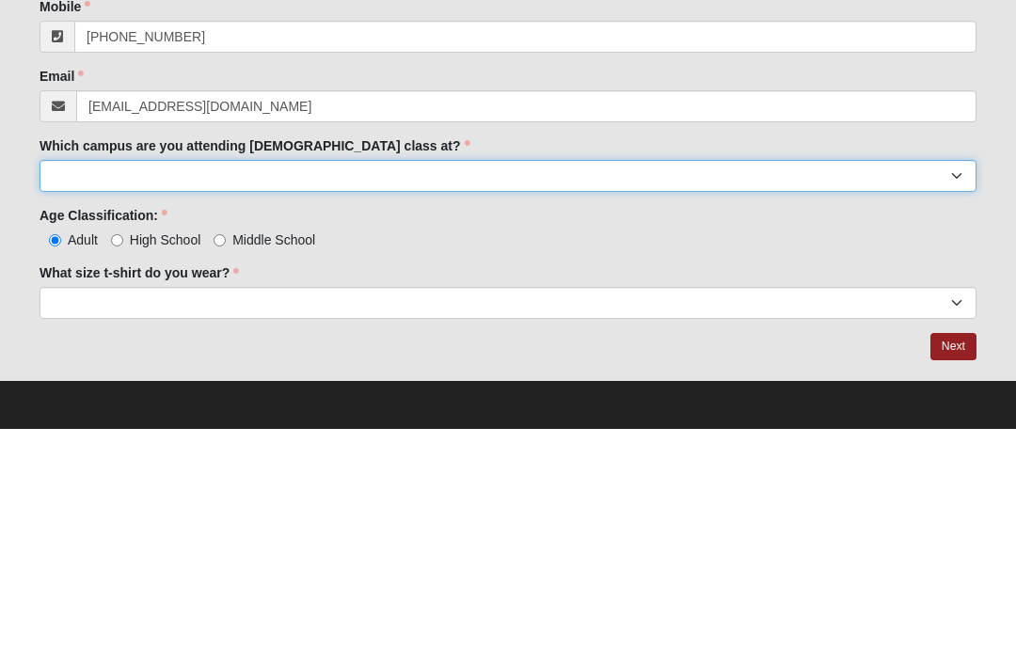
click at [64, 397] on select "Arlington Baymeadows Eleven22 Online [PERSON_NAME][GEOGRAPHIC_DATA] Jesup [GEOG…" at bounding box center [508, 413] width 937 height 32
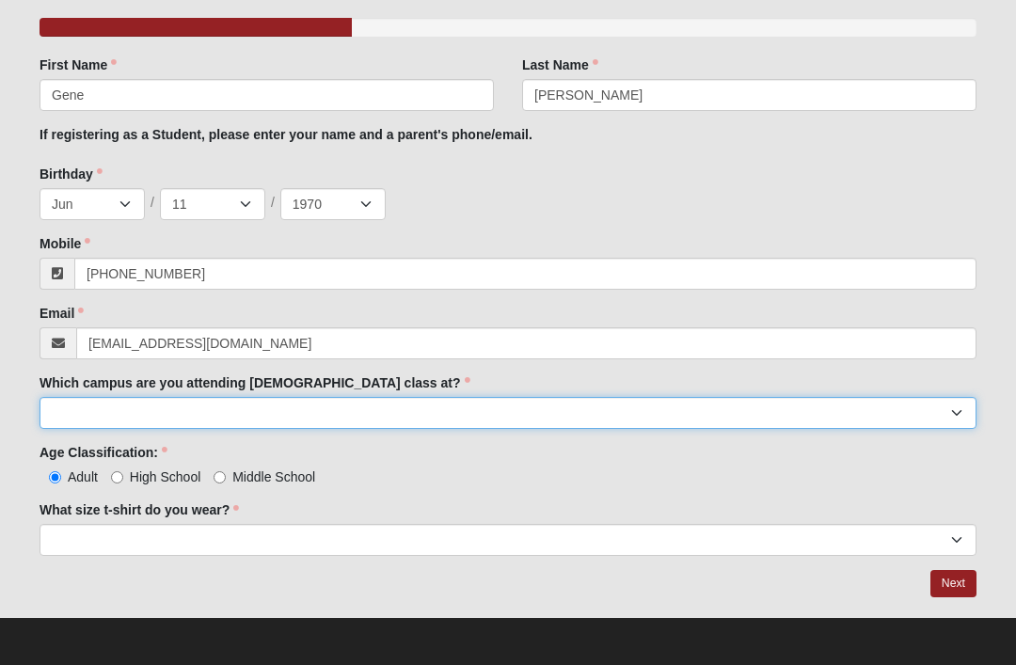
select select "15"
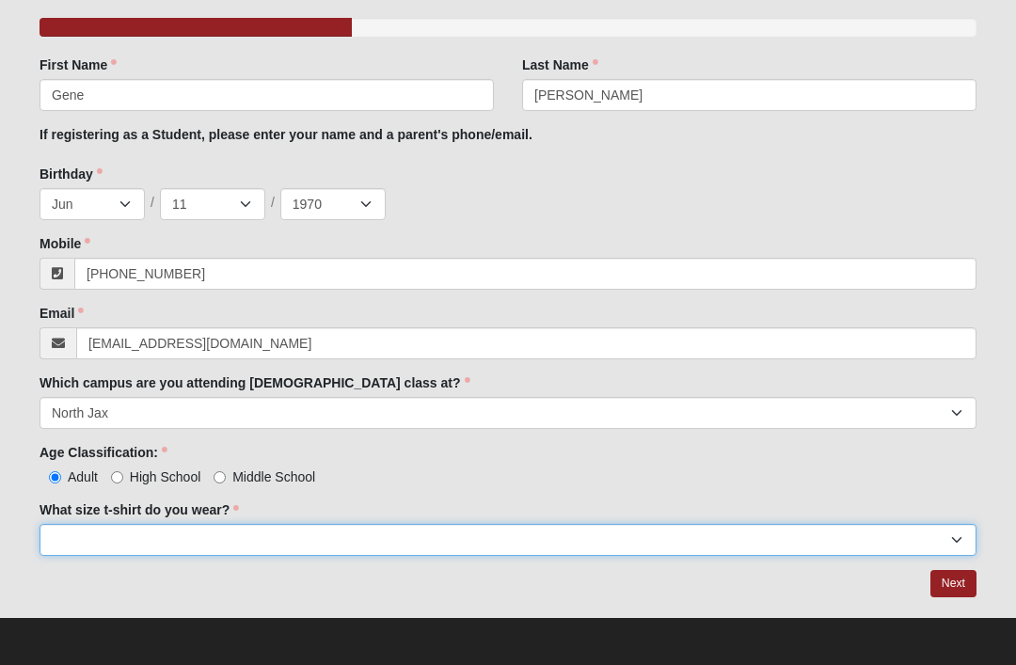
click at [60, 536] on select "Small Medium Large XL 2XL 3XL" at bounding box center [508, 540] width 937 height 32
select select "XL"
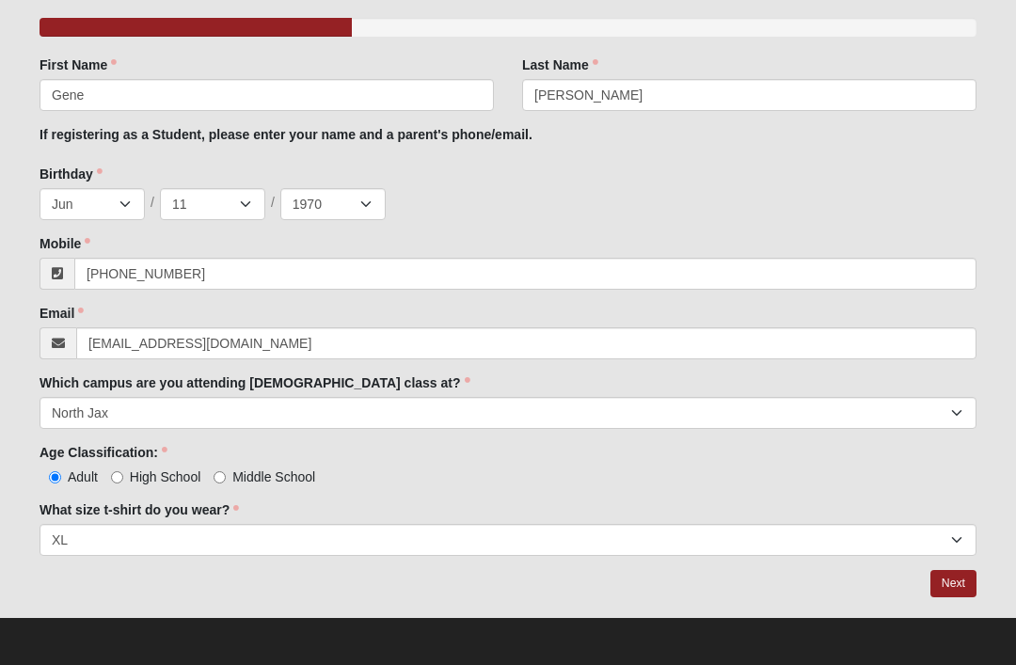
click at [959, 586] on link "Next" at bounding box center [953, 583] width 46 height 27
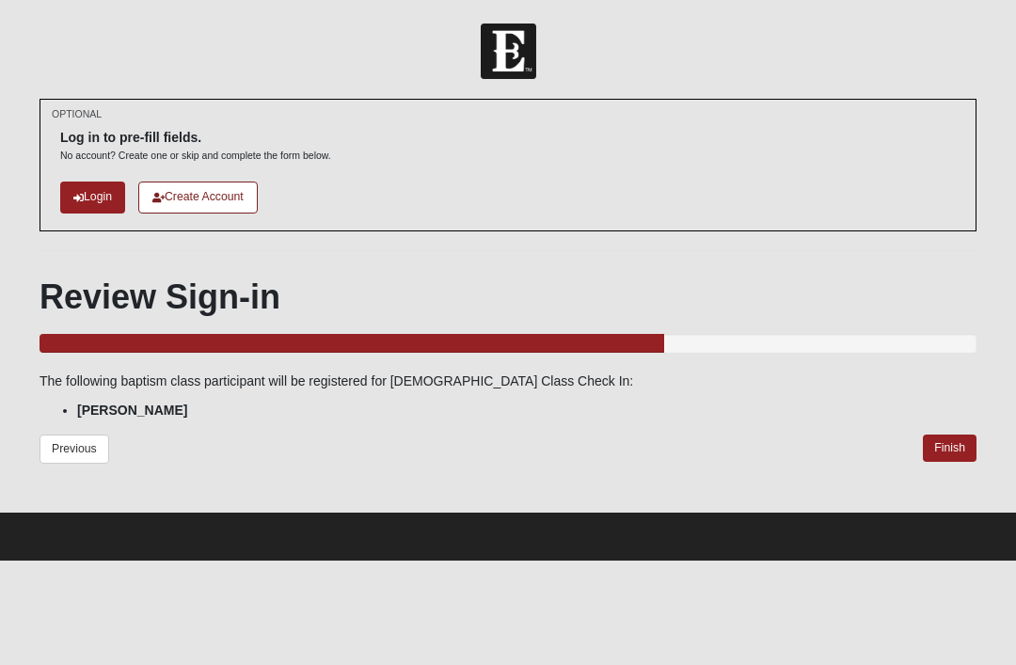
click at [944, 435] on link "Finish" at bounding box center [950, 448] width 54 height 27
